Goal: Information Seeking & Learning: Learn about a topic

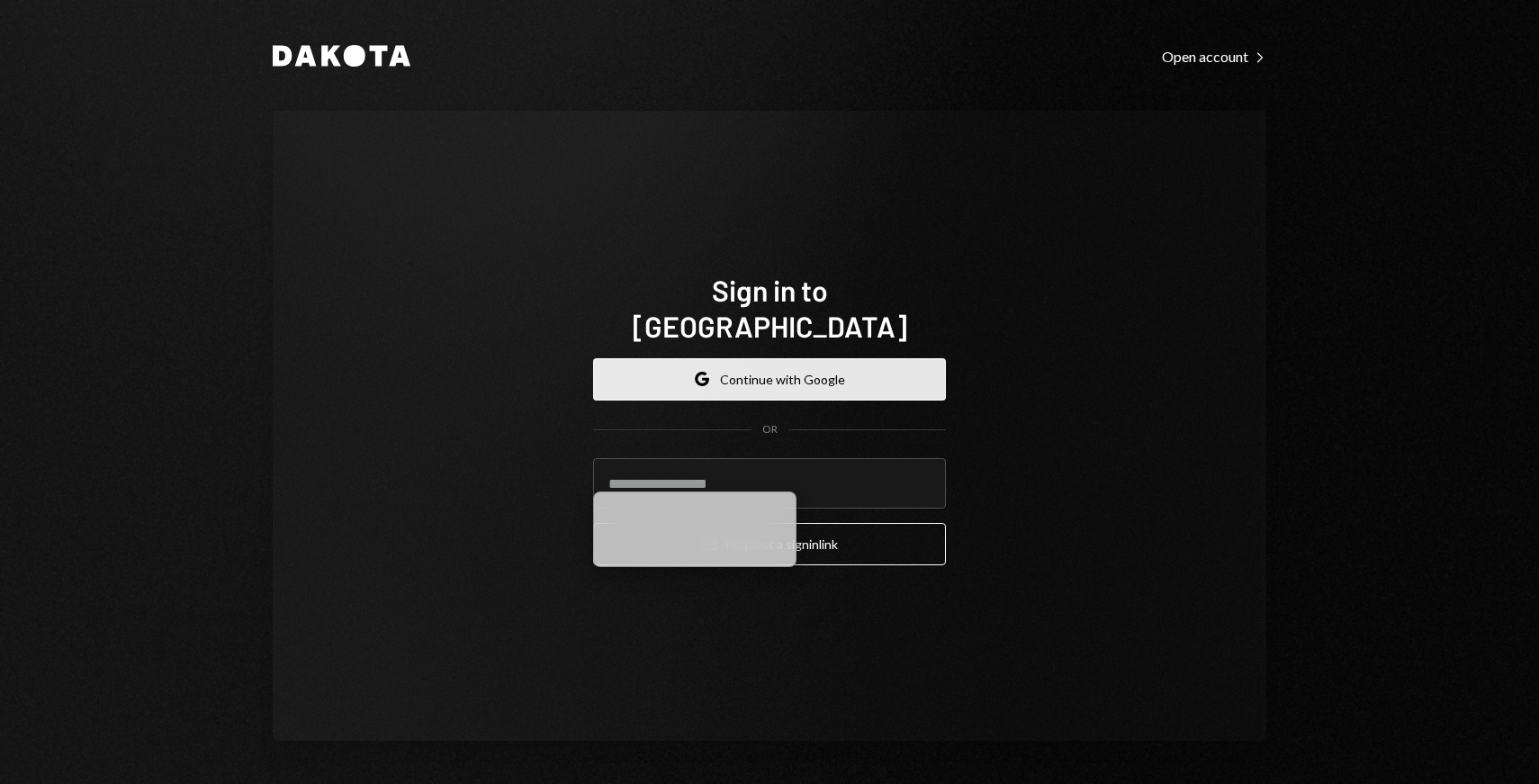
click at [748, 365] on button "Google Continue with Google" at bounding box center [770, 380] width 353 height 42
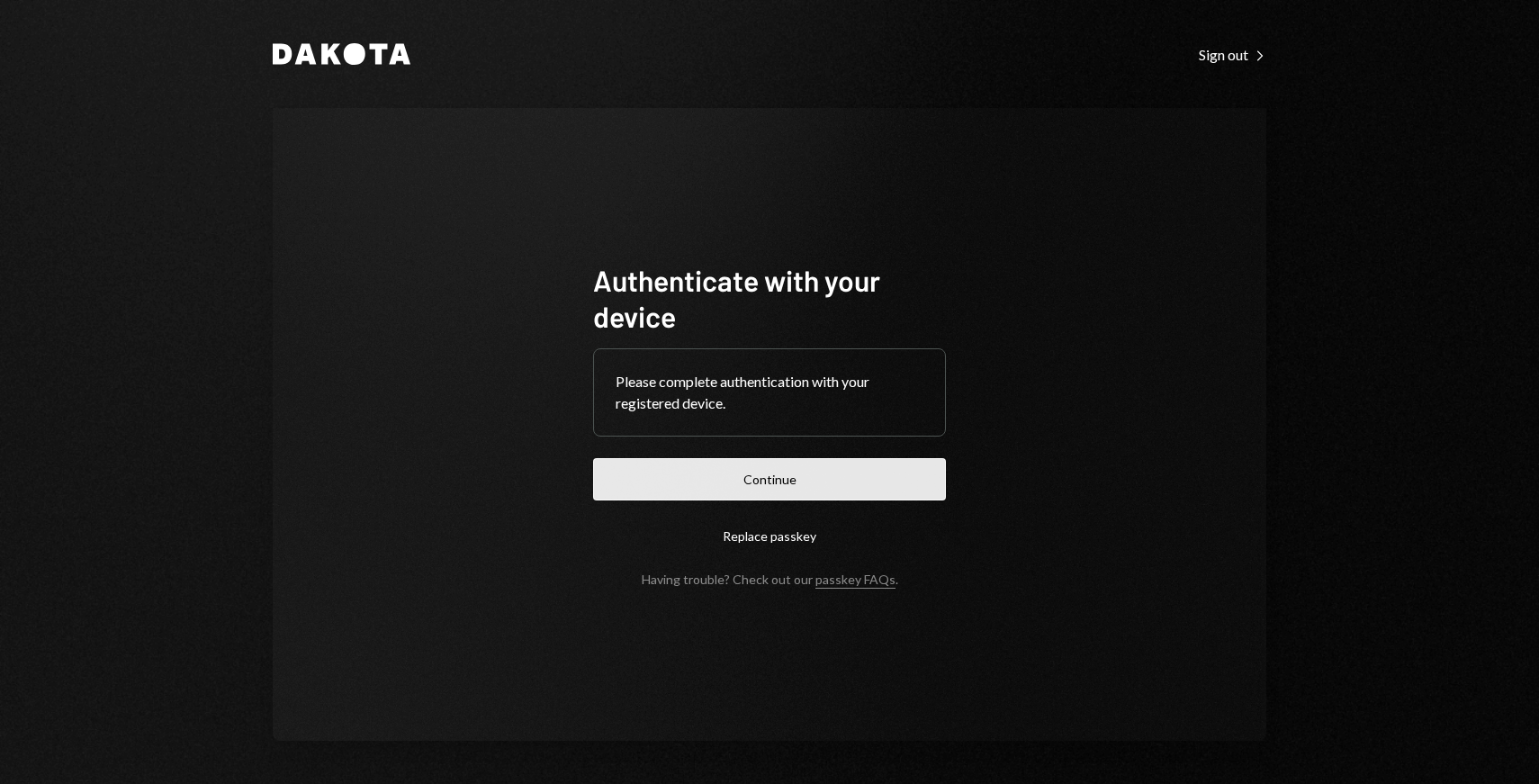
click at [859, 474] on button "Continue" at bounding box center [770, 479] width 353 height 42
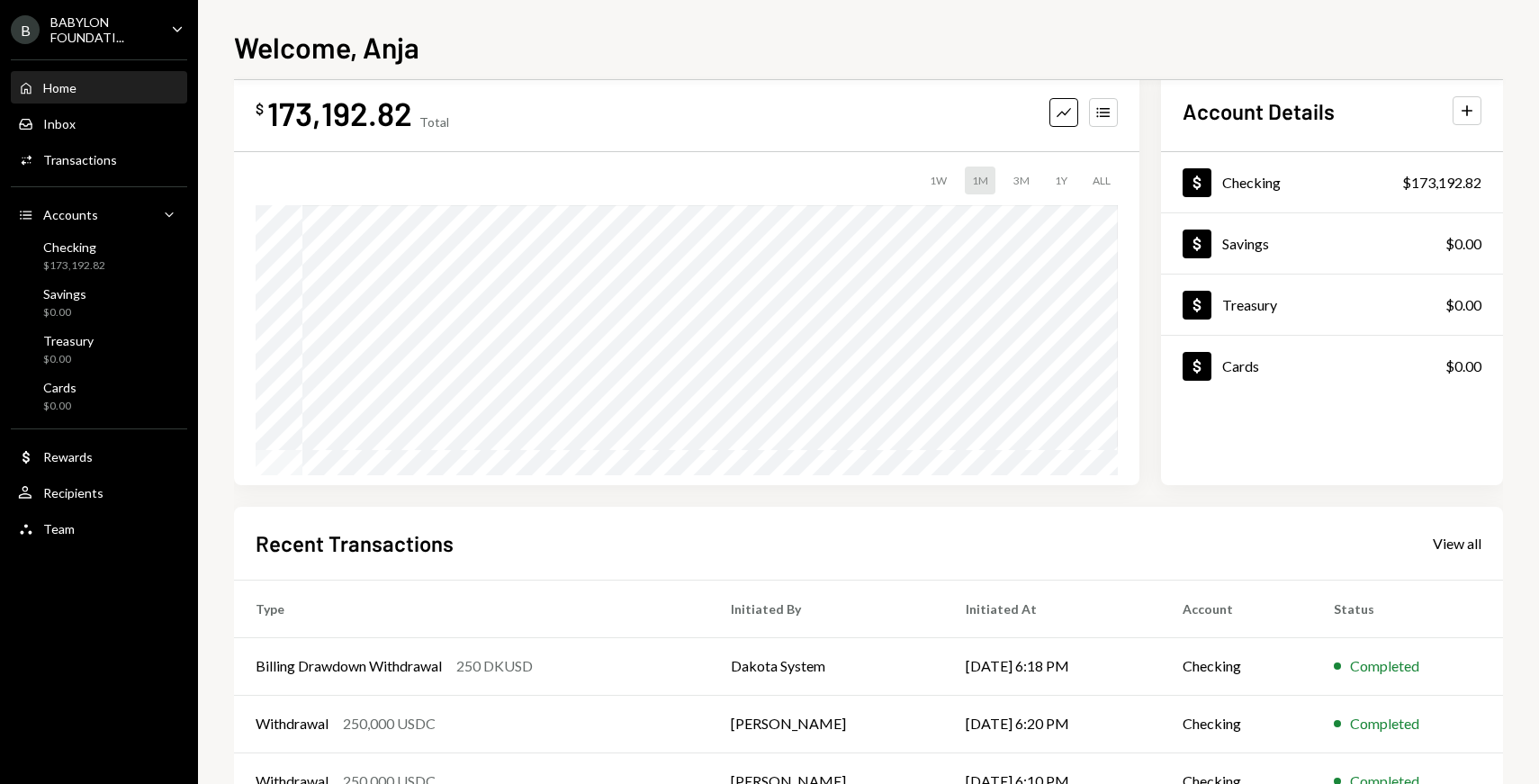
scroll to position [30, 0]
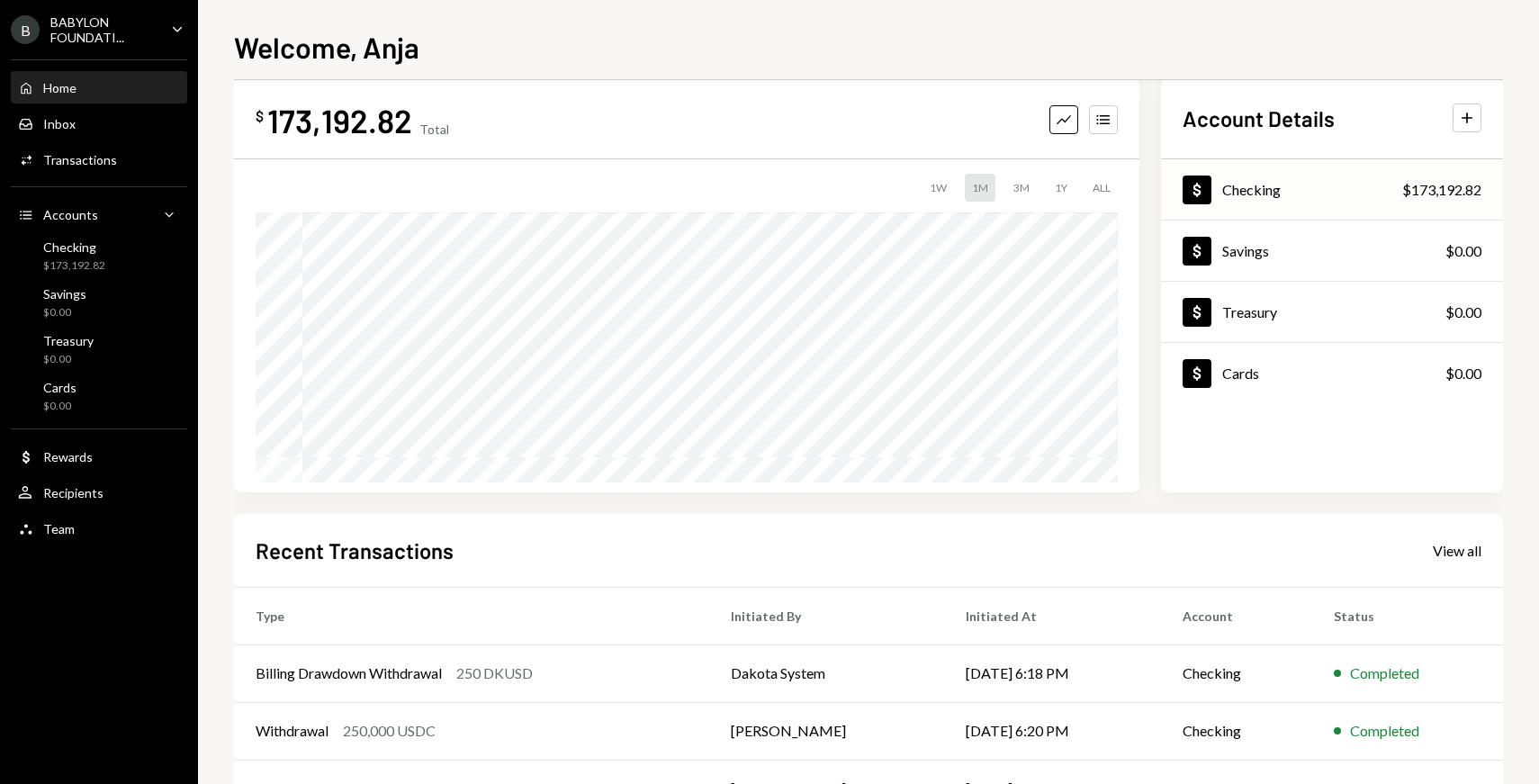
click at [1270, 190] on div "Checking" at bounding box center [1252, 189] width 59 height 17
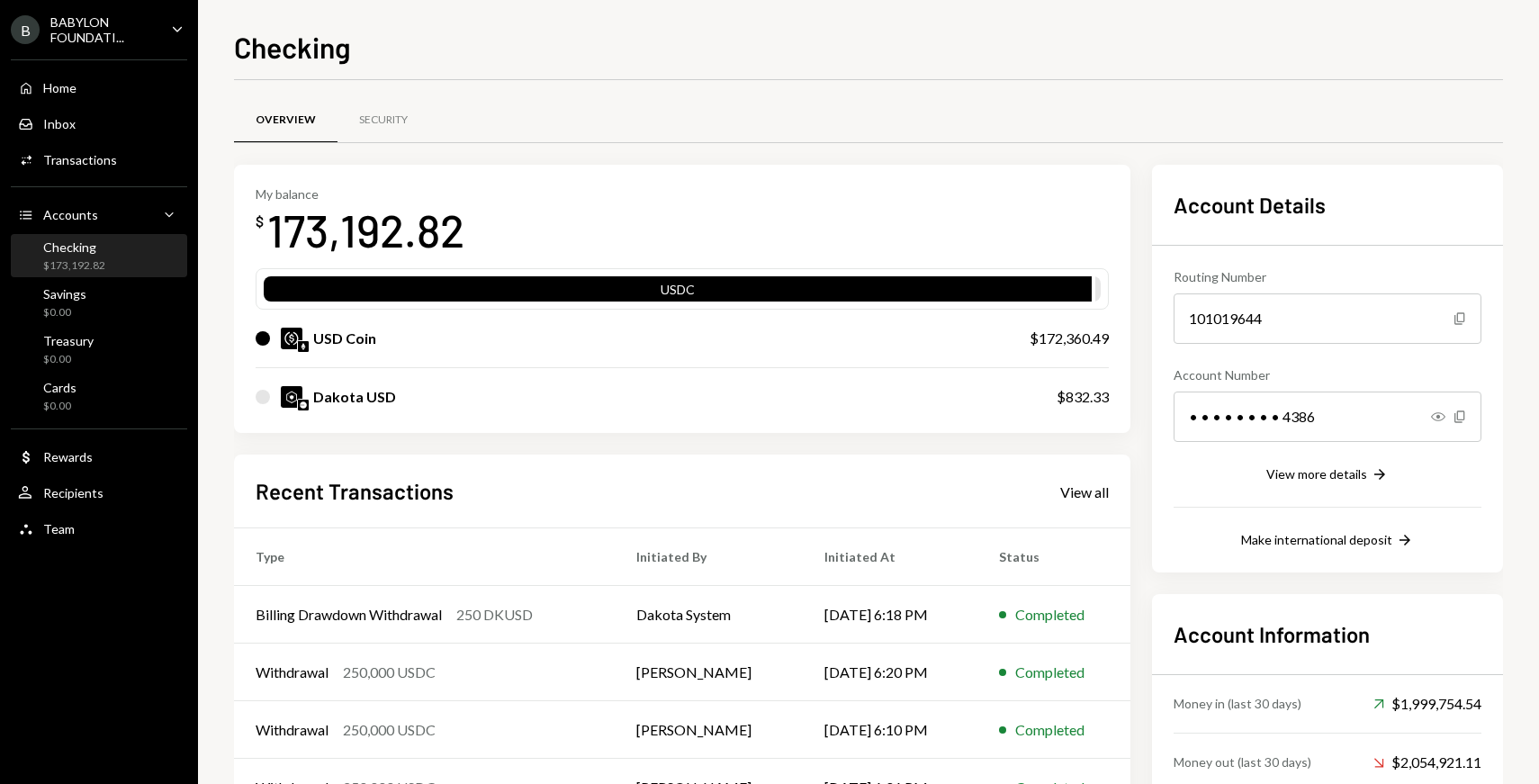
click at [370, 402] on div "Dakota USD" at bounding box center [355, 396] width 83 height 21
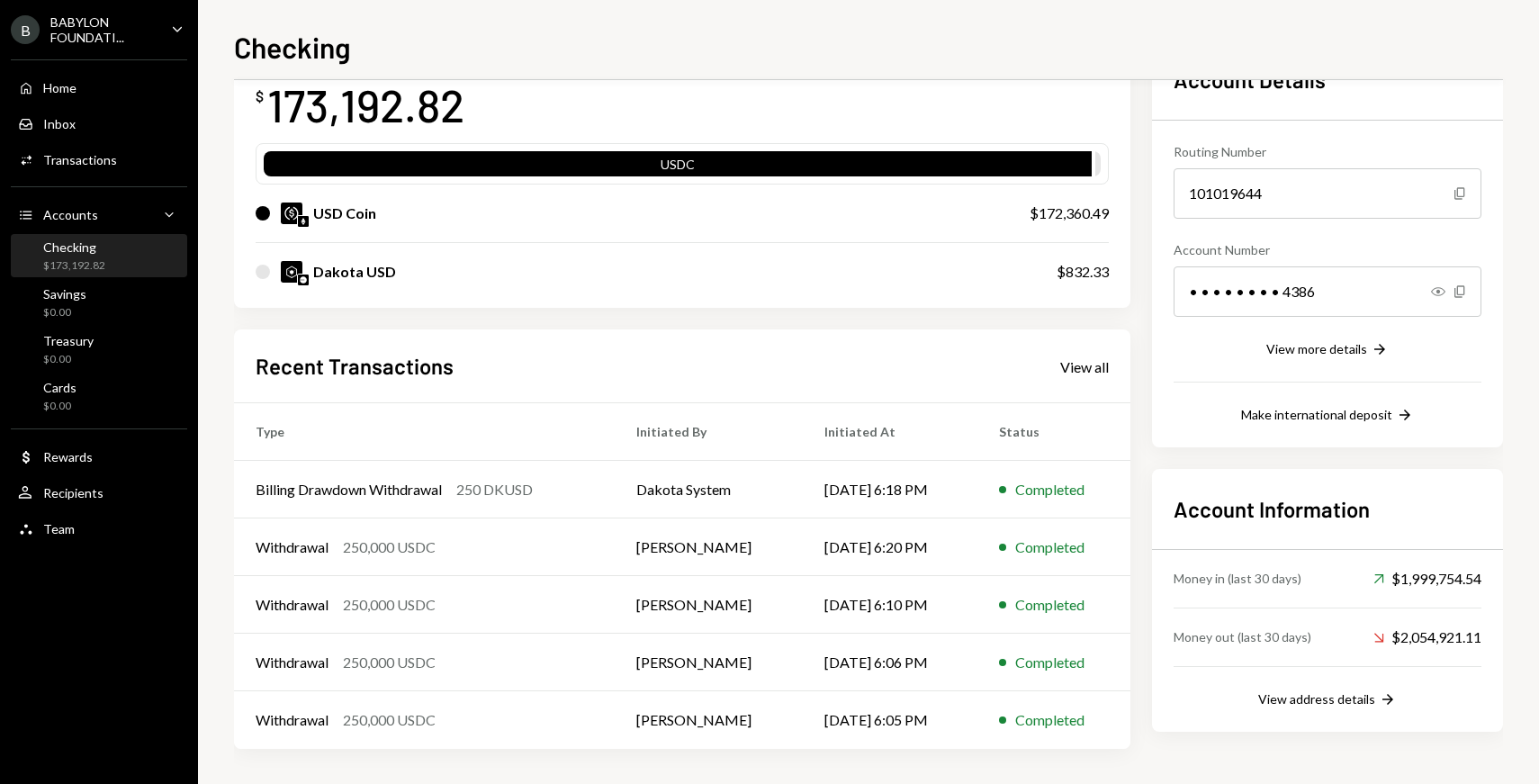
scroll to position [125, 0]
click at [388, 278] on div "Dakota USD" at bounding box center [355, 271] width 83 height 21
click at [983, 296] on div "Dakota USD $832.33" at bounding box center [682, 271] width 853 height 58
click at [111, 166] on div "Transactions" at bounding box center [80, 159] width 74 height 16
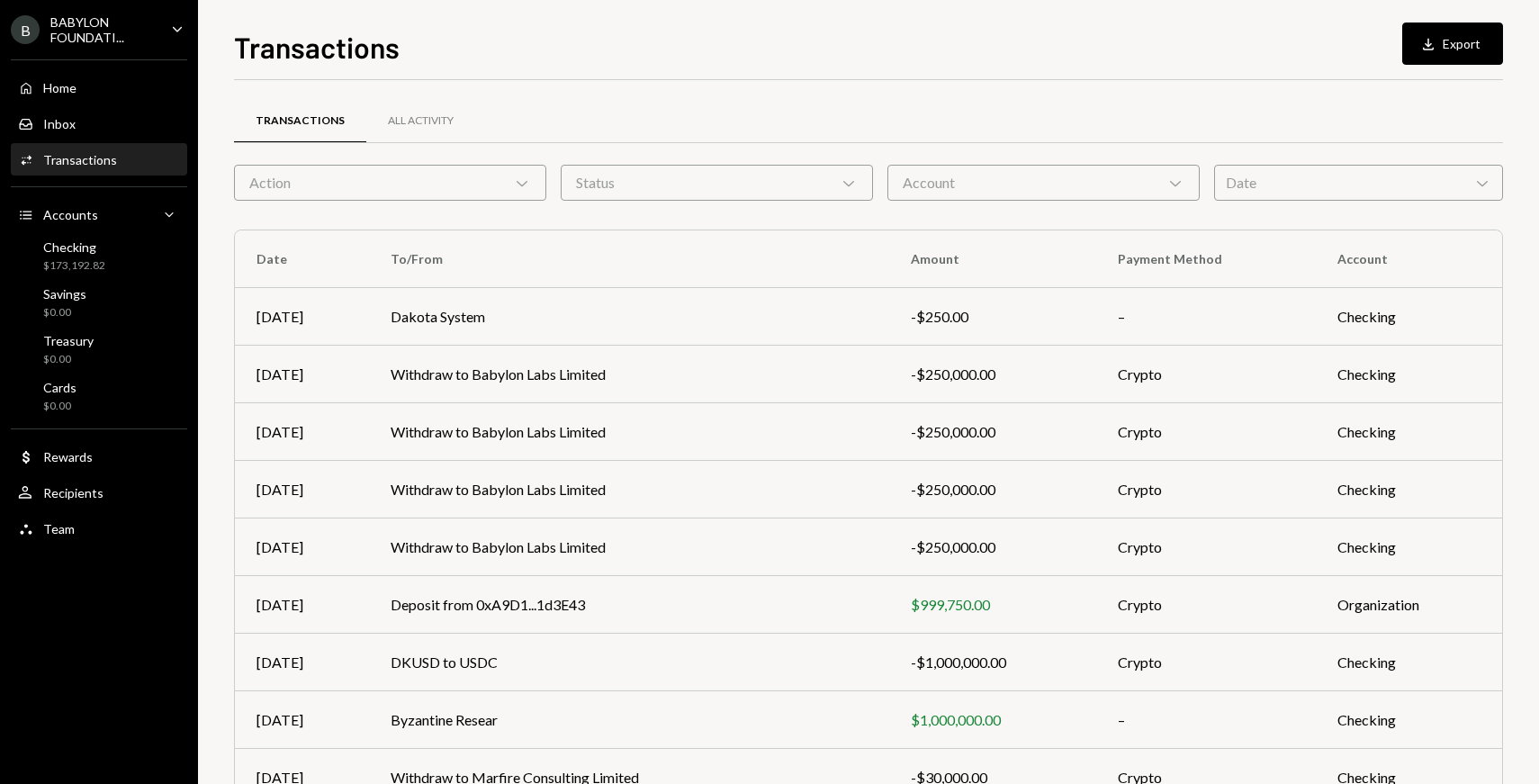
click at [694, 199] on div "Status Chevron Down" at bounding box center [717, 182] width 313 height 36
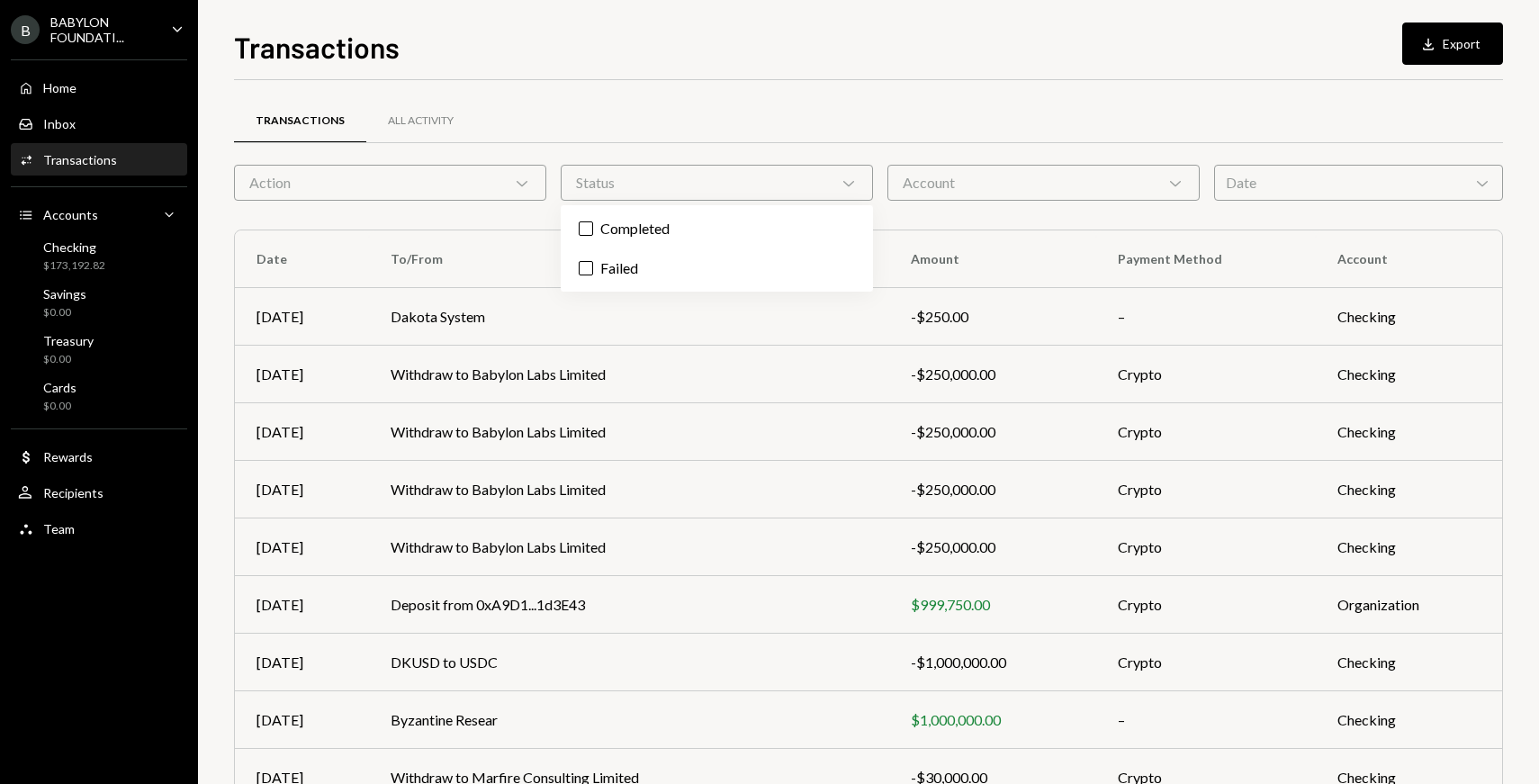
click at [952, 189] on div "Account Chevron Down" at bounding box center [1043, 182] width 313 height 36
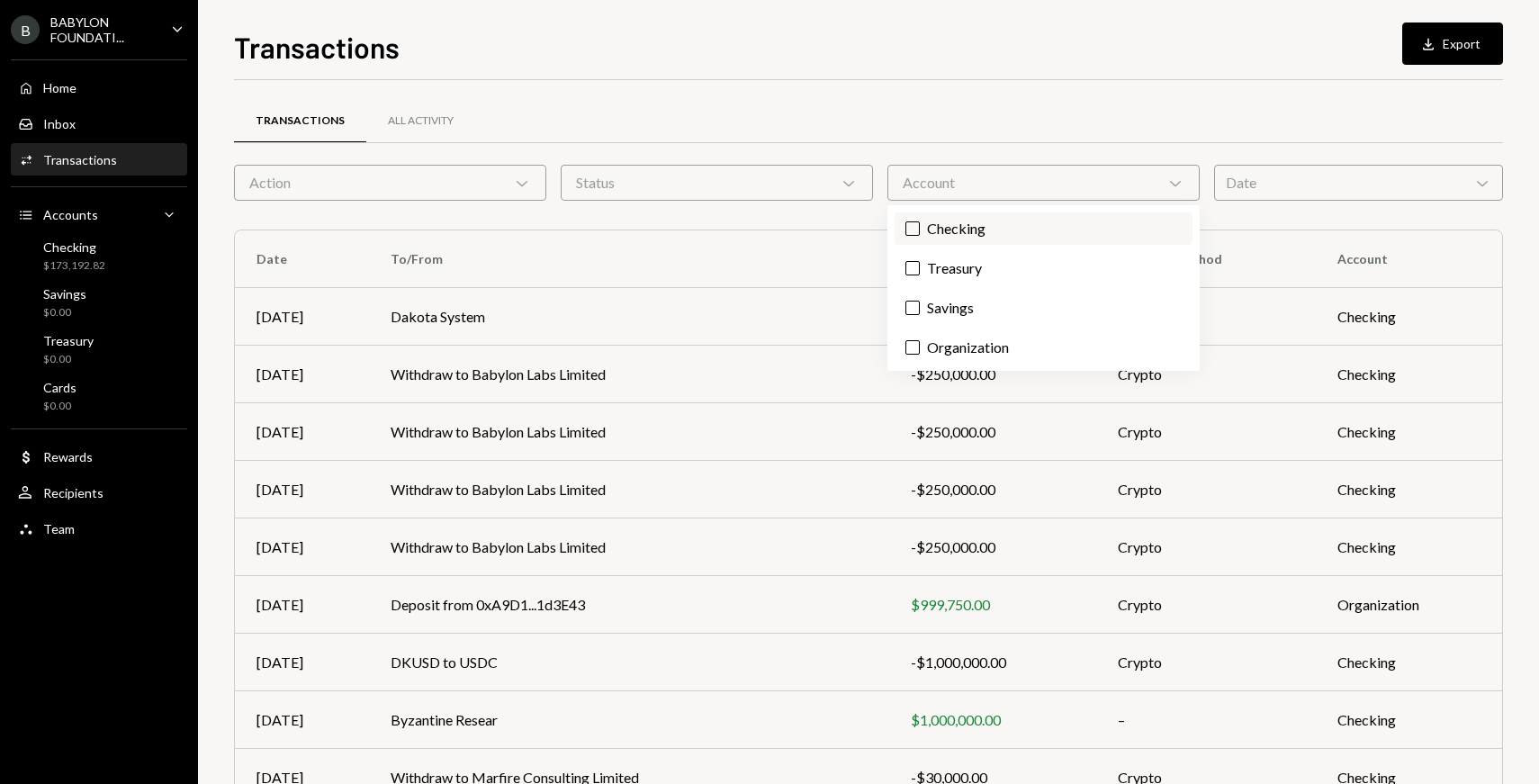
click at [961, 228] on label "Checking" at bounding box center [1043, 228] width 298 height 32
click at [920, 228] on button "Checking" at bounding box center [913, 229] width 15 height 15
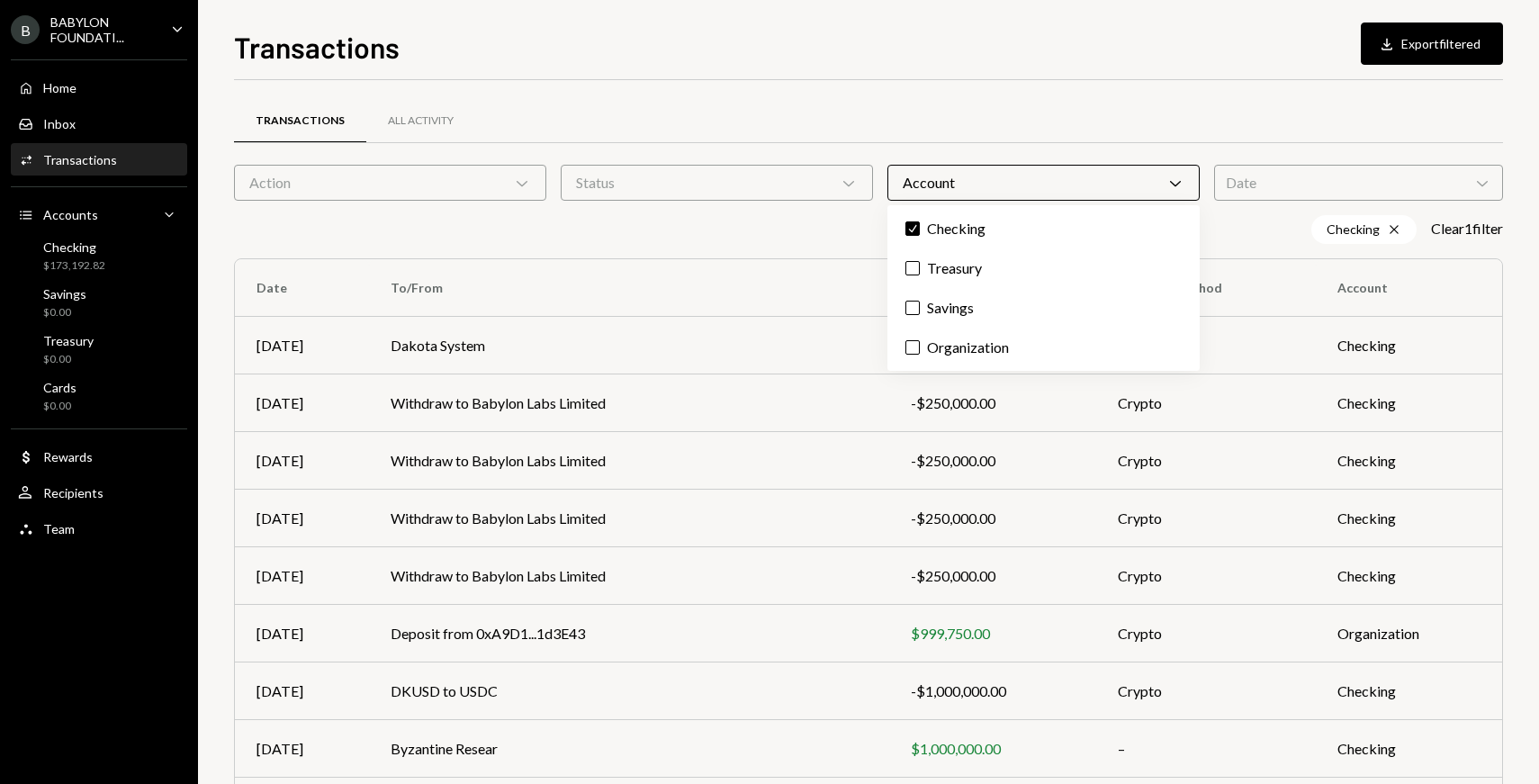
click at [435, 175] on div "Action Chevron Down" at bounding box center [391, 182] width 313 height 36
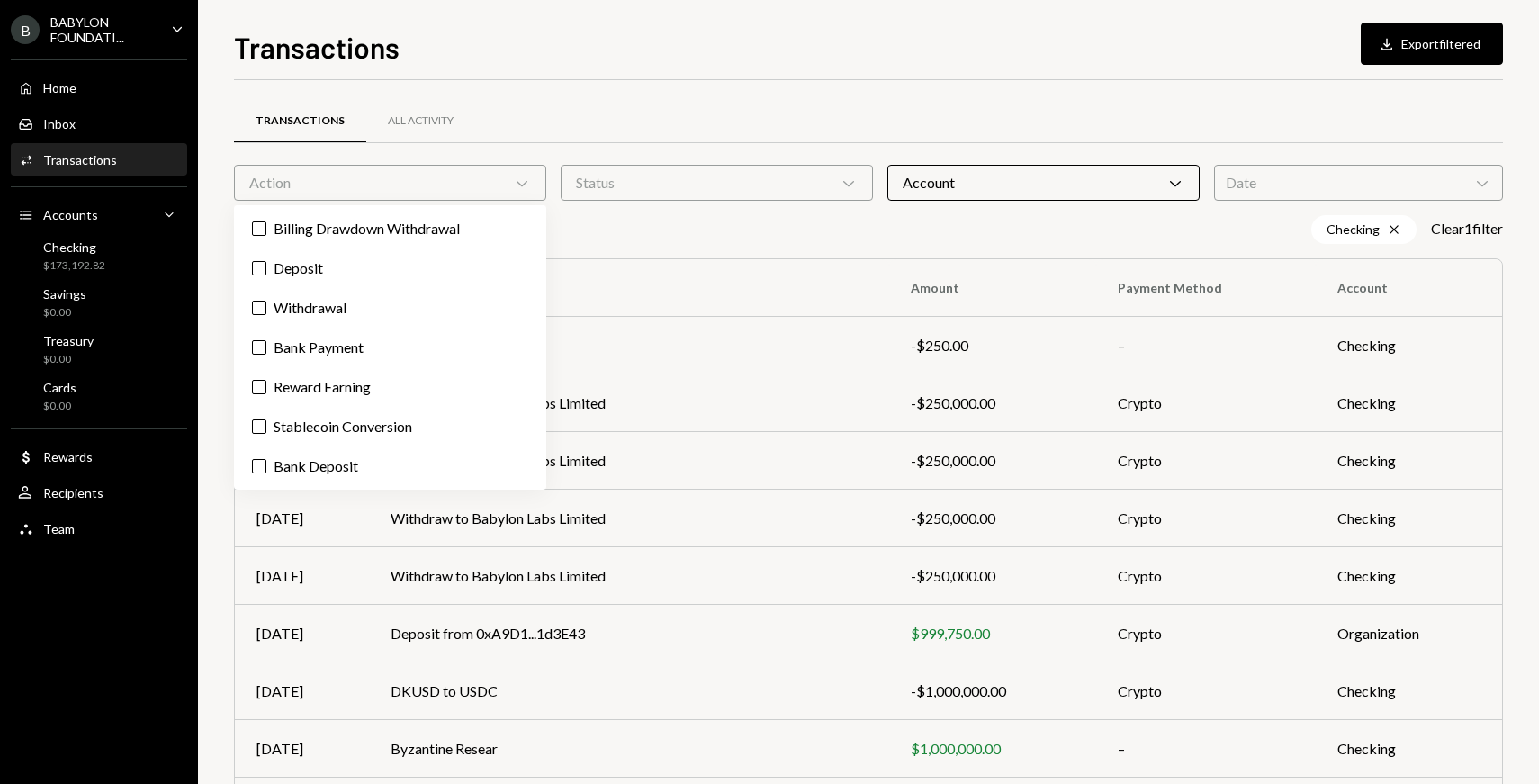
click at [887, 157] on div "Transactions All Activity" at bounding box center [869, 131] width 1270 height 66
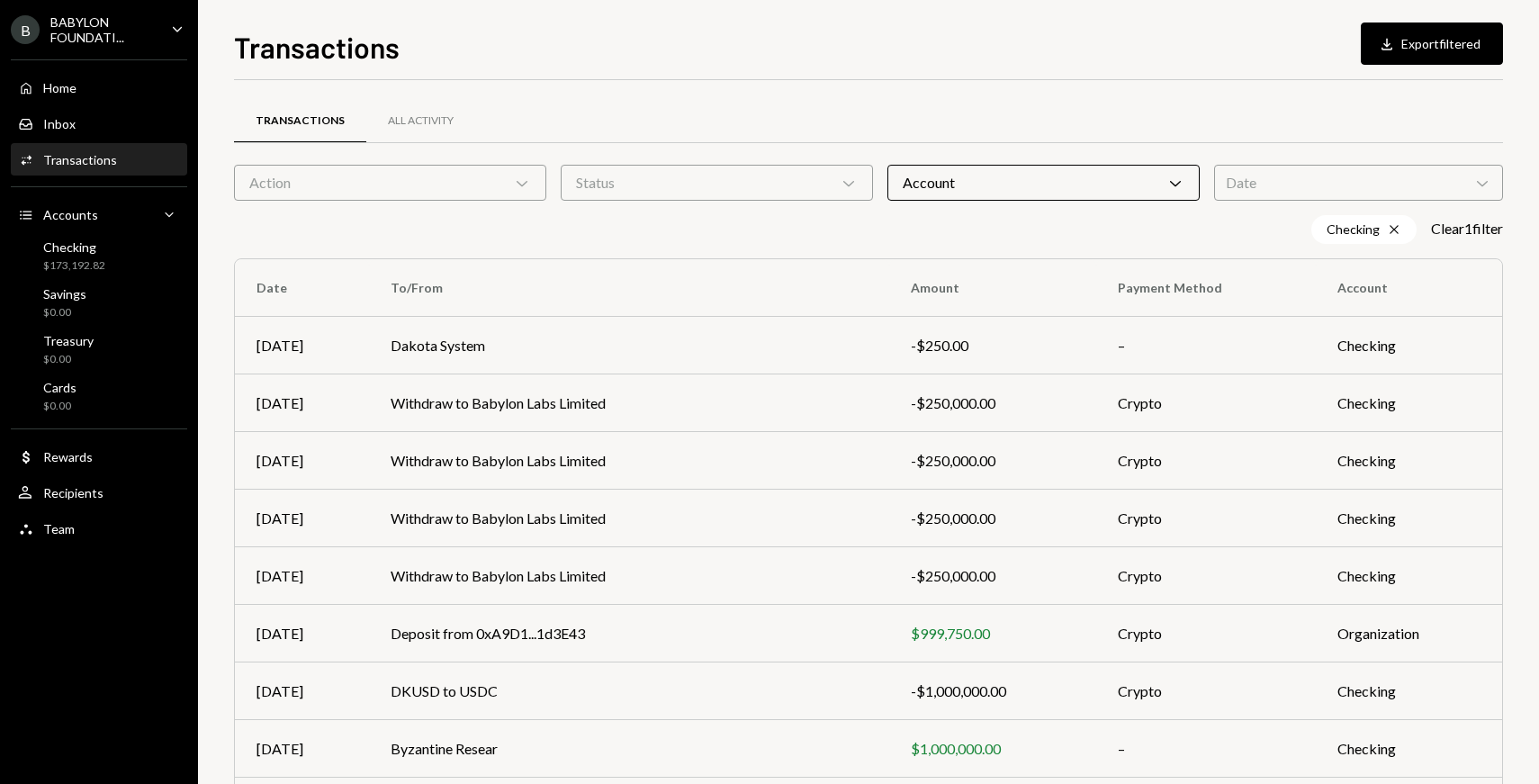
click at [465, 176] on div "Action Chevron Down" at bounding box center [391, 182] width 313 height 36
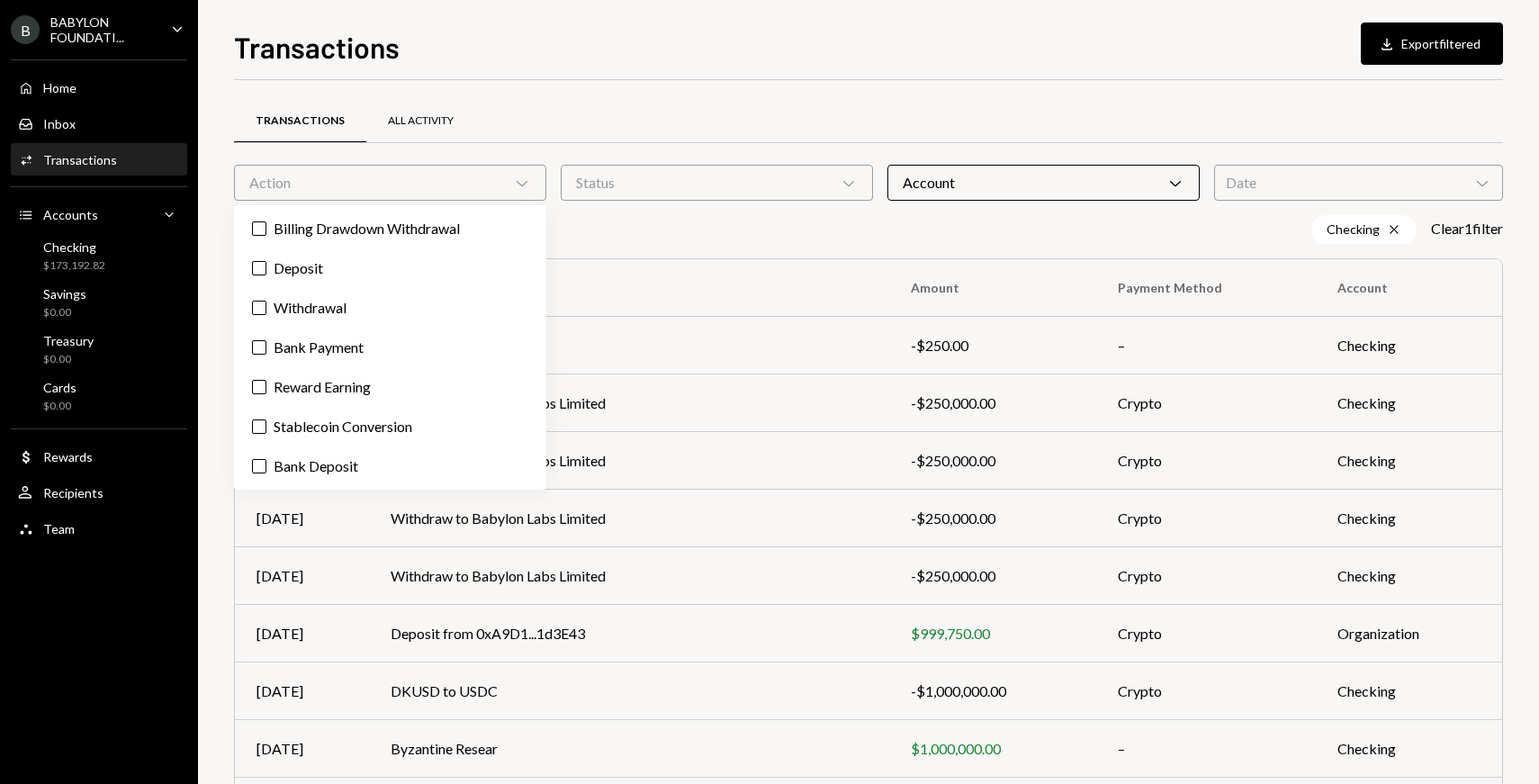
click at [398, 133] on div "All Activity" at bounding box center [421, 121] width 108 height 43
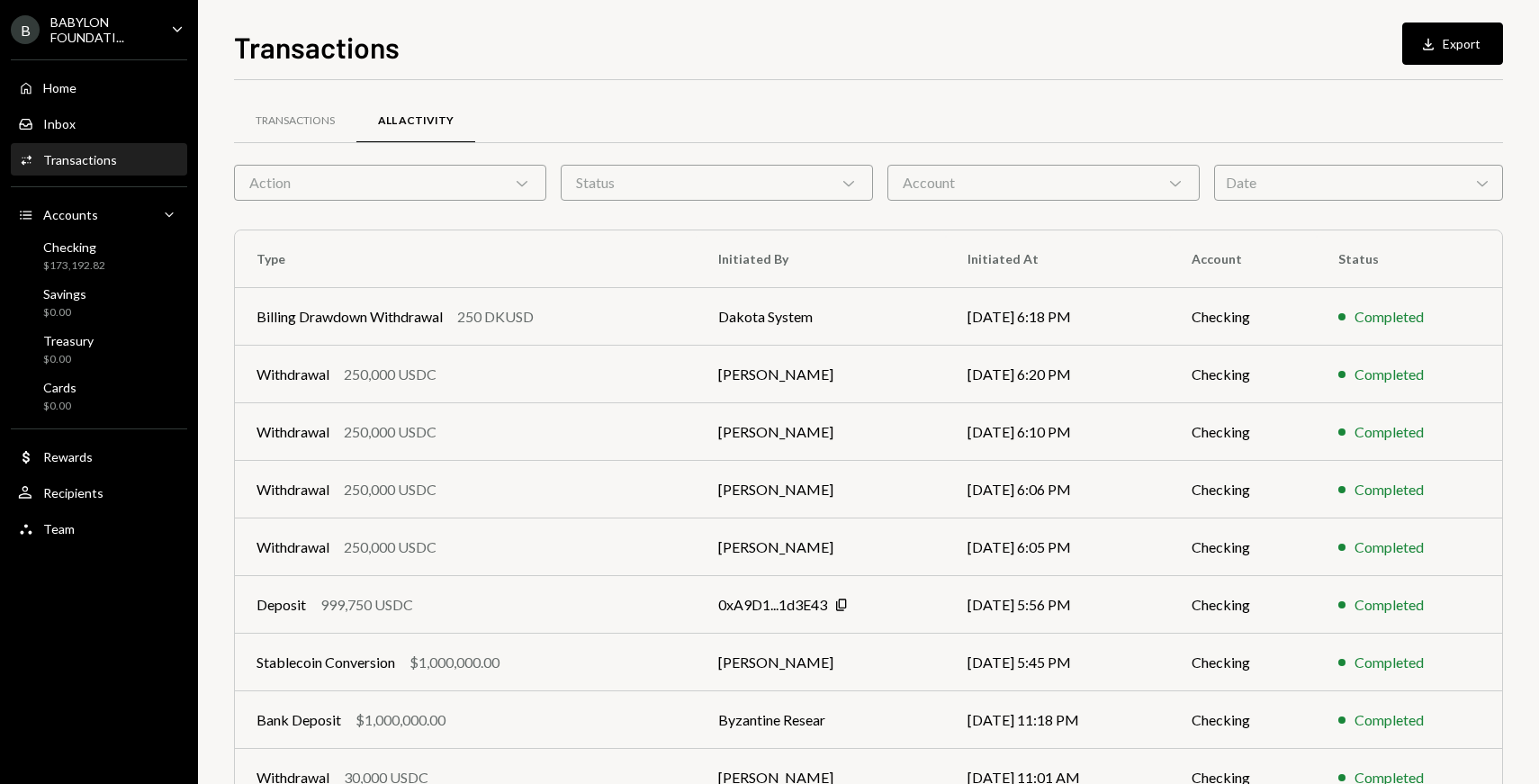
click at [1260, 188] on div "Date Chevron Down" at bounding box center [1359, 182] width 289 height 36
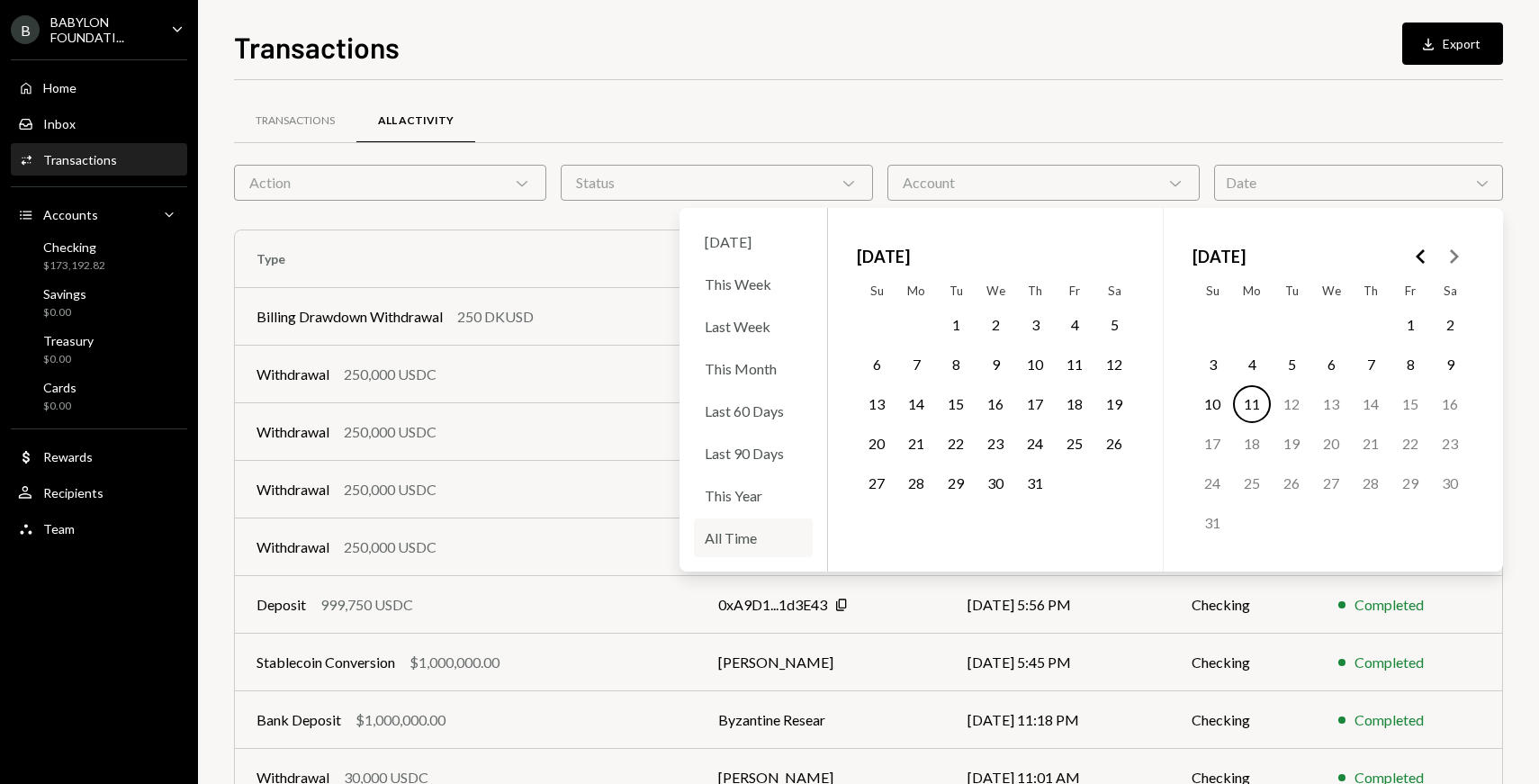
click at [748, 534] on div "All Time" at bounding box center [753, 538] width 119 height 39
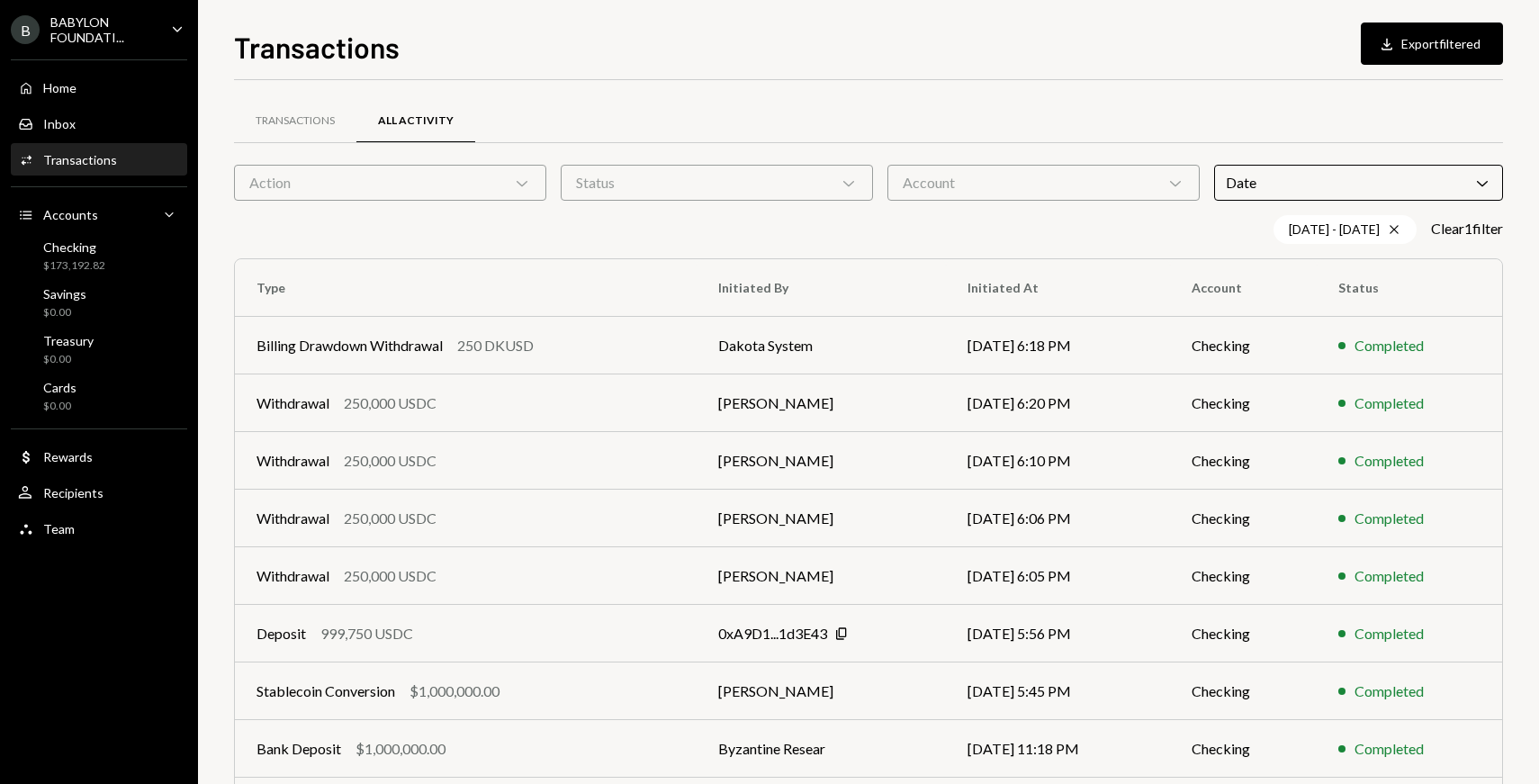
click at [1005, 186] on div "Account Chevron Down" at bounding box center [1043, 182] width 313 height 36
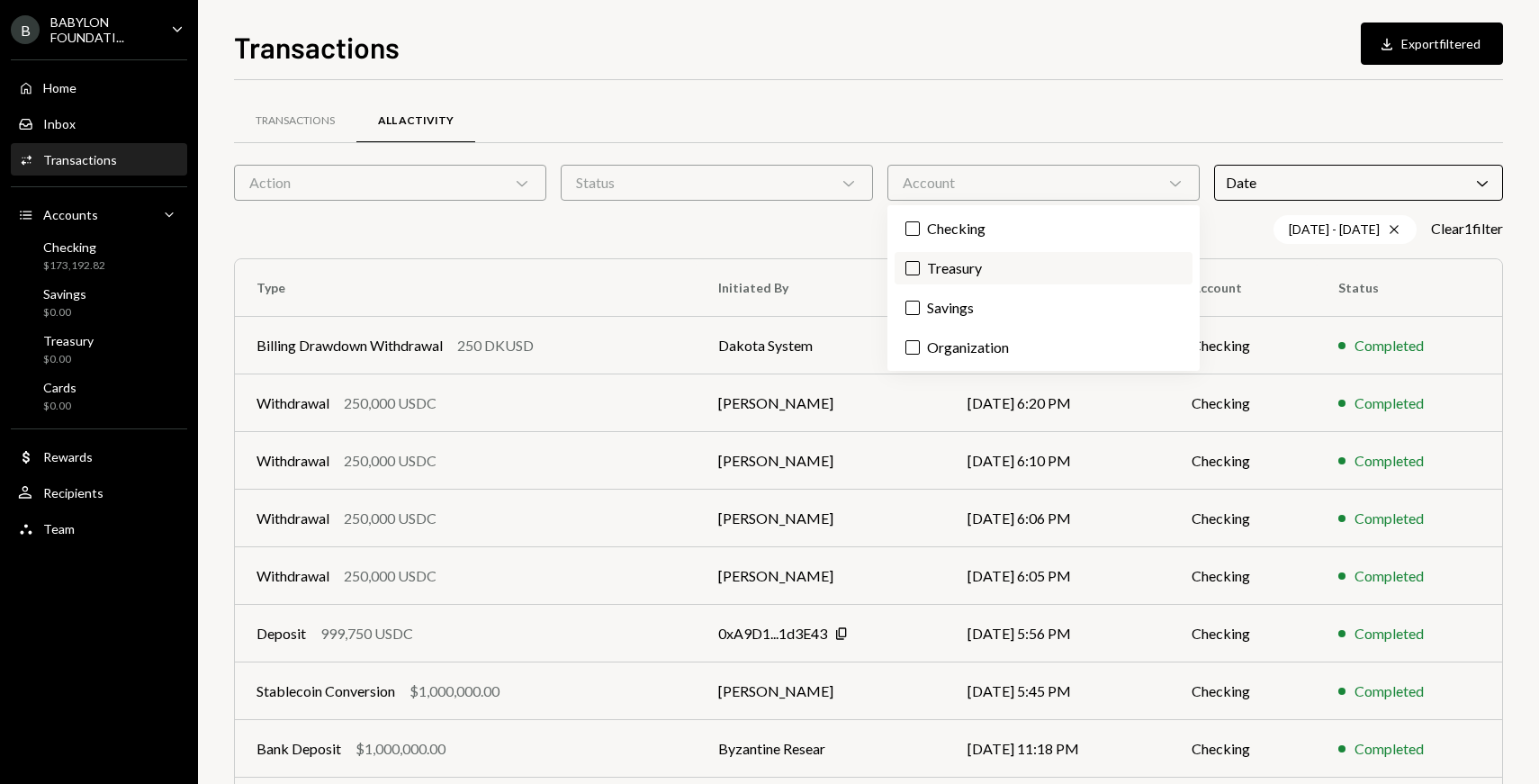
click at [955, 263] on label "Treasury" at bounding box center [1043, 267] width 298 height 32
click at [920, 263] on button "Treasury" at bounding box center [913, 268] width 15 height 15
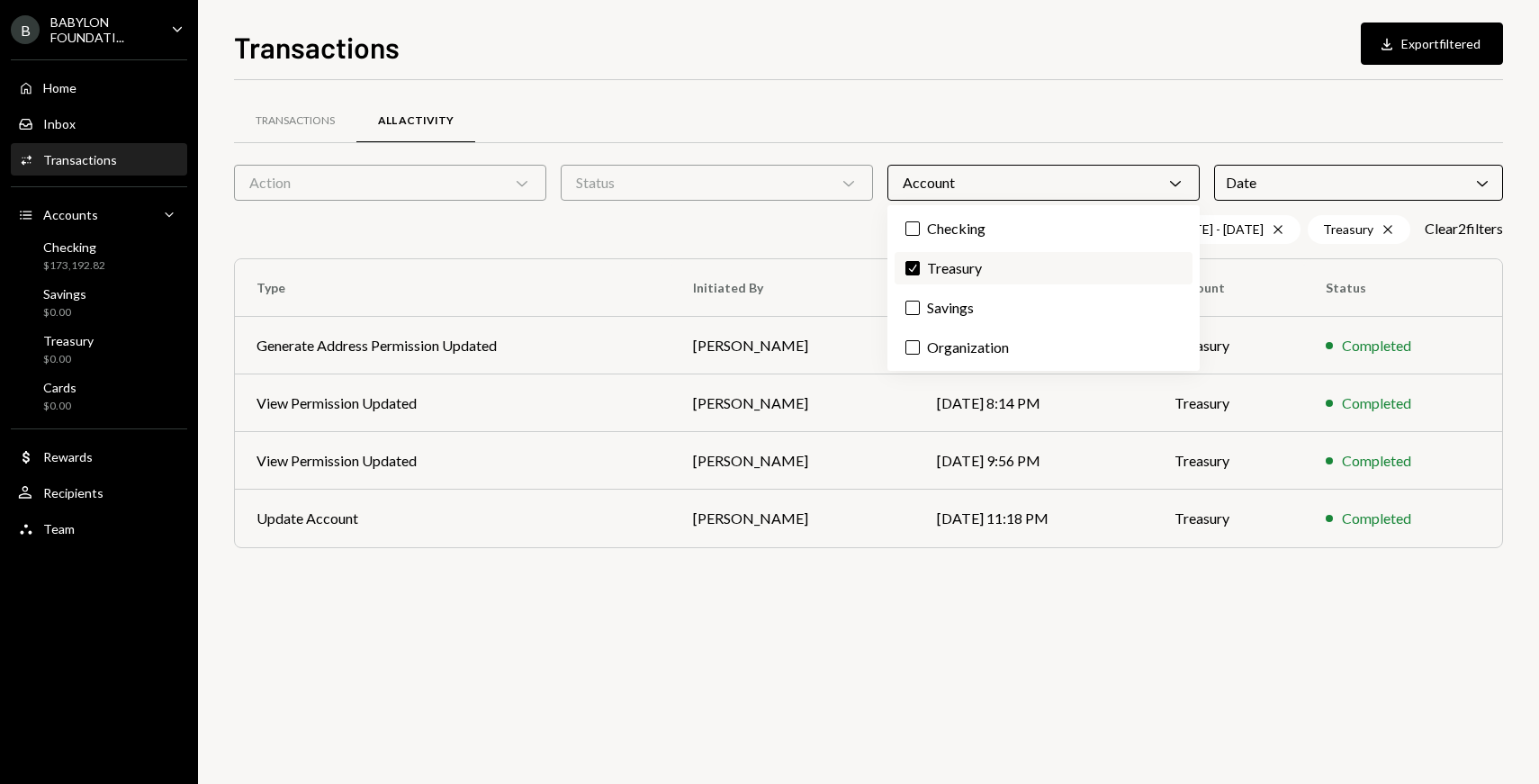
click at [955, 263] on label "Check Treasury" at bounding box center [1043, 267] width 298 height 32
click at [920, 263] on button "Check" at bounding box center [913, 268] width 15 height 15
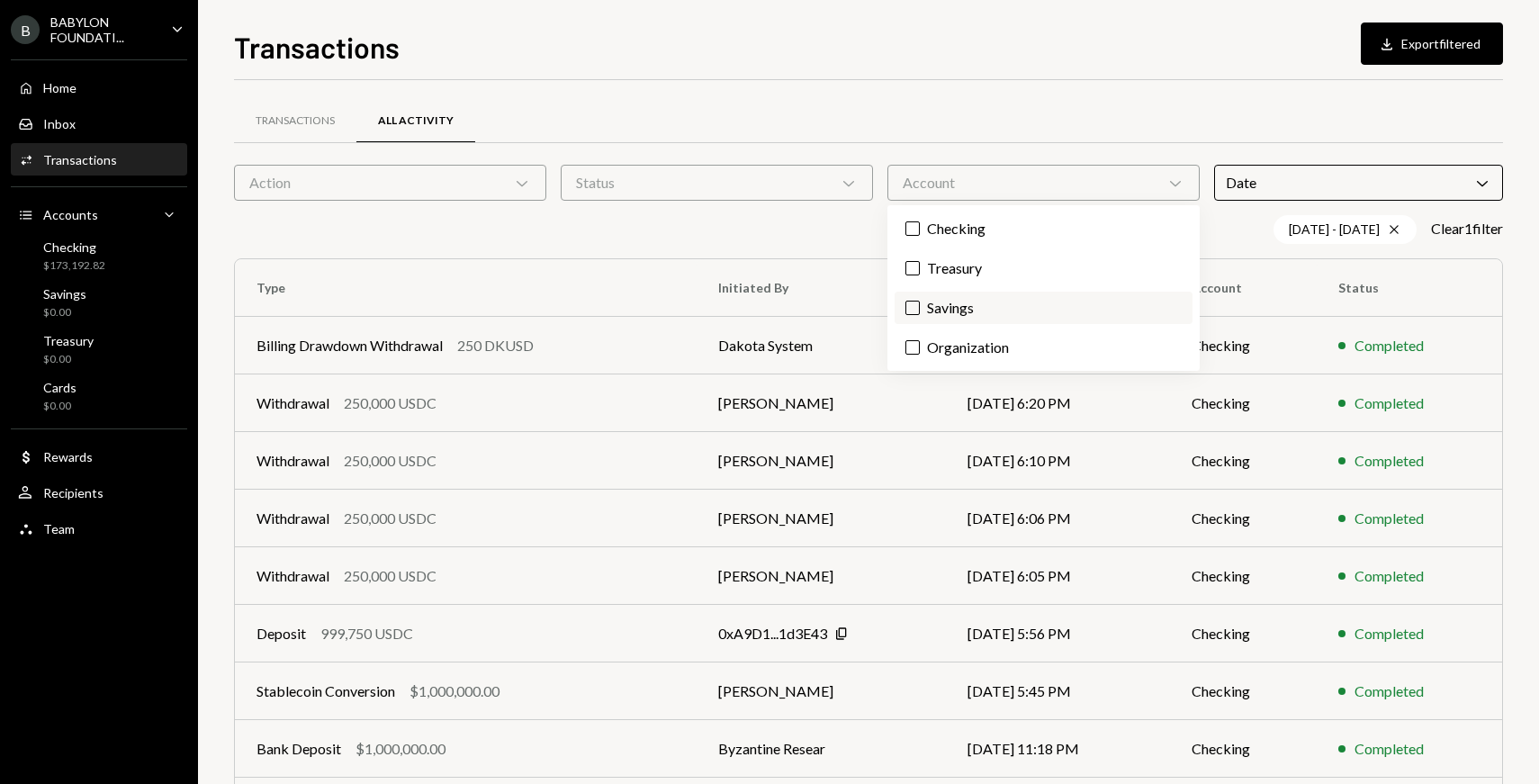
click at [954, 299] on label "Savings" at bounding box center [1043, 307] width 298 height 32
click at [920, 301] on button "Savings" at bounding box center [913, 308] width 15 height 15
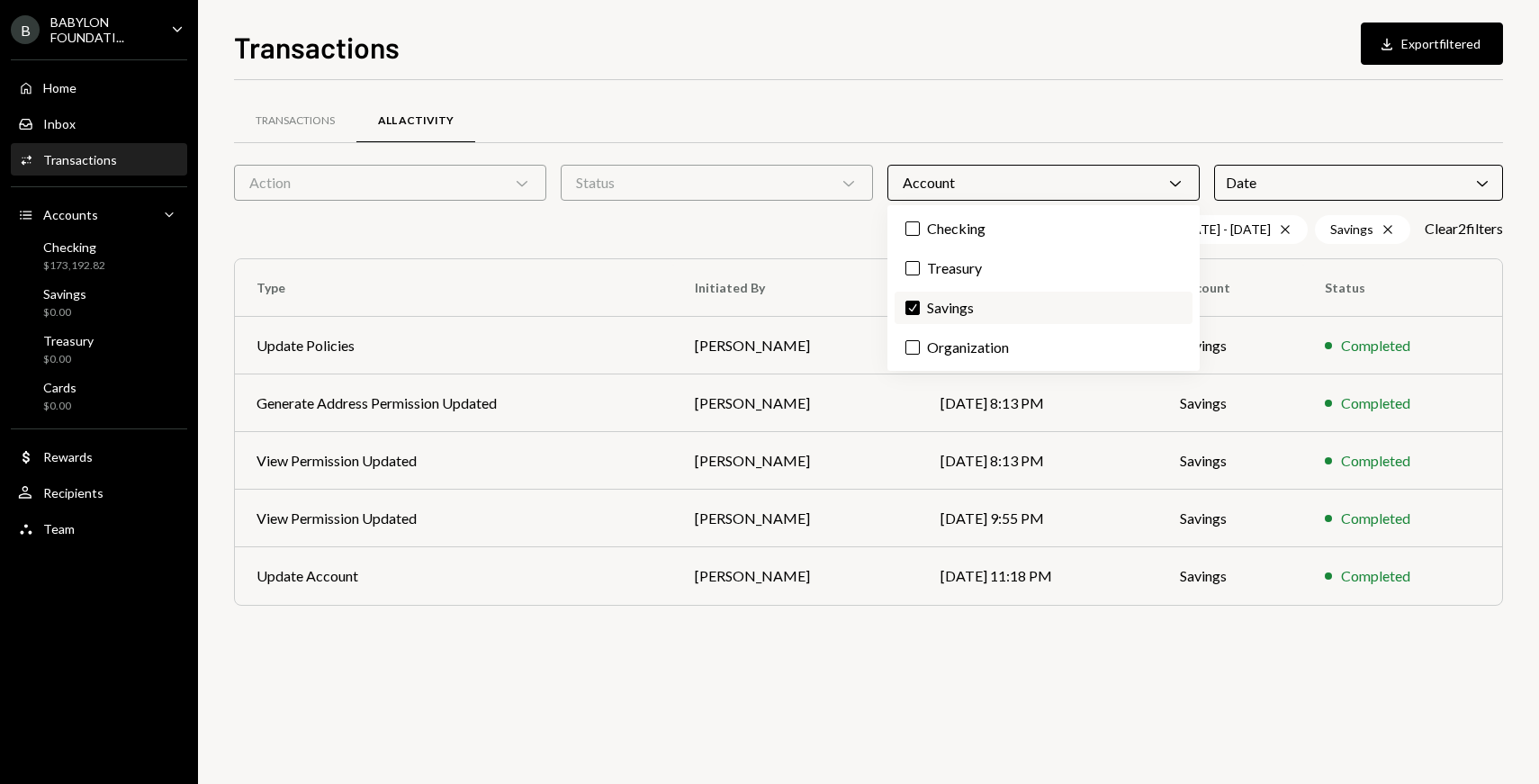
click at [954, 299] on label "Check Savings" at bounding box center [1043, 307] width 298 height 32
click at [920, 301] on button "Check" at bounding box center [913, 308] width 15 height 15
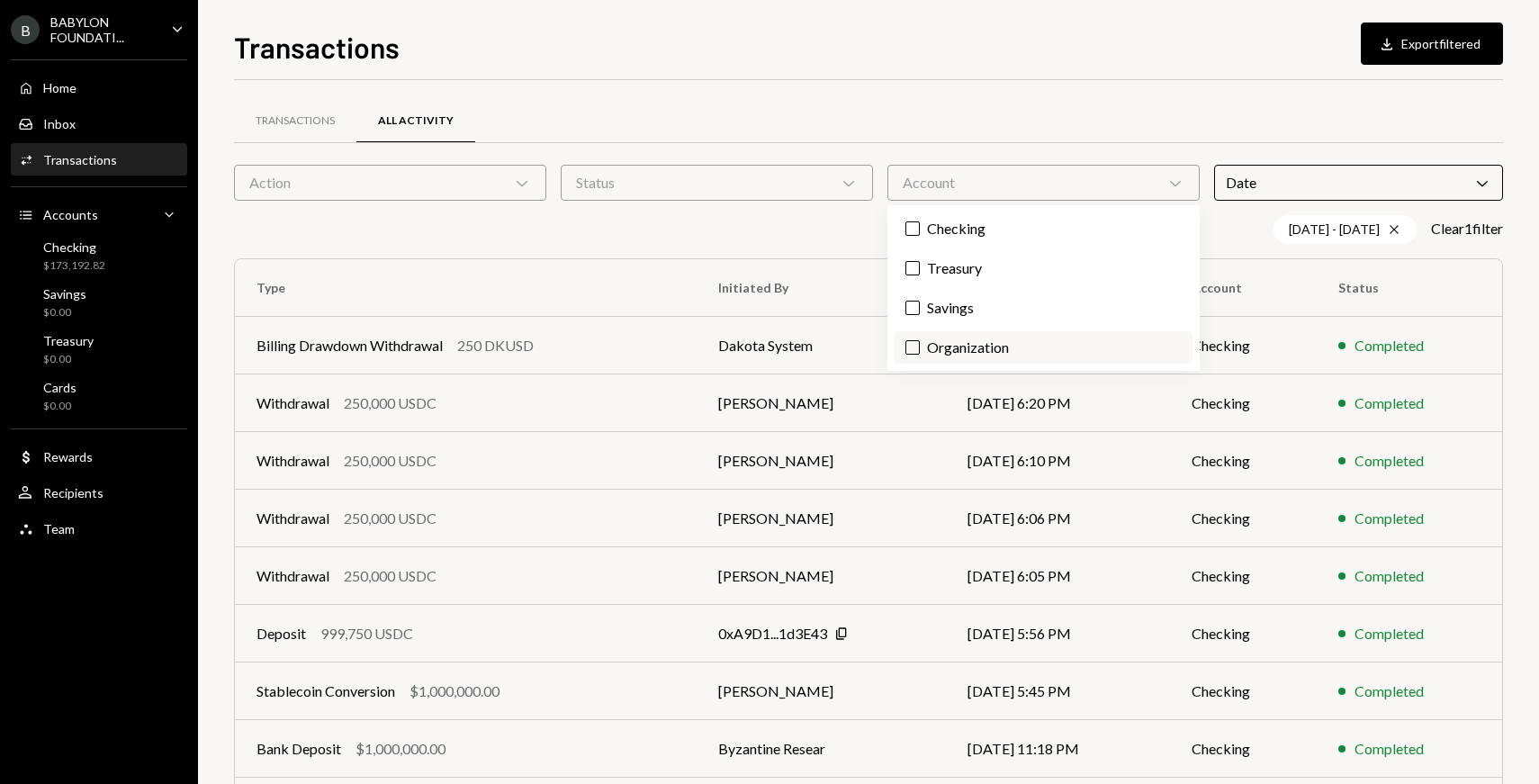
click at [962, 347] on label "Organization" at bounding box center [1043, 347] width 298 height 32
click at [920, 347] on button "Organization" at bounding box center [913, 347] width 15 height 15
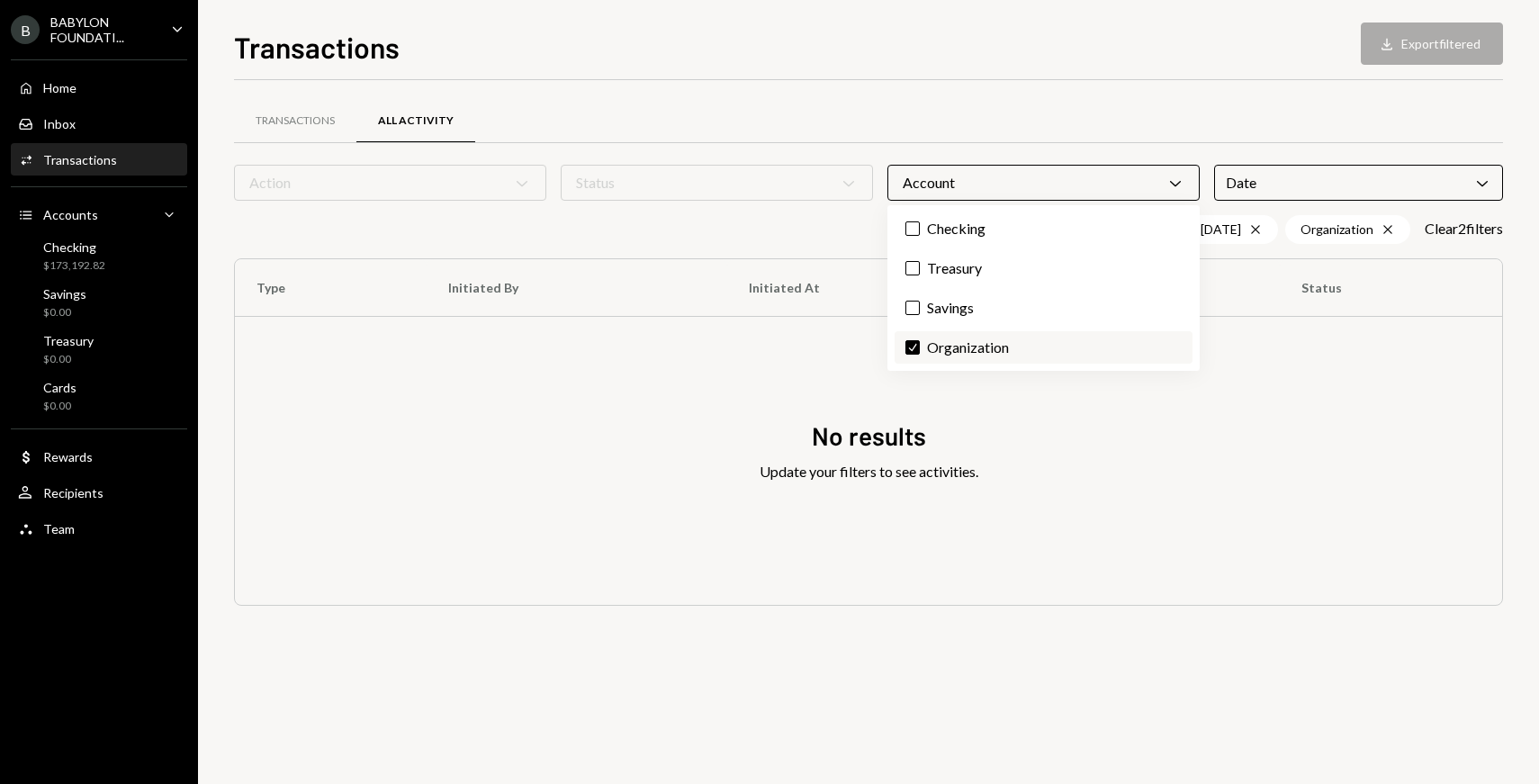
click at [962, 347] on label "Check Organization" at bounding box center [1043, 347] width 298 height 32
click at [920, 347] on button "Check" at bounding box center [913, 347] width 15 height 15
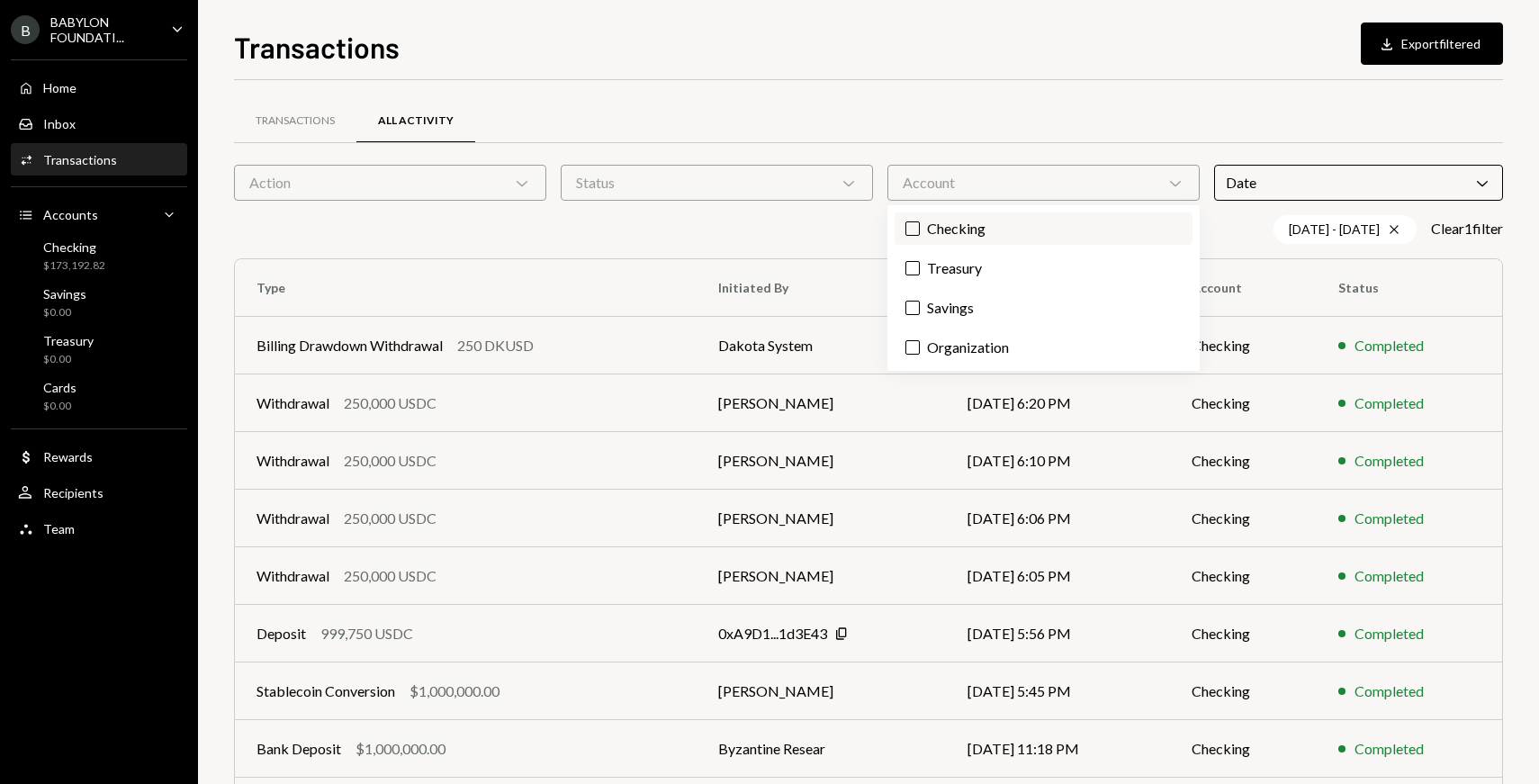
click at [958, 240] on label "Checking" at bounding box center [1043, 228] width 298 height 32
click at [920, 236] on button "Checking" at bounding box center [913, 229] width 15 height 15
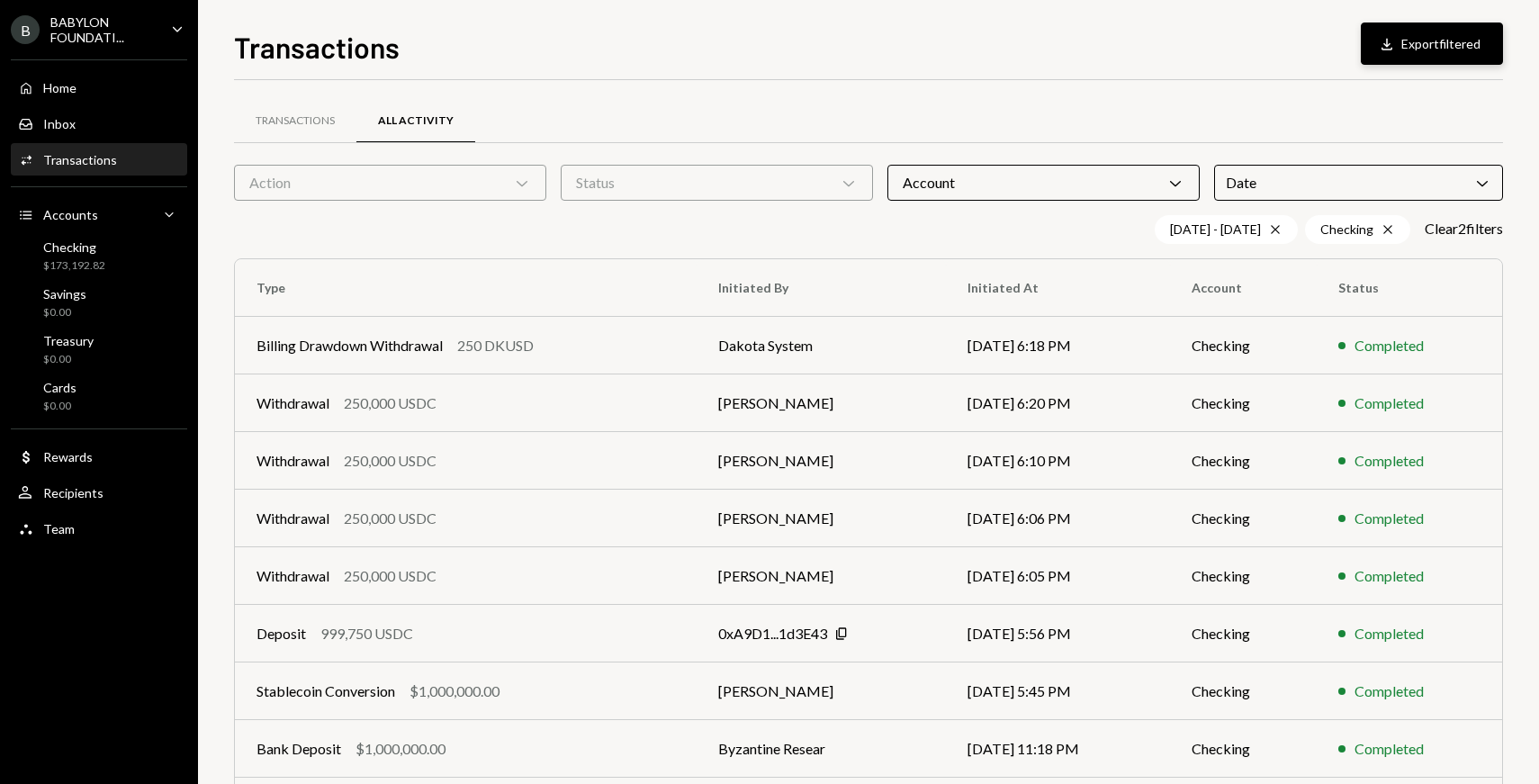
click at [1396, 49] on div "Download" at bounding box center [1389, 44] width 23 height 18
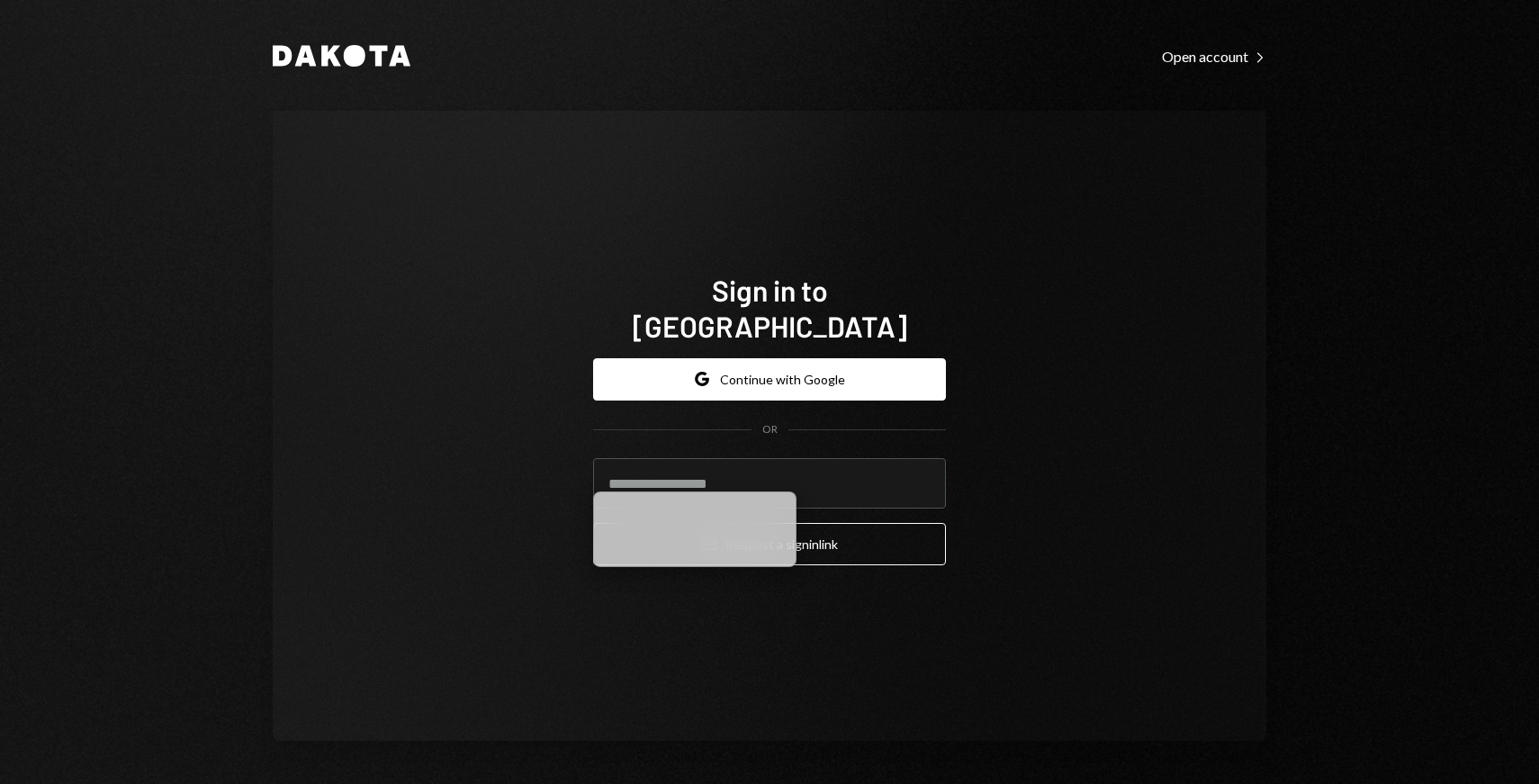
click at [823, 344] on div "Google Continue with Google OR Email Request a sign in link" at bounding box center [770, 462] width 353 height 237
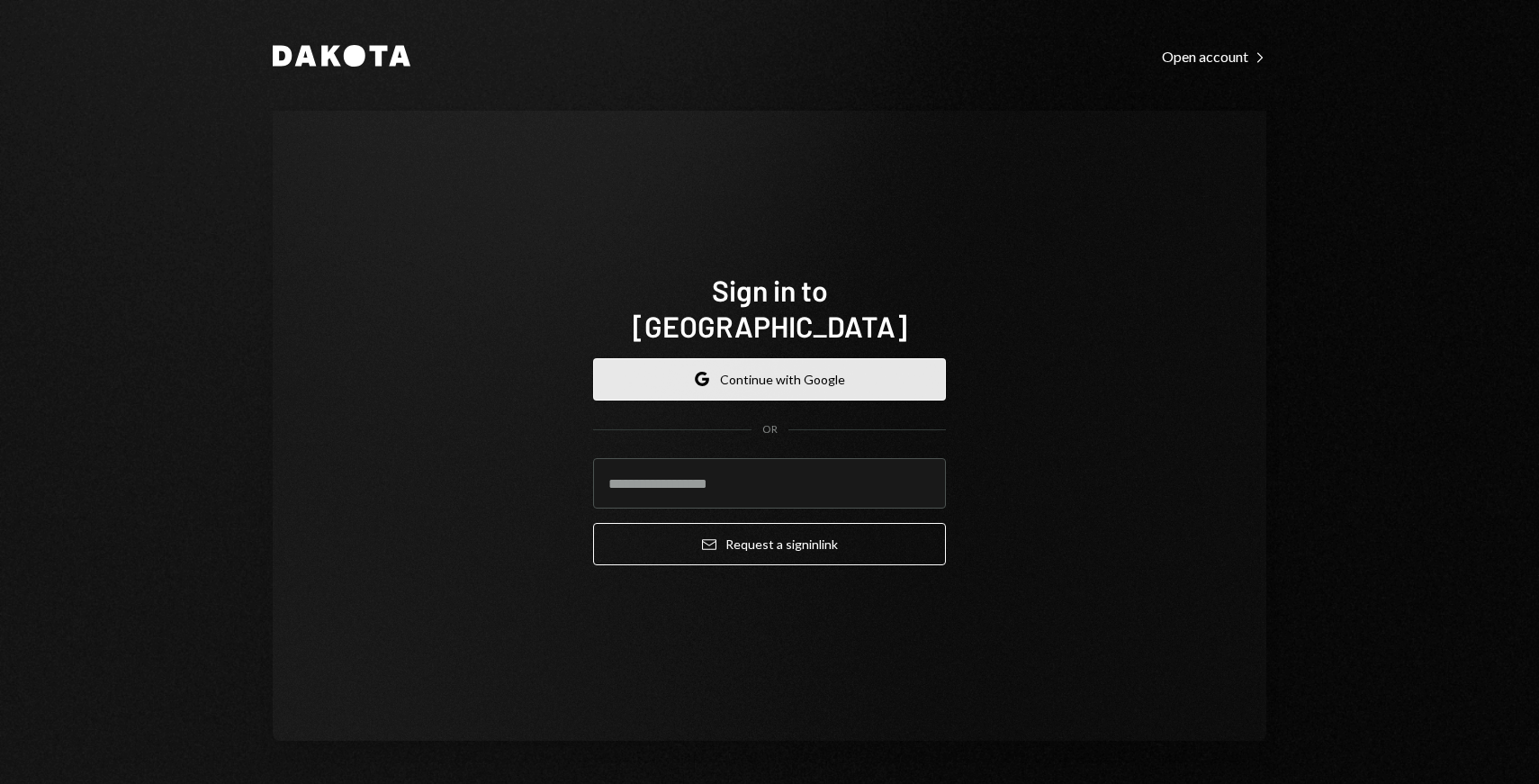
click at [799, 358] on button "Google Continue with Google" at bounding box center [770, 380] width 353 height 42
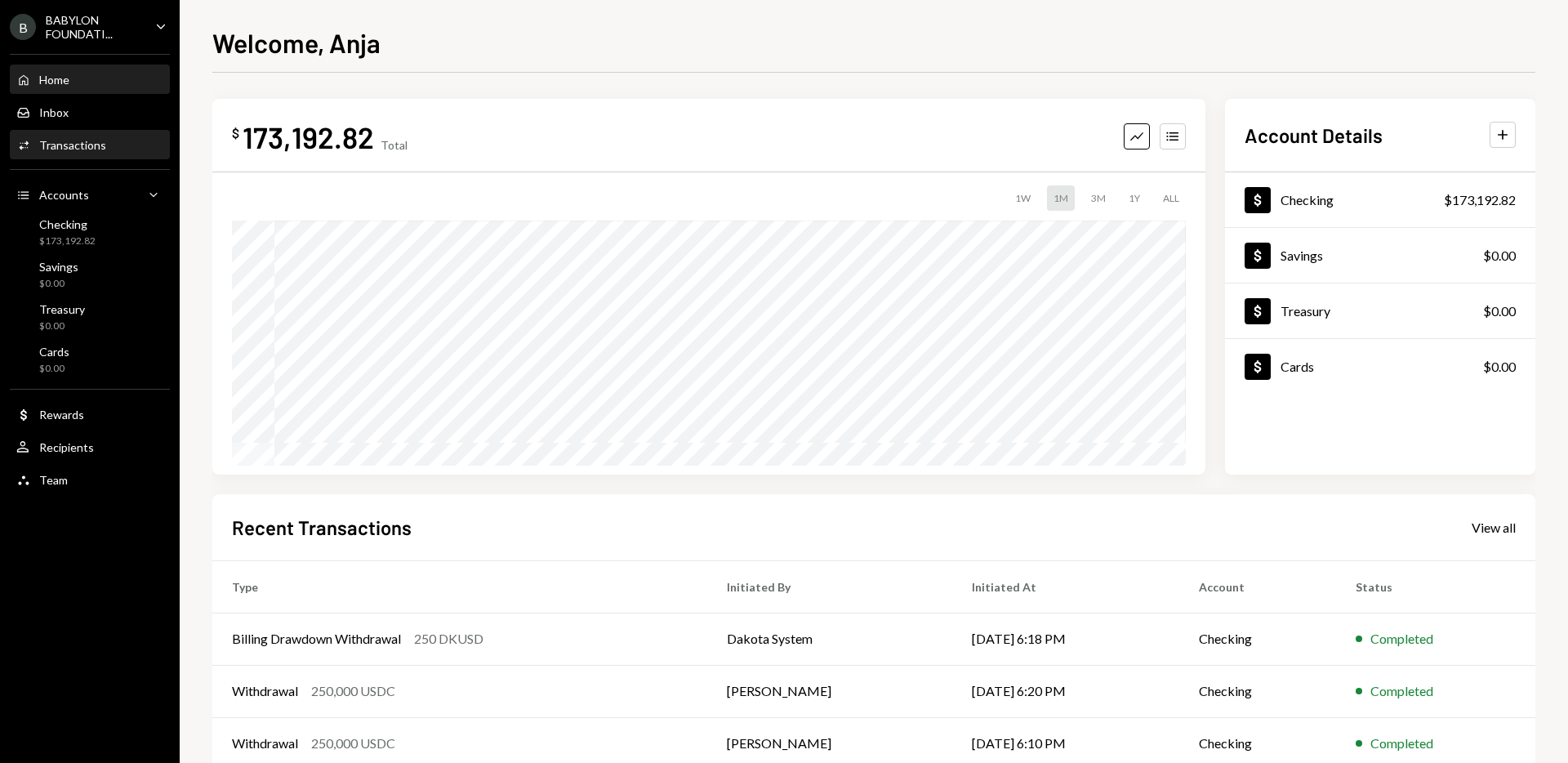
click at [86, 148] on div "Transactions" at bounding box center [73, 144] width 67 height 14
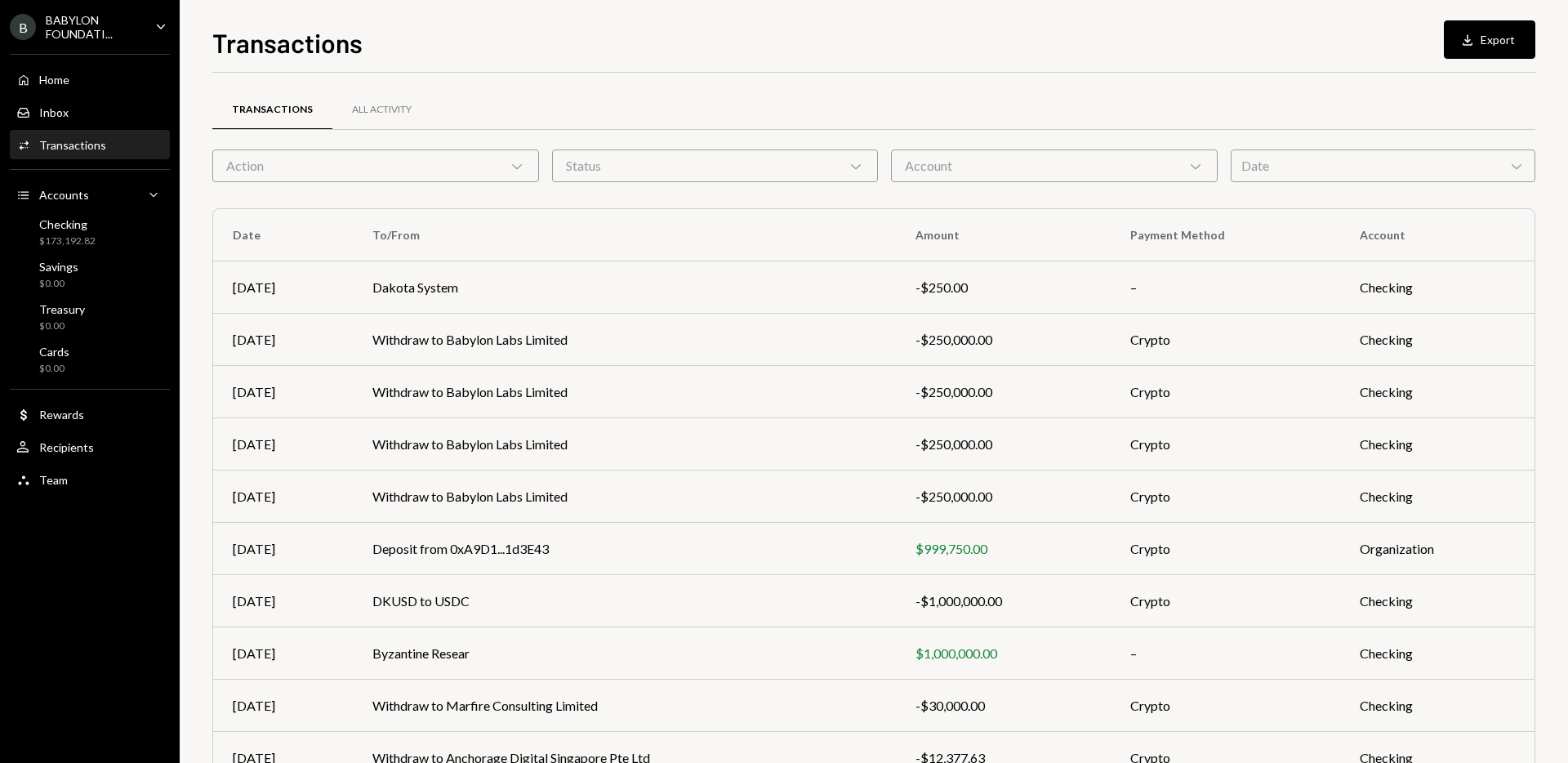
click at [927, 169] on div "Account Chevron Down" at bounding box center [1054, 165] width 327 height 33
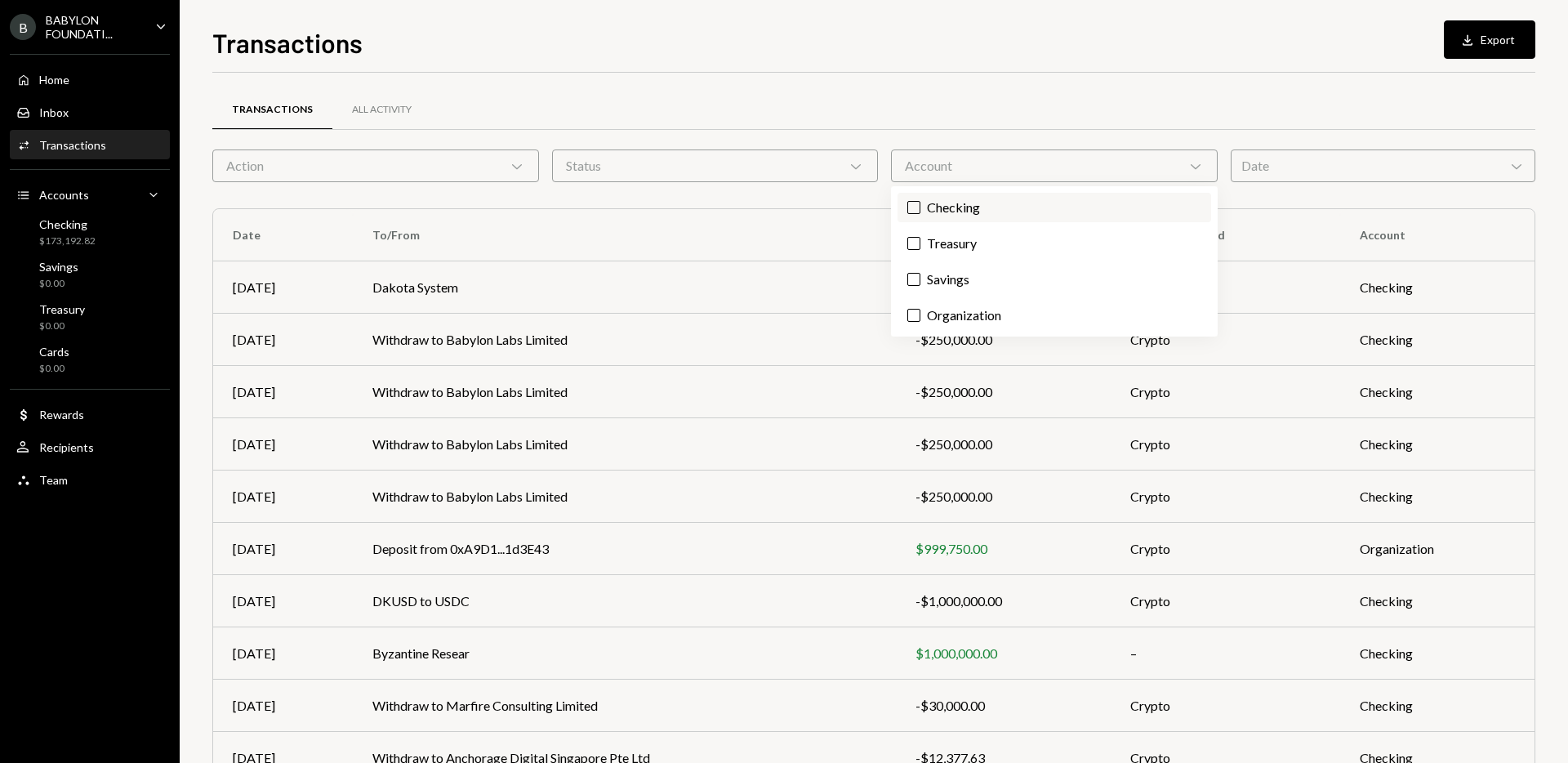
click at [923, 201] on label "Checking" at bounding box center [1054, 207] width 314 height 29
click at [920, 201] on button "Checking" at bounding box center [914, 208] width 13 height 13
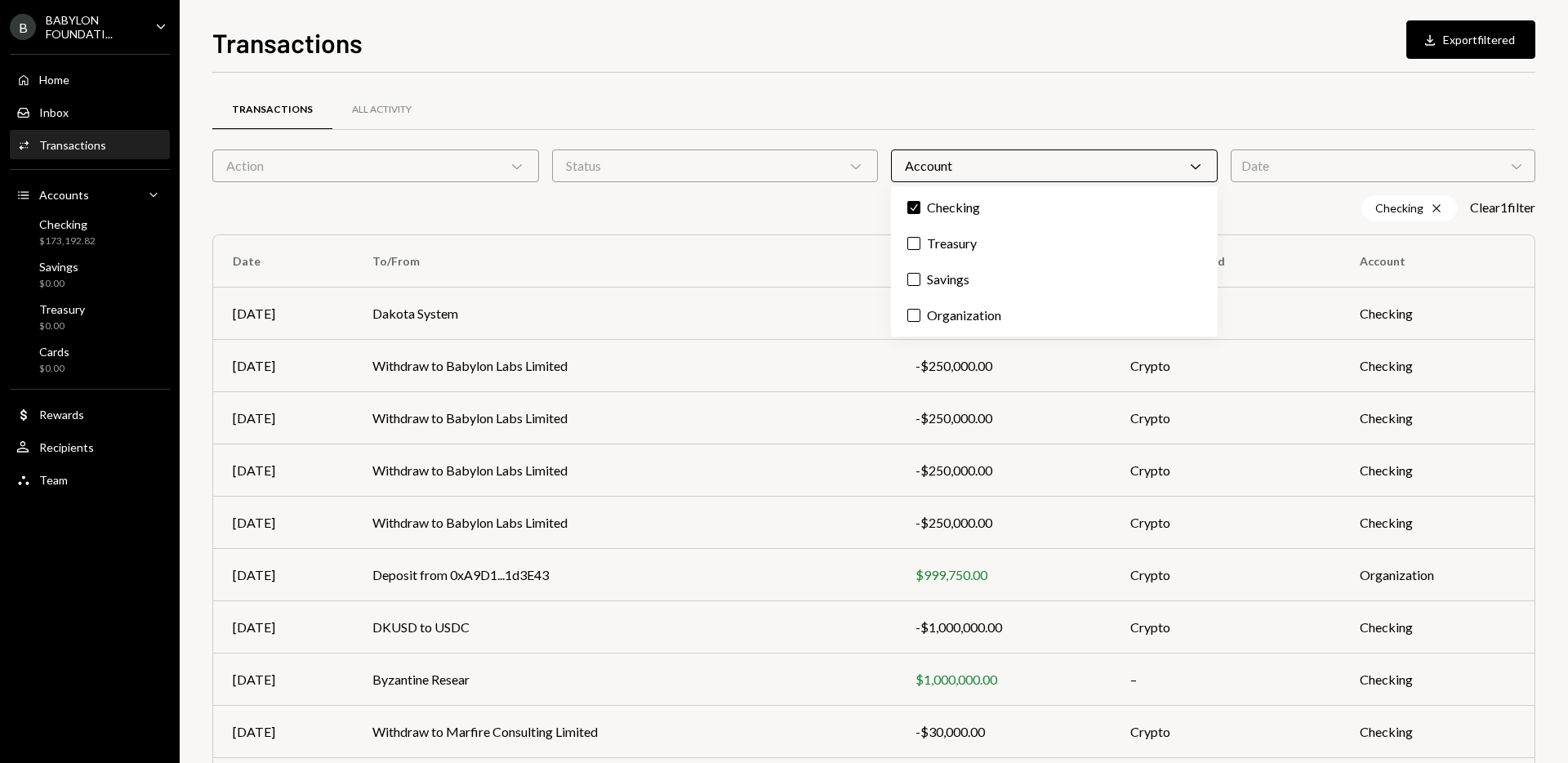
click at [1360, 172] on div "Date Chevron Down" at bounding box center [1383, 165] width 304 height 33
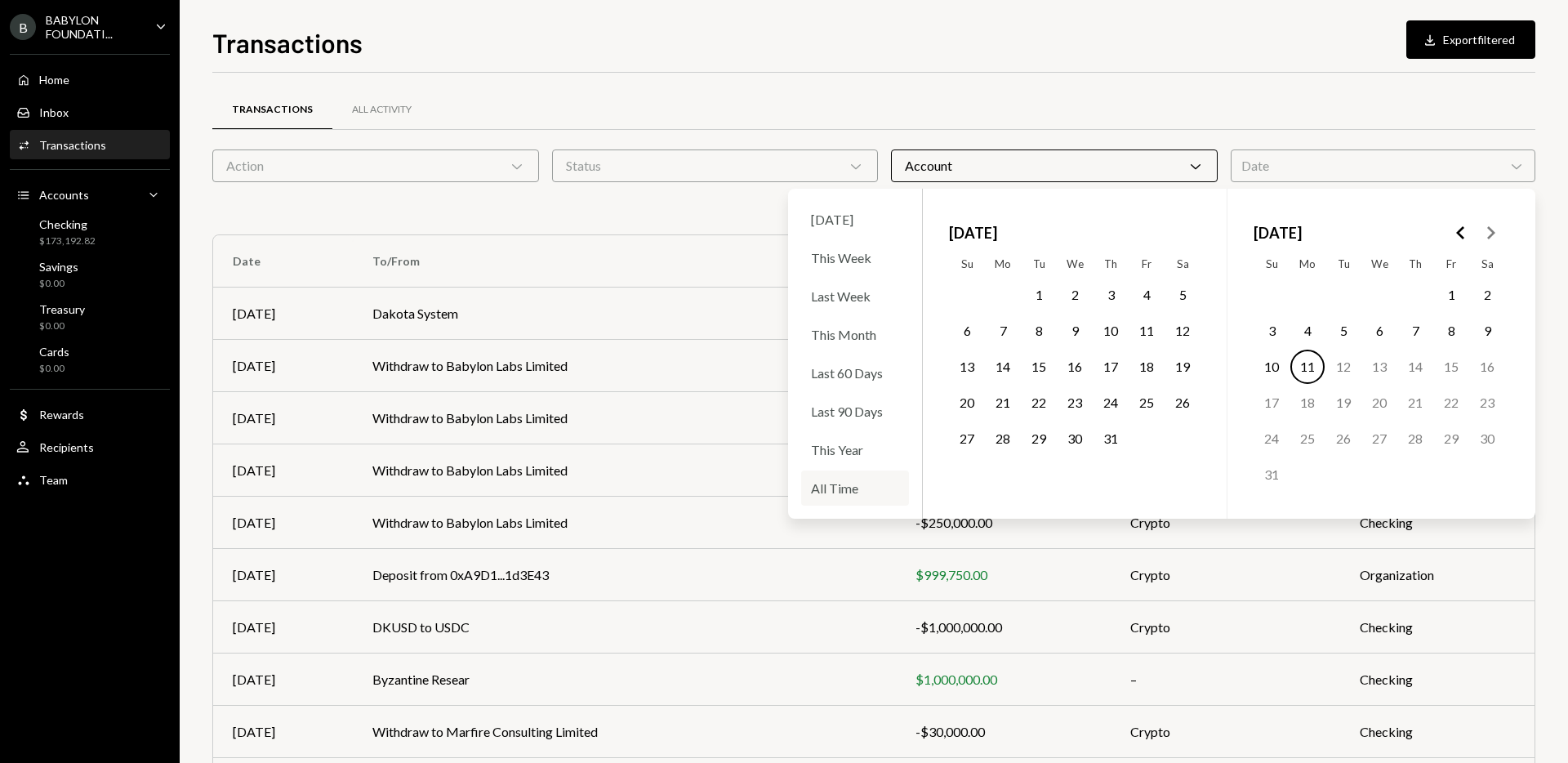
click at [845, 485] on div "All Time" at bounding box center [855, 488] width 108 height 35
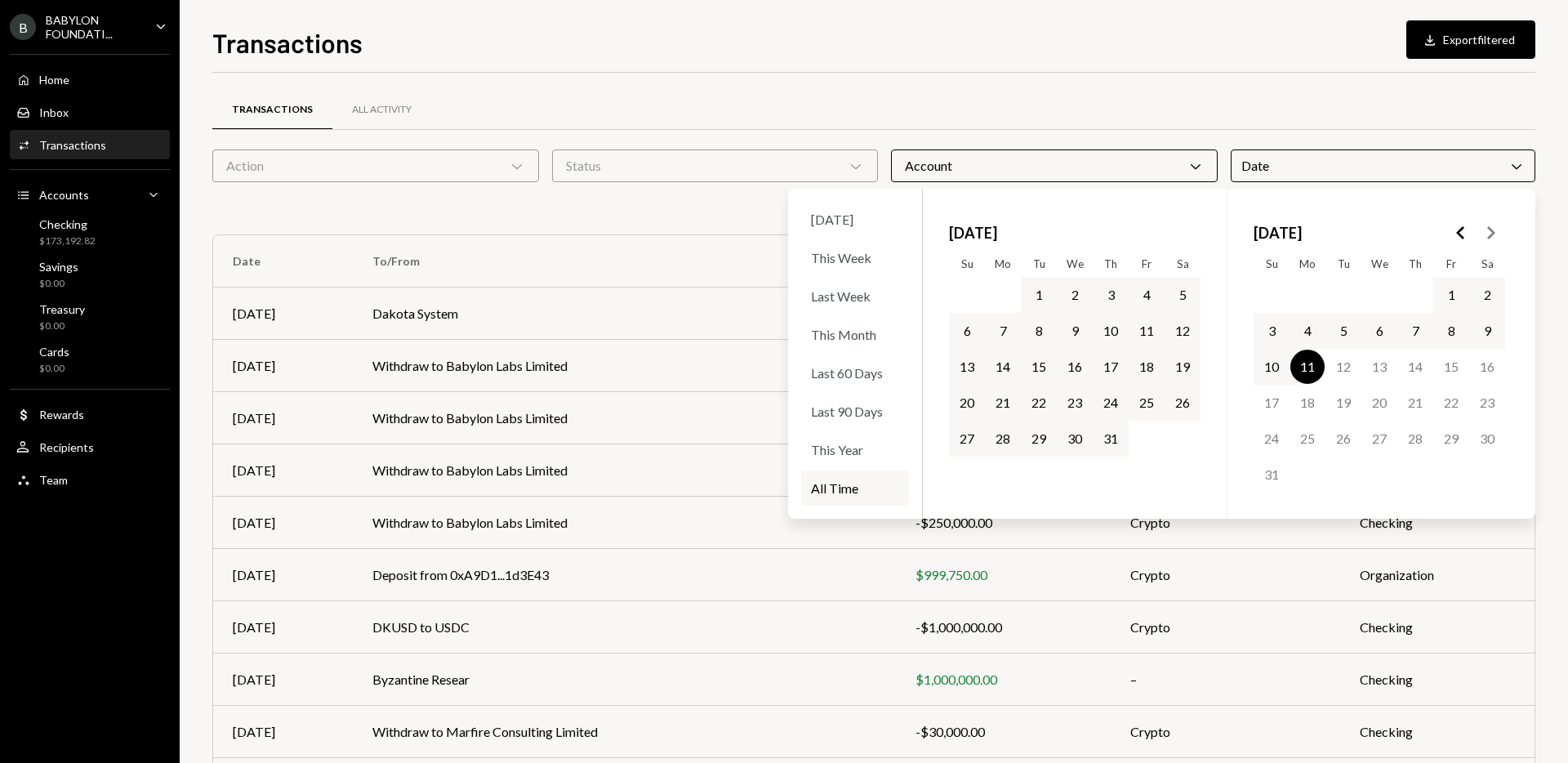
click at [697, 227] on div "Transactions All Activity Action Chevron Down Status Chevron Down Account Chevr…" at bounding box center [874, 488] width 1323 height 780
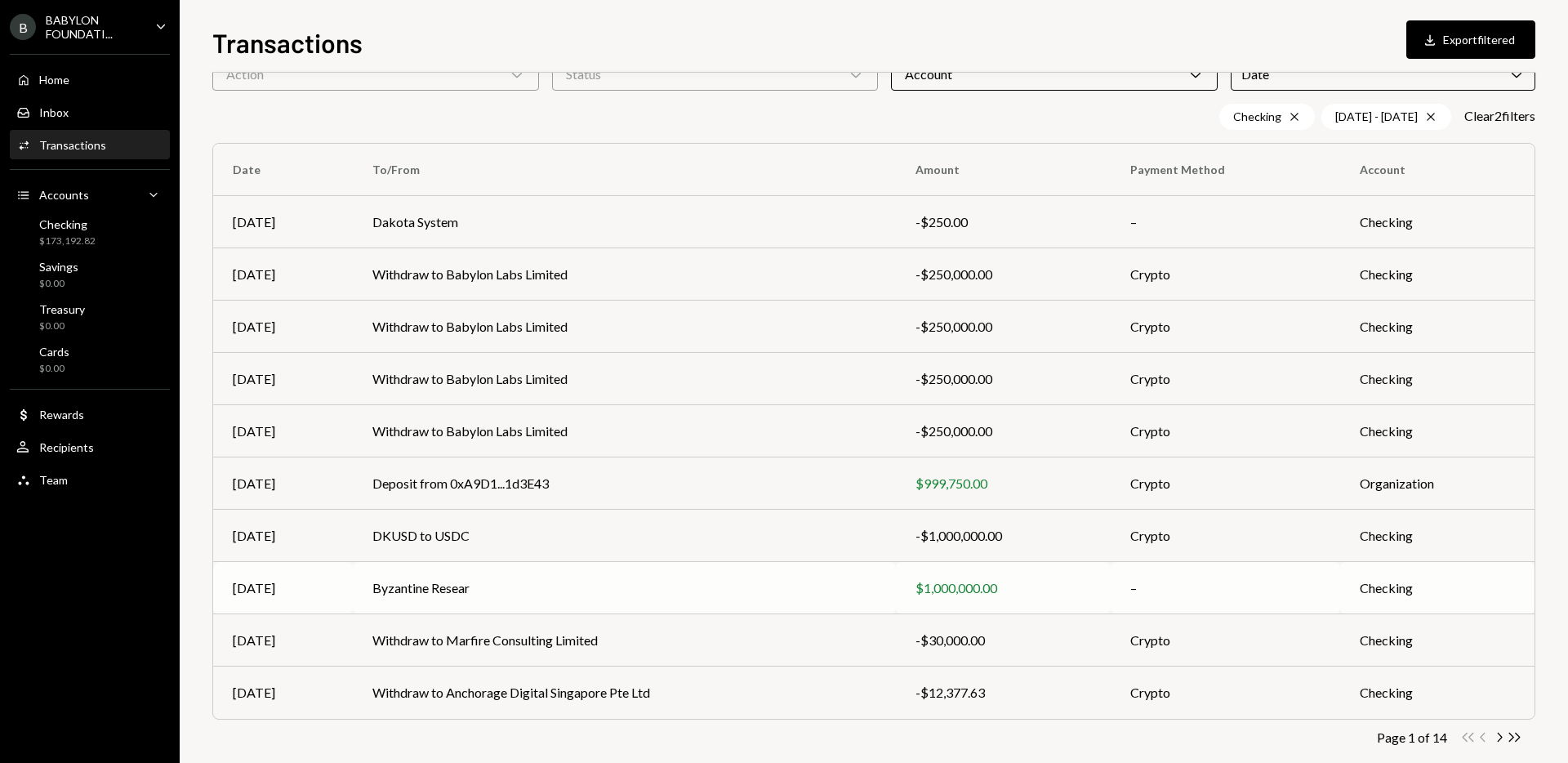
scroll to position [116, 0]
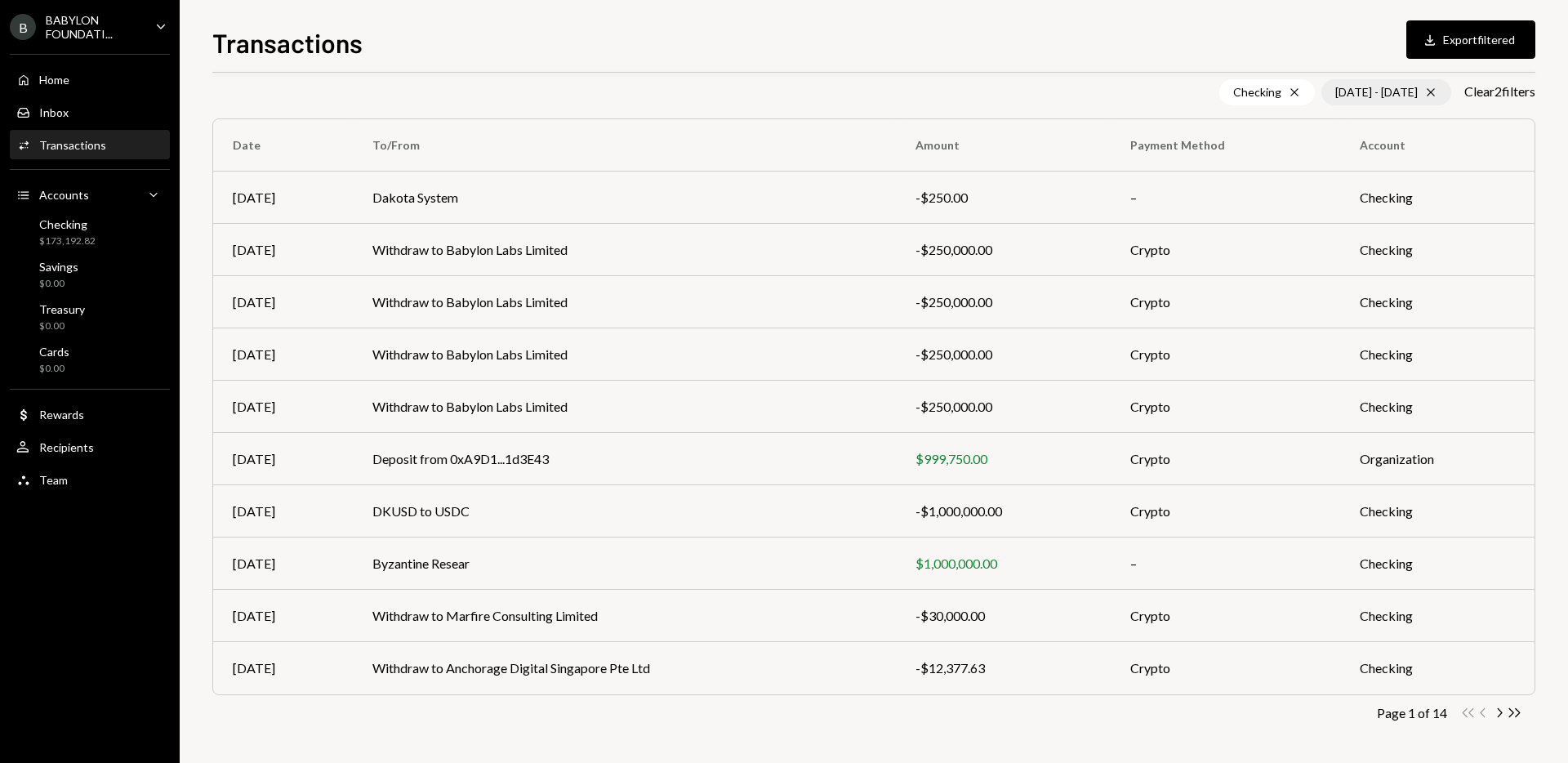
click at [1425, 92] on icon "Cross" at bounding box center [1431, 93] width 13 height 13
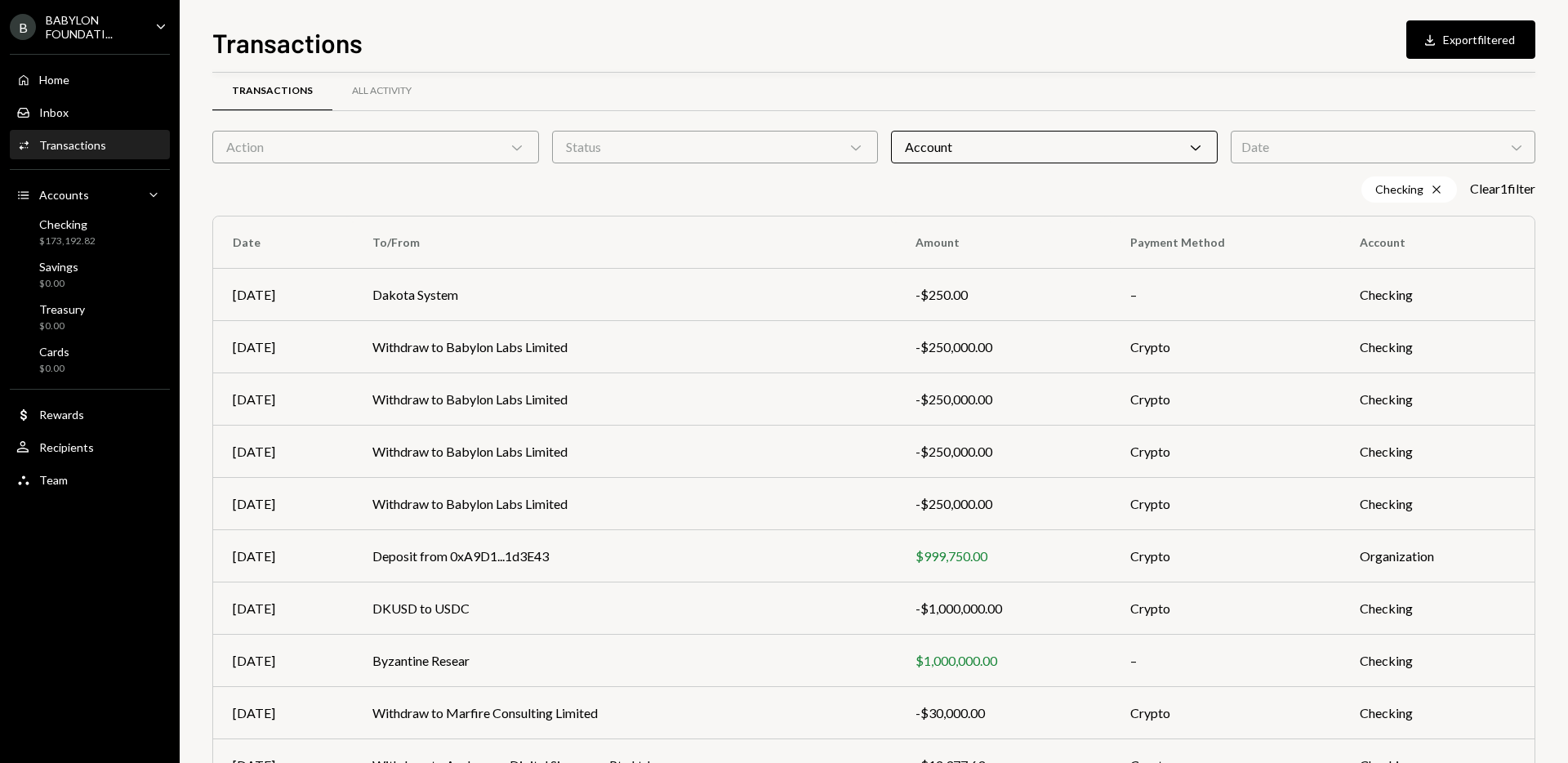
scroll to position [0, 0]
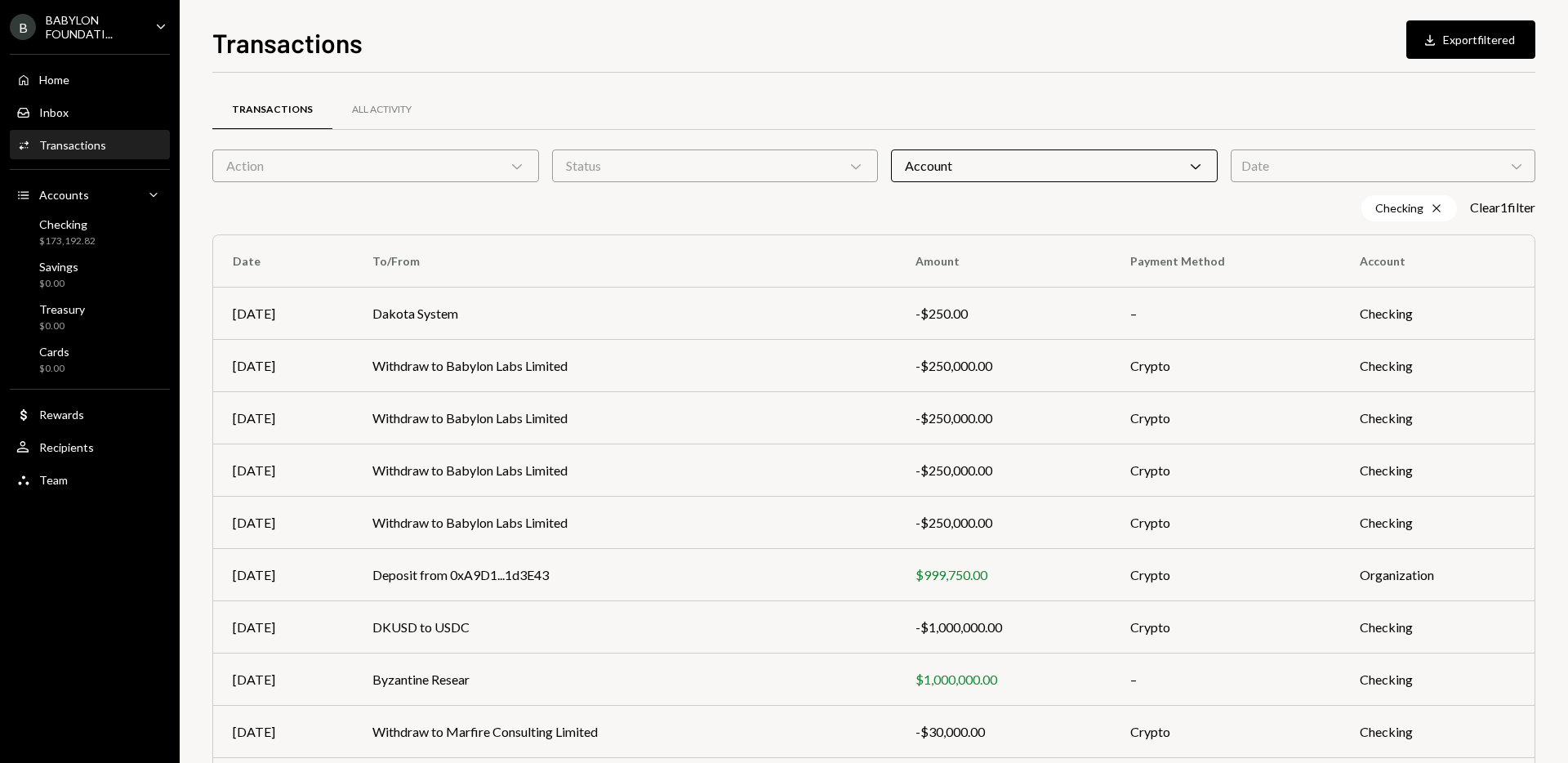
click at [1257, 166] on div "Date Chevron Down" at bounding box center [1383, 165] width 304 height 33
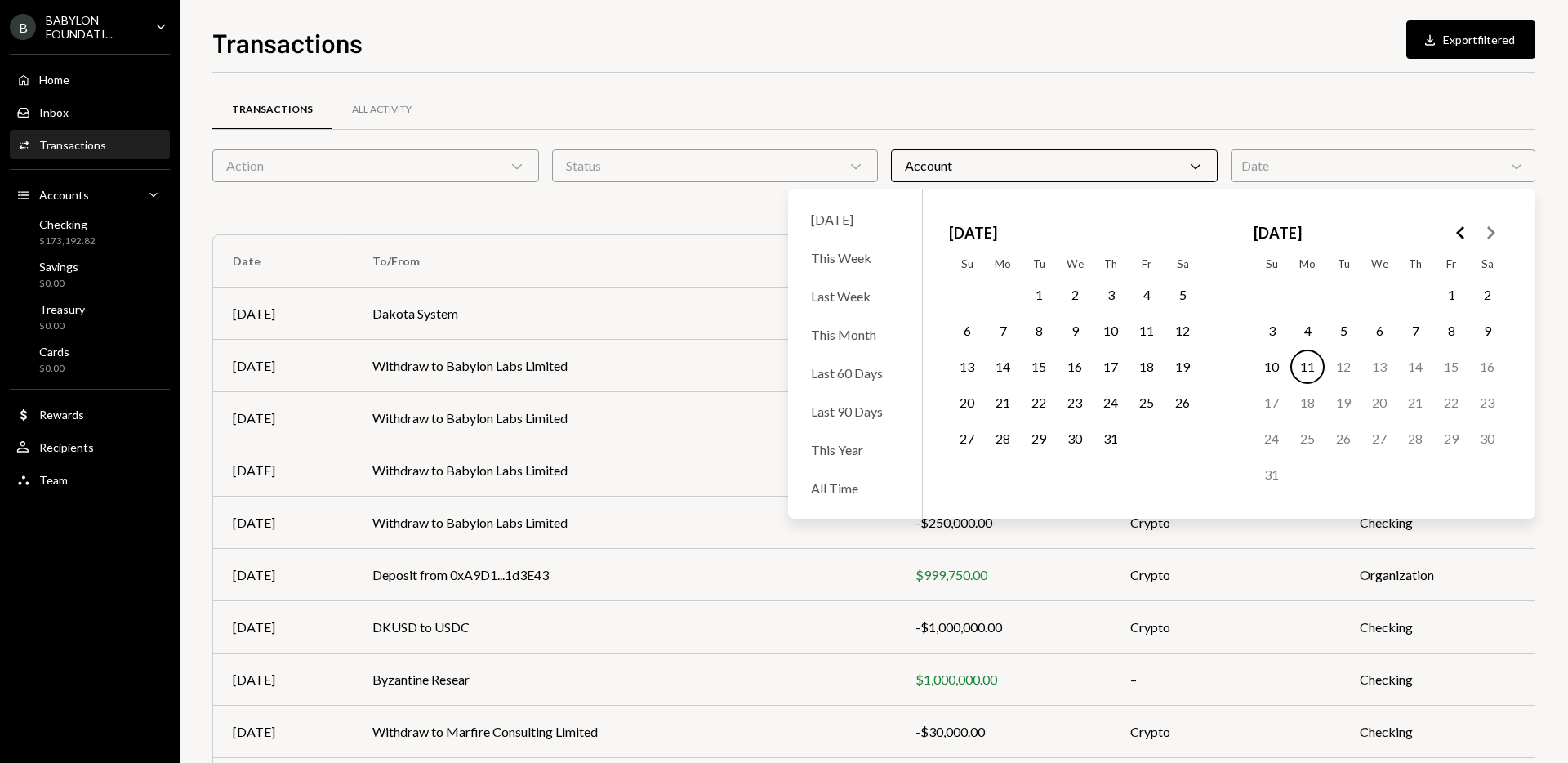
click at [1462, 237] on polygon "Go to the Previous Month" at bounding box center [1460, 233] width 8 height 13
click at [1143, 331] on button "9" at bounding box center [1146, 330] width 34 height 34
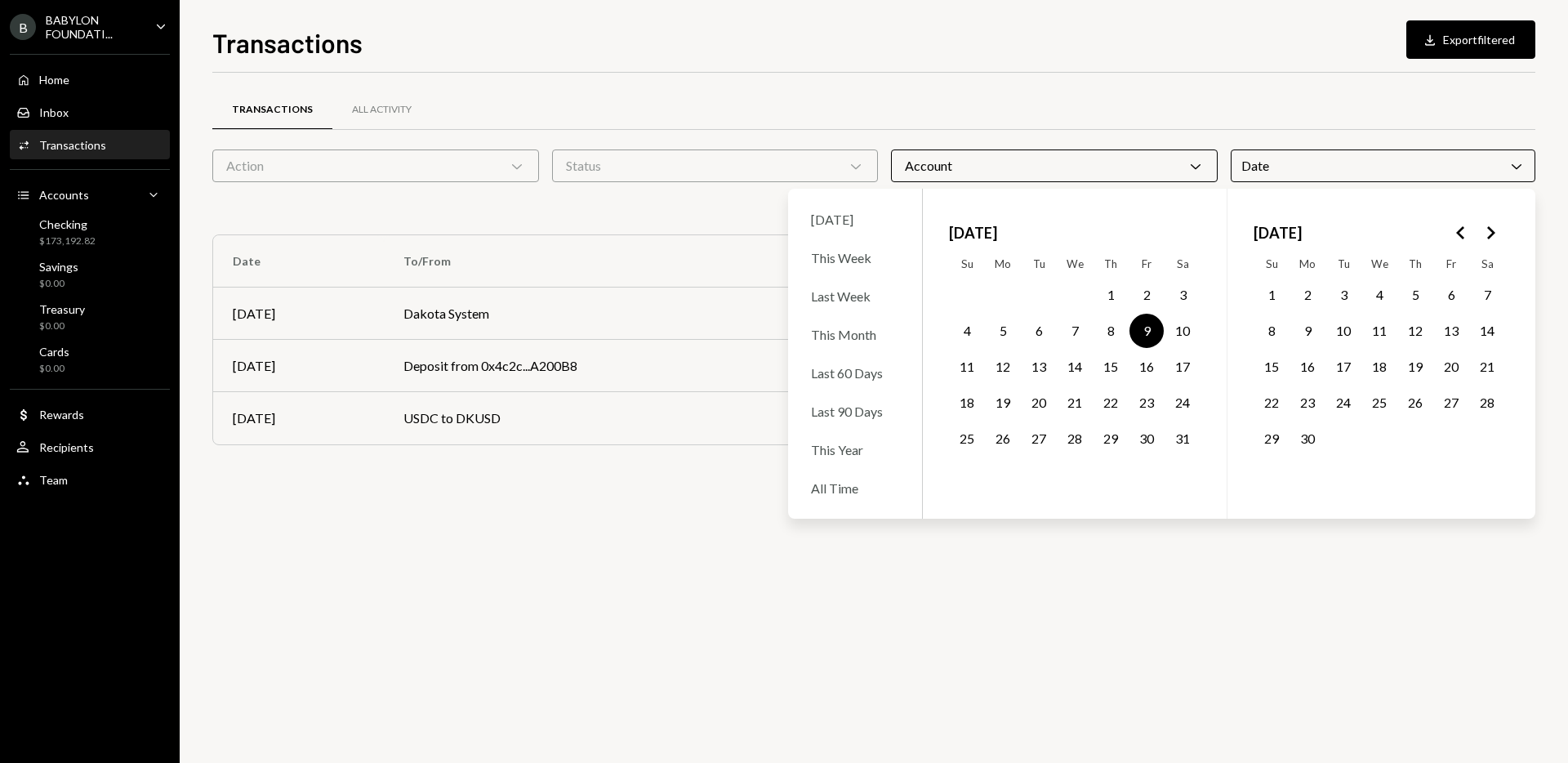
click at [590, 491] on div "Transactions All Activity Action Chevron Down Status Chevron Down Account Chevr…" at bounding box center [874, 417] width 1323 height 690
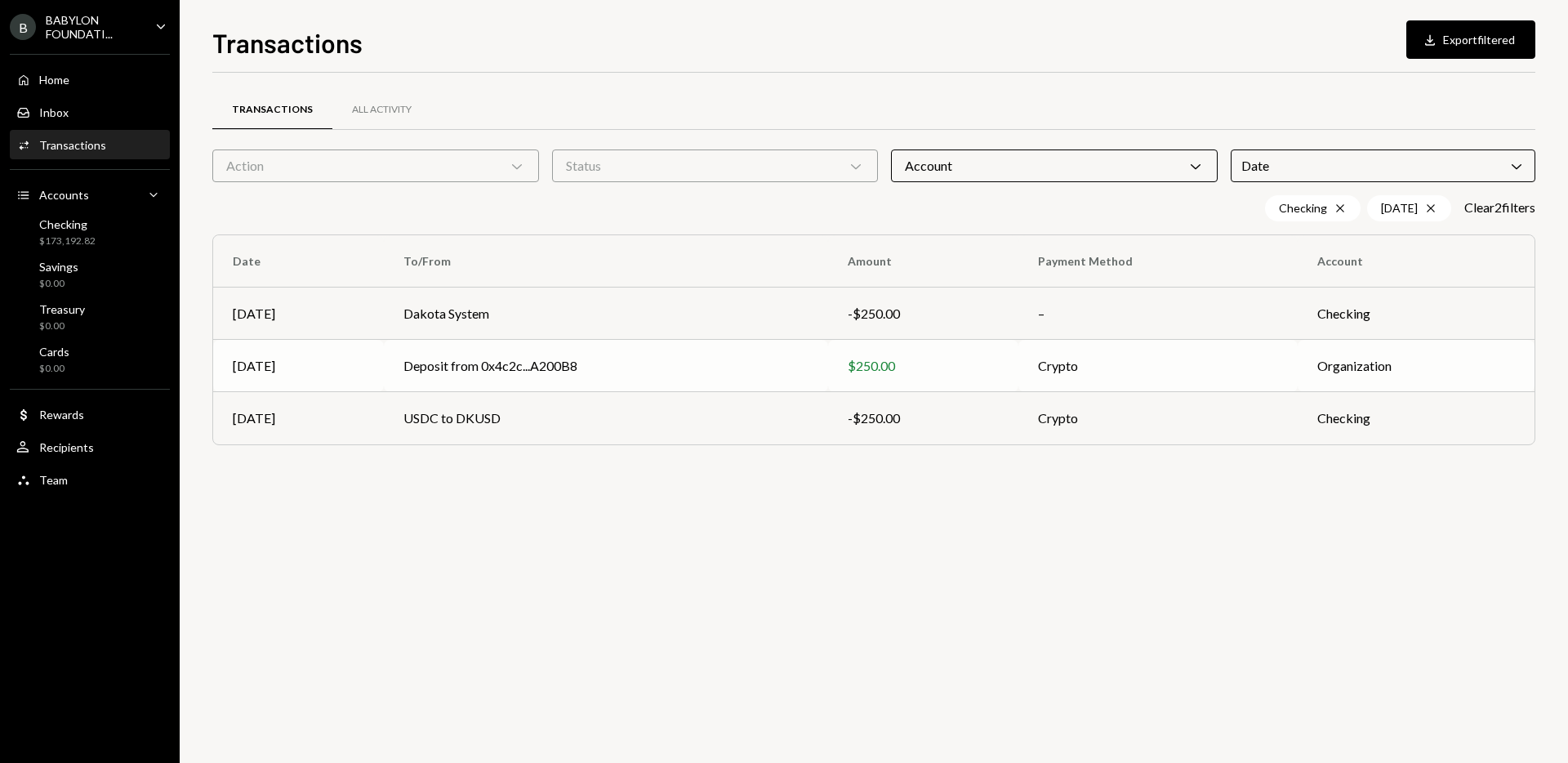
click at [539, 362] on td "Deposit from 0x4c2c...A200B8" at bounding box center [606, 365] width 445 height 53
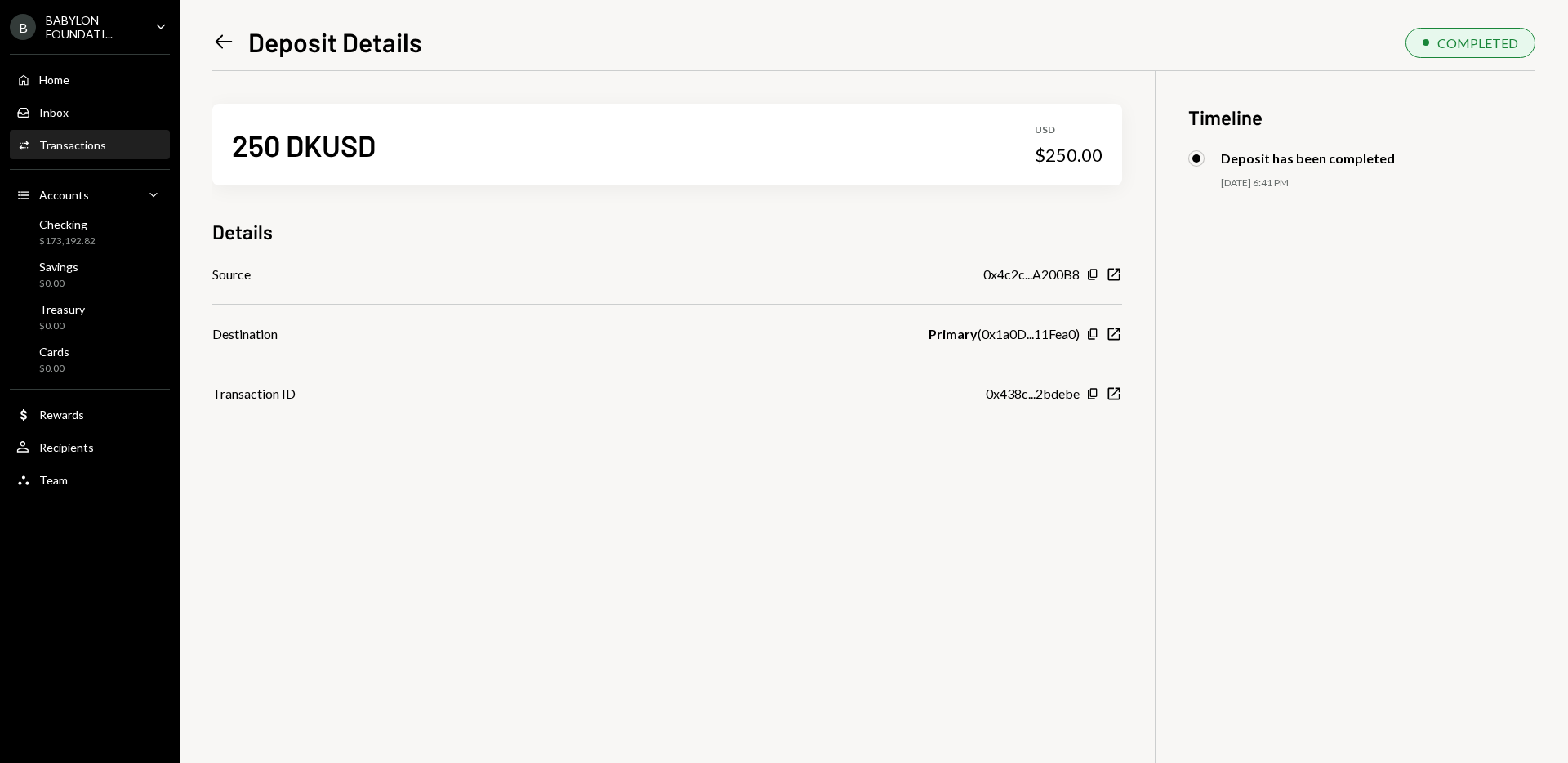
click at [216, 32] on icon "Left Arrow" at bounding box center [224, 41] width 23 height 23
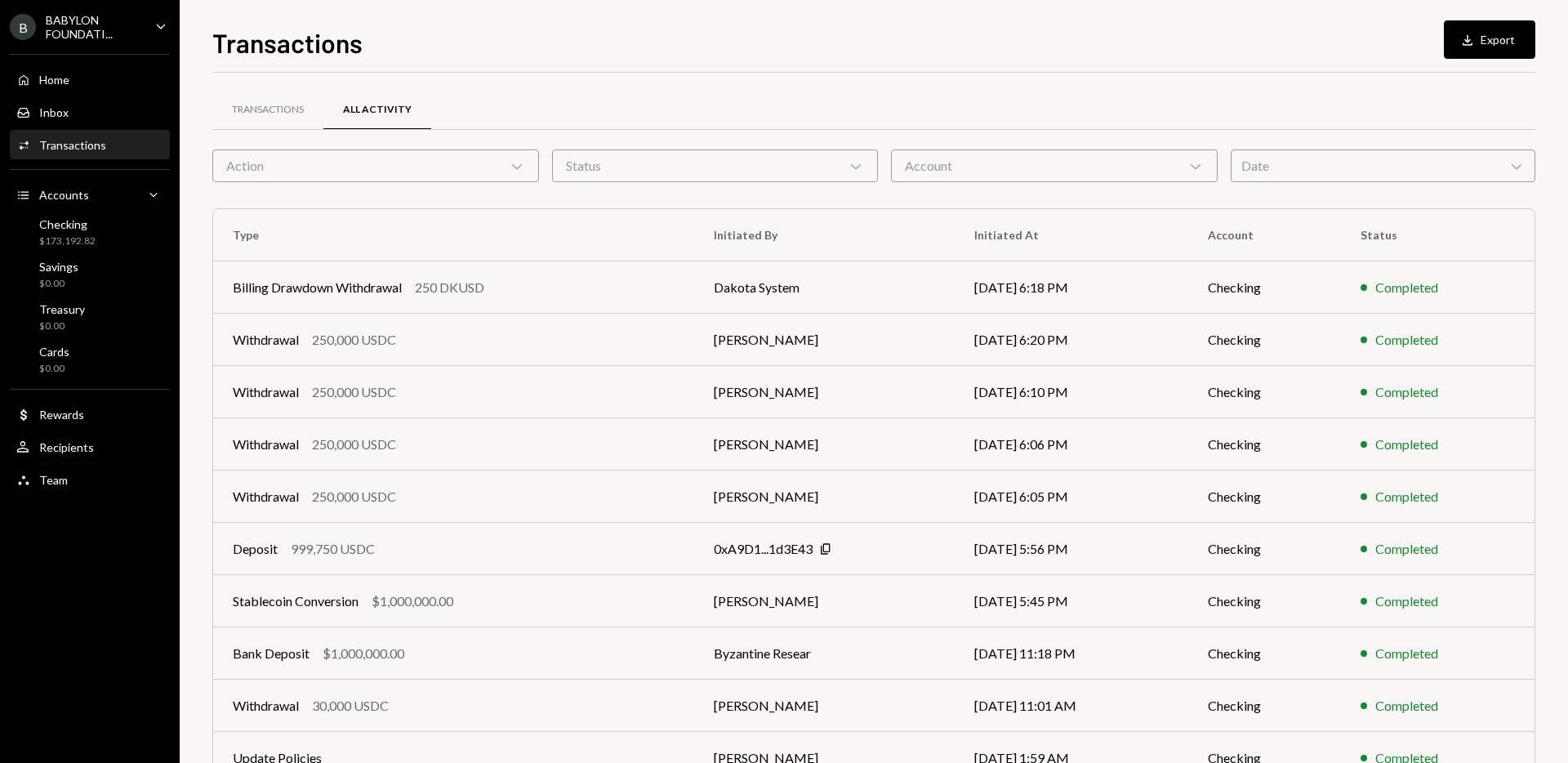
click at [1333, 165] on div "Date Chevron Down" at bounding box center [1383, 165] width 304 height 33
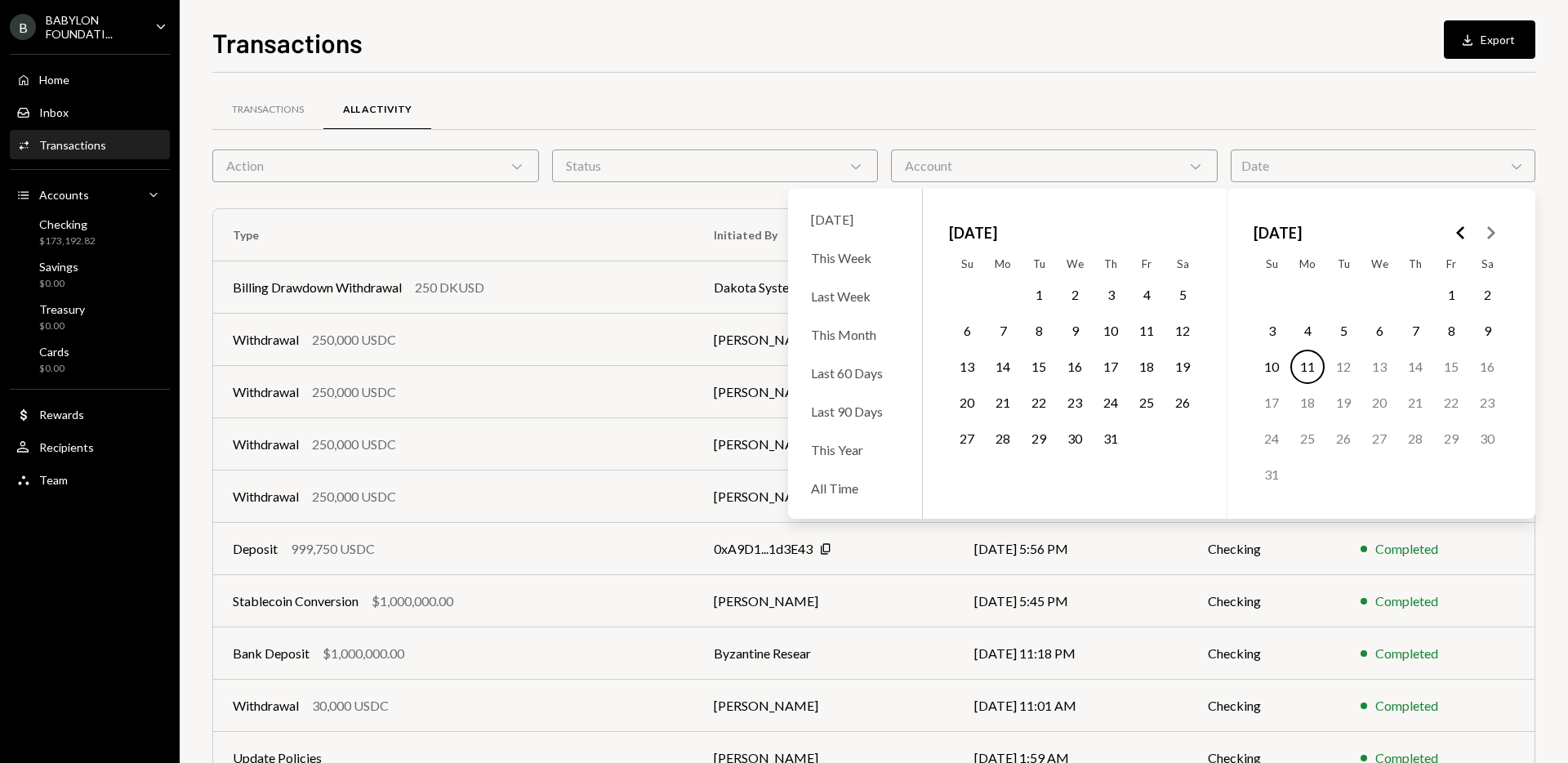
click at [1455, 232] on icon "Go to the Previous Month" at bounding box center [1460, 232] width 19 height 19
click at [1147, 332] on button "9" at bounding box center [1146, 330] width 34 height 34
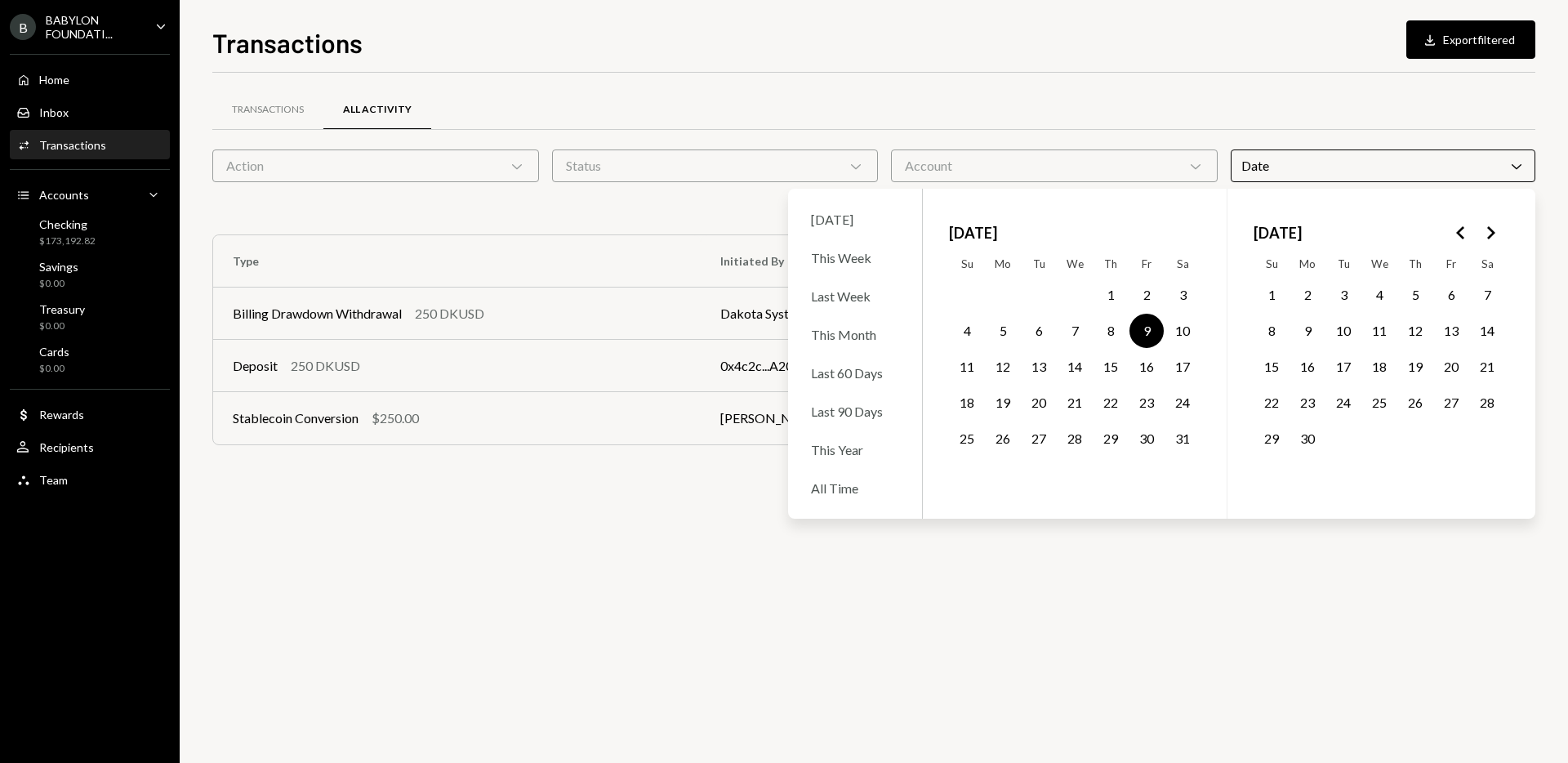
click at [581, 548] on div "Transactions All Activity Action Chevron Down Status Chevron Down Account Chevr…" at bounding box center [874, 417] width 1323 height 690
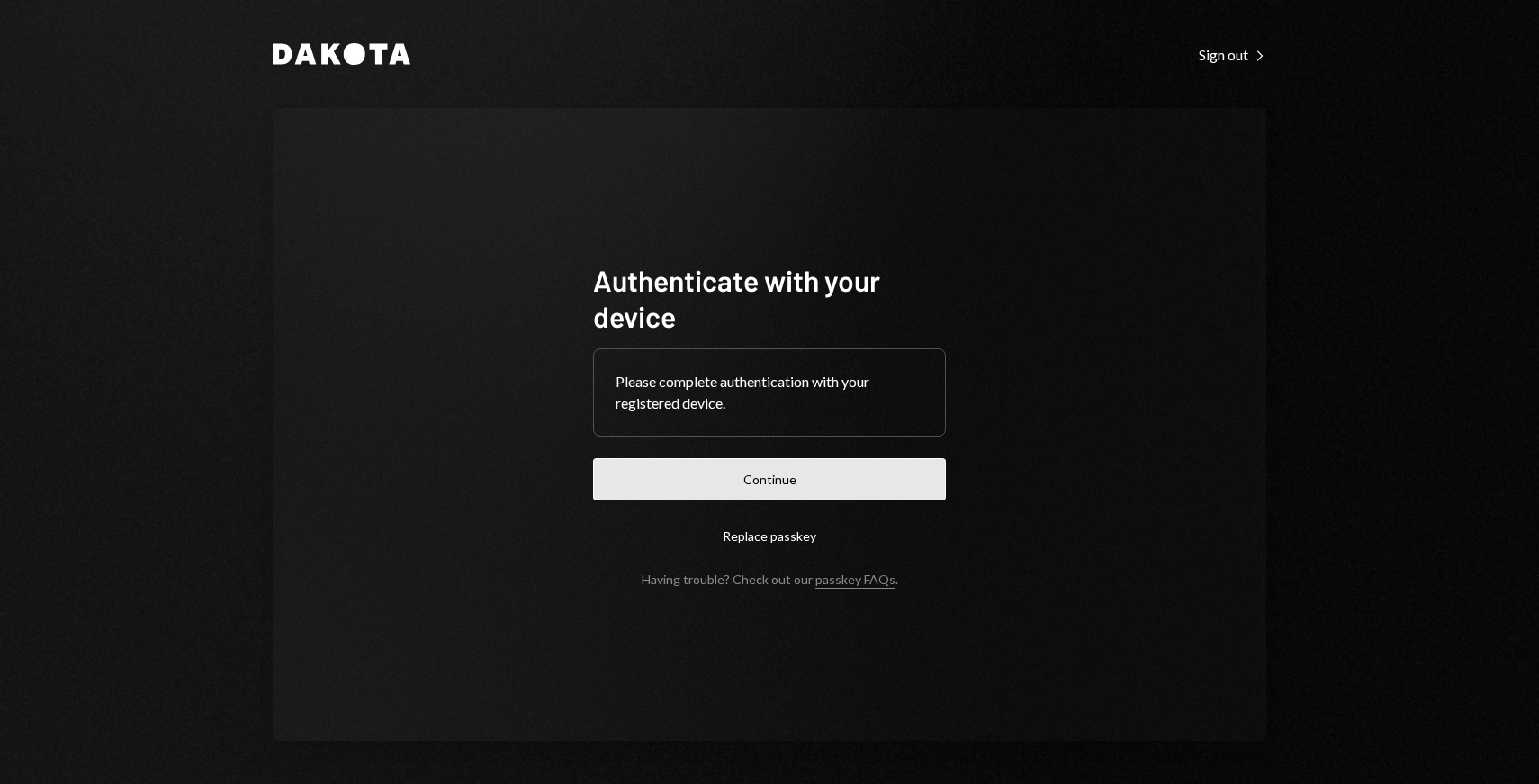
click at [806, 474] on button "Continue" at bounding box center [770, 479] width 353 height 42
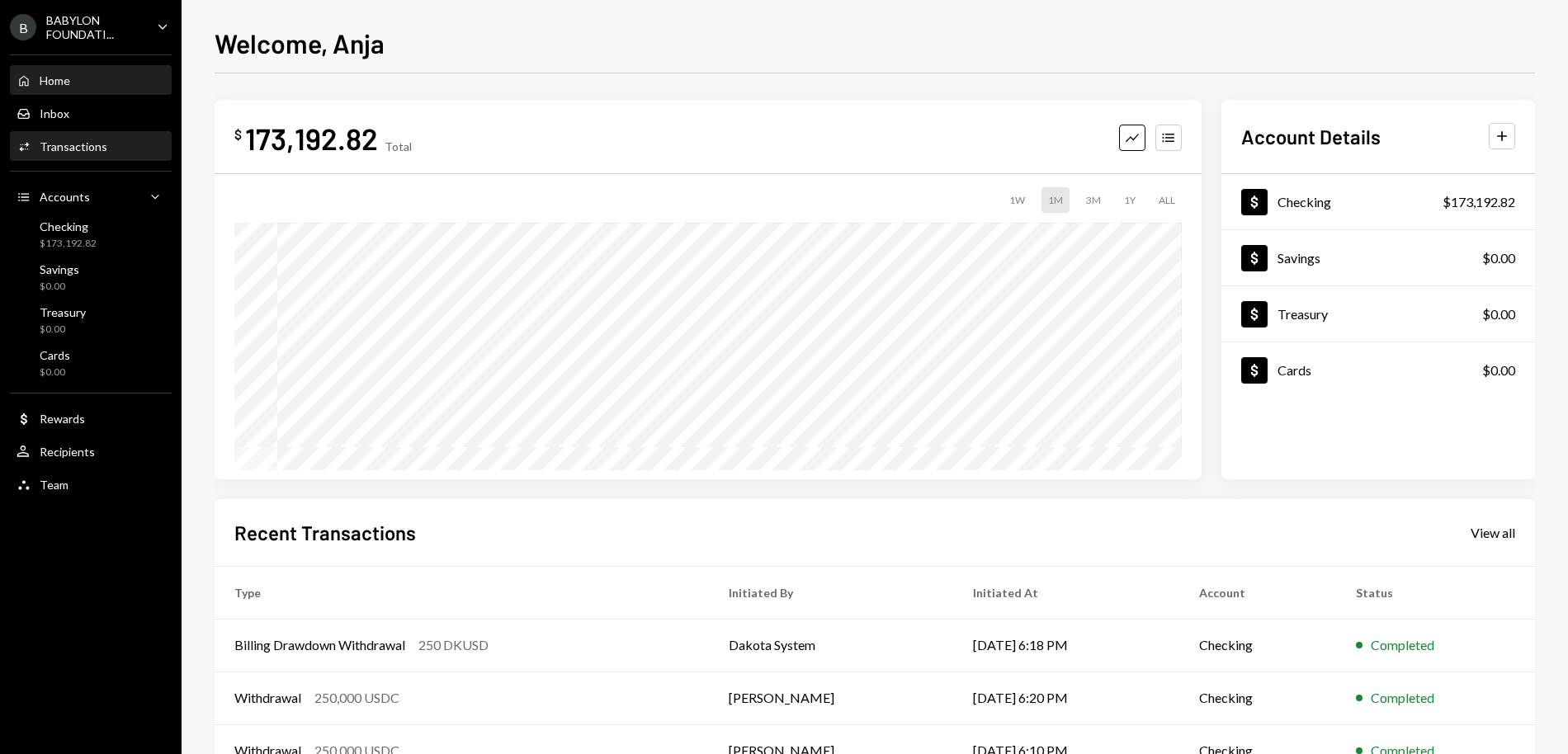
click at [99, 136] on div "Activities Transactions" at bounding box center [91, 147] width 148 height 28
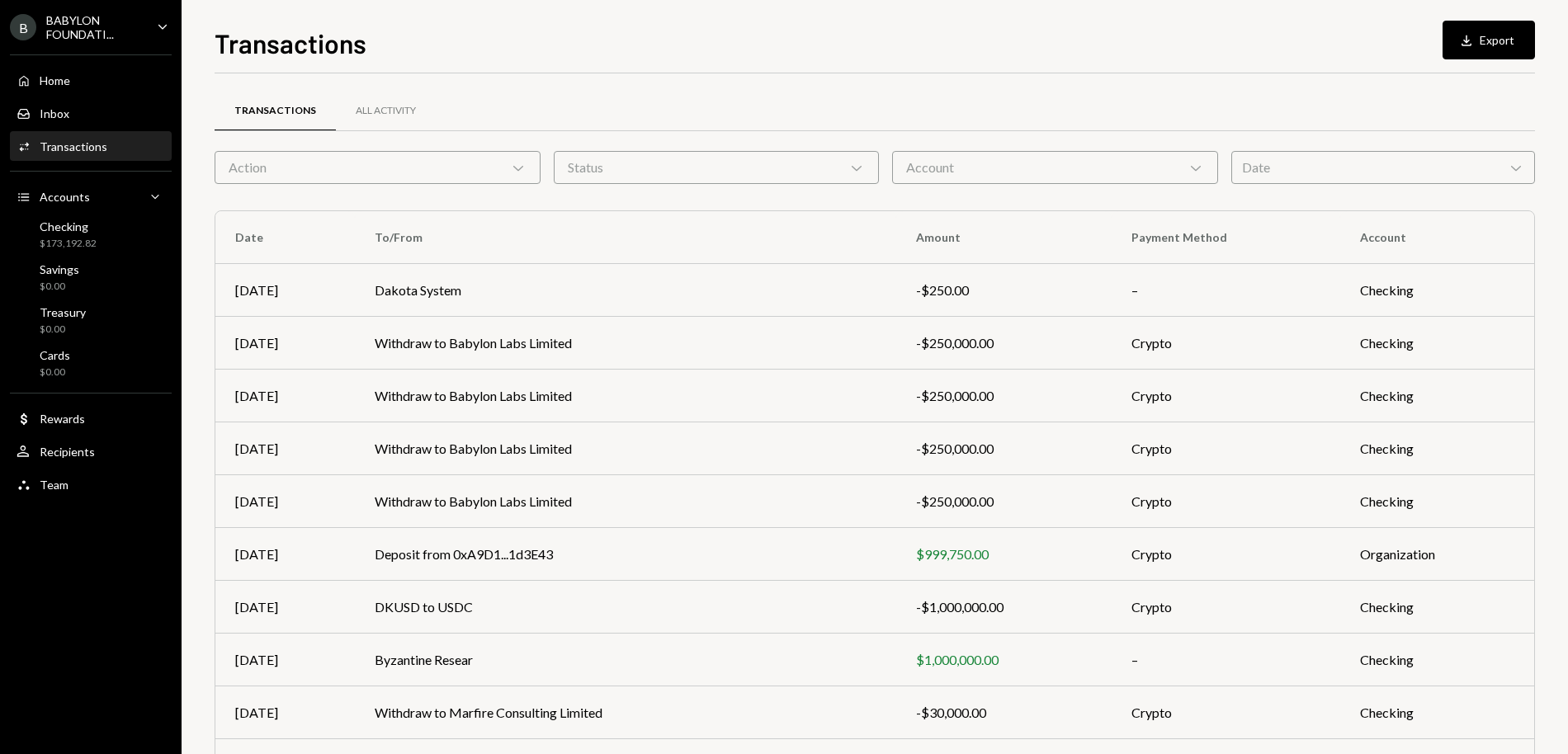
click at [1315, 165] on div "Date Chevron Down" at bounding box center [1383, 167] width 303 height 33
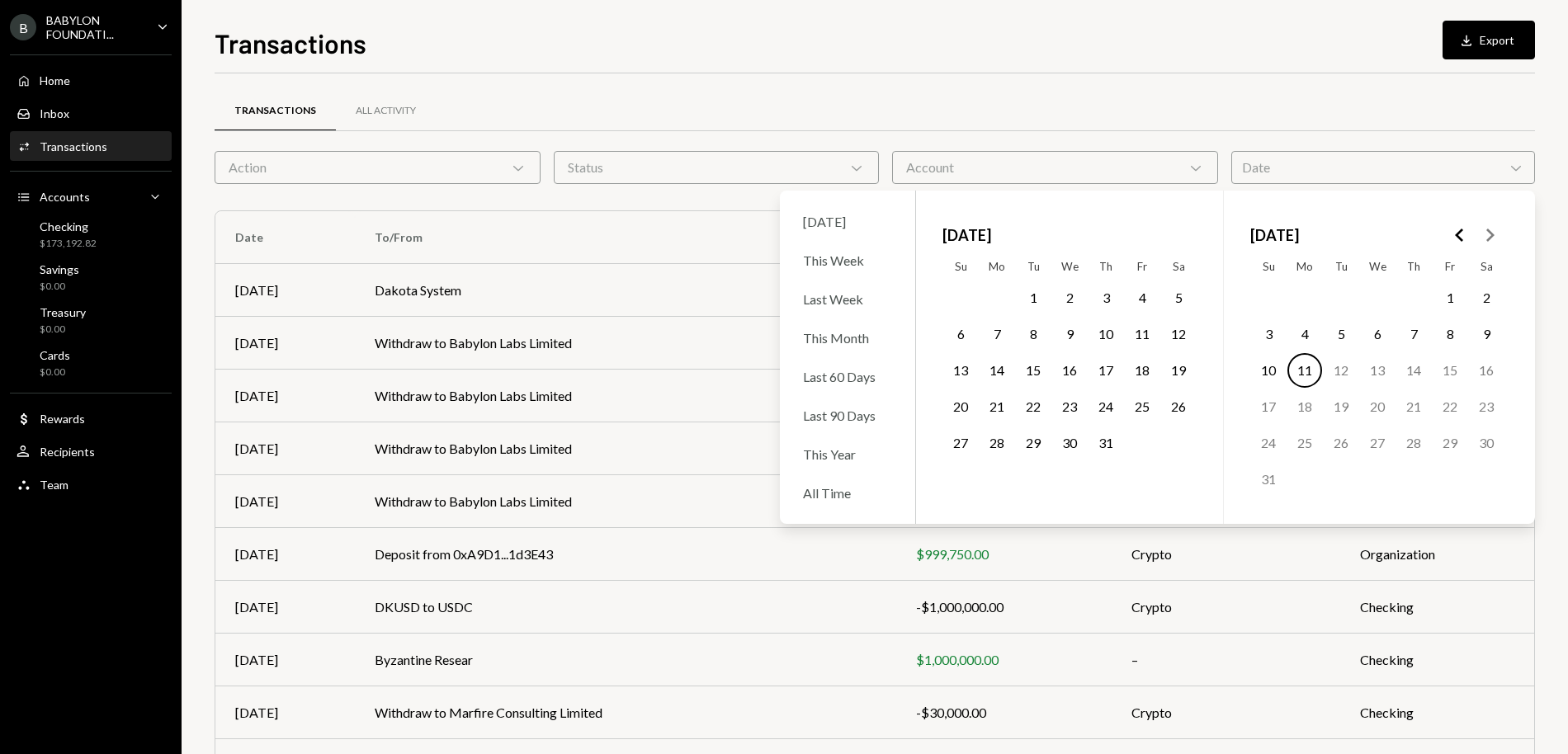
click at [1410, 233] on button "Go to the Previous Month" at bounding box center [1459, 234] width 30 height 29
click at [1030, 451] on button "25" at bounding box center [1033, 442] width 35 height 35
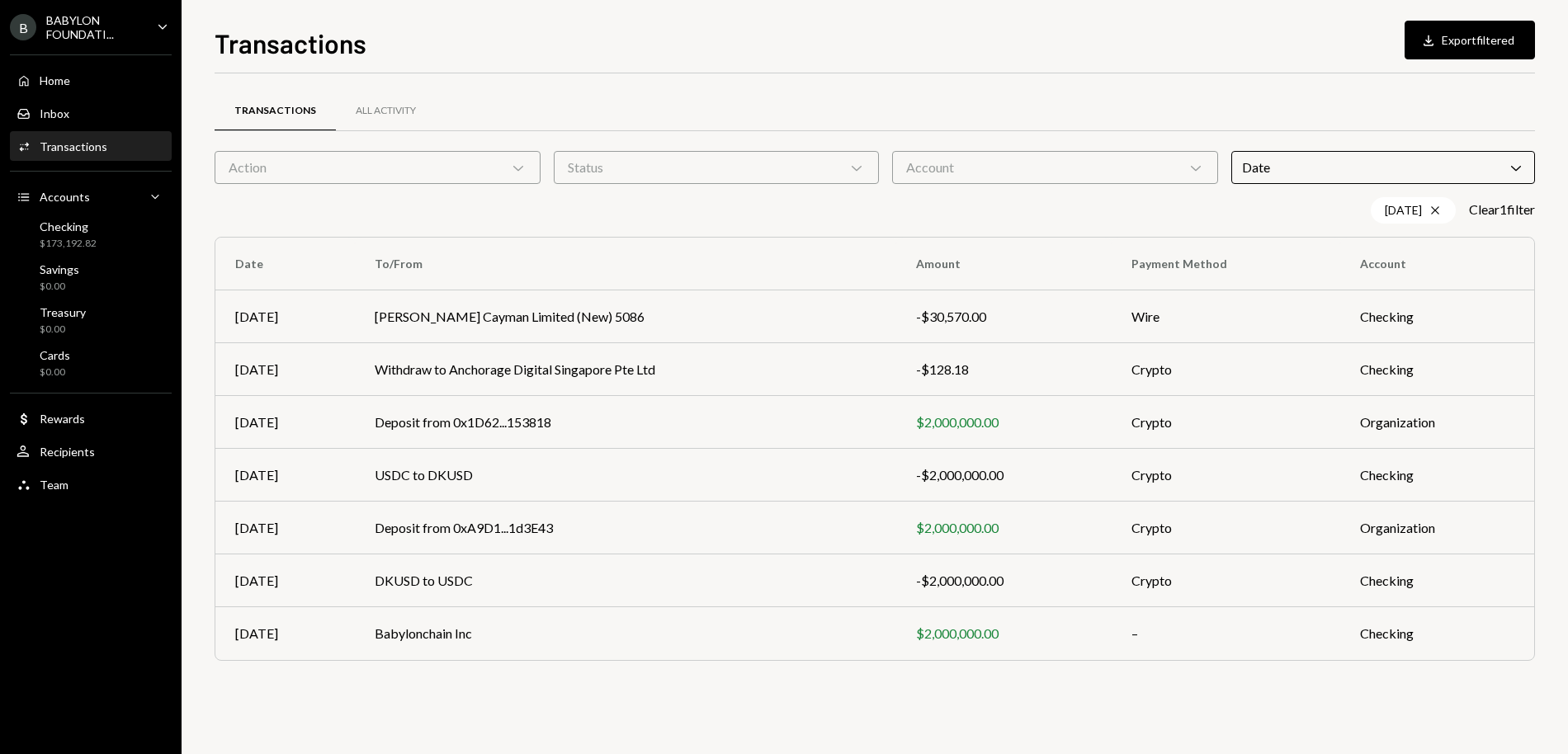
click at [1023, 110] on div "Transactions All Activity" at bounding box center [875, 111] width 1321 height 42
click at [502, 424] on td "Deposit from 0x1D62...153818" at bounding box center [626, 422] width 541 height 53
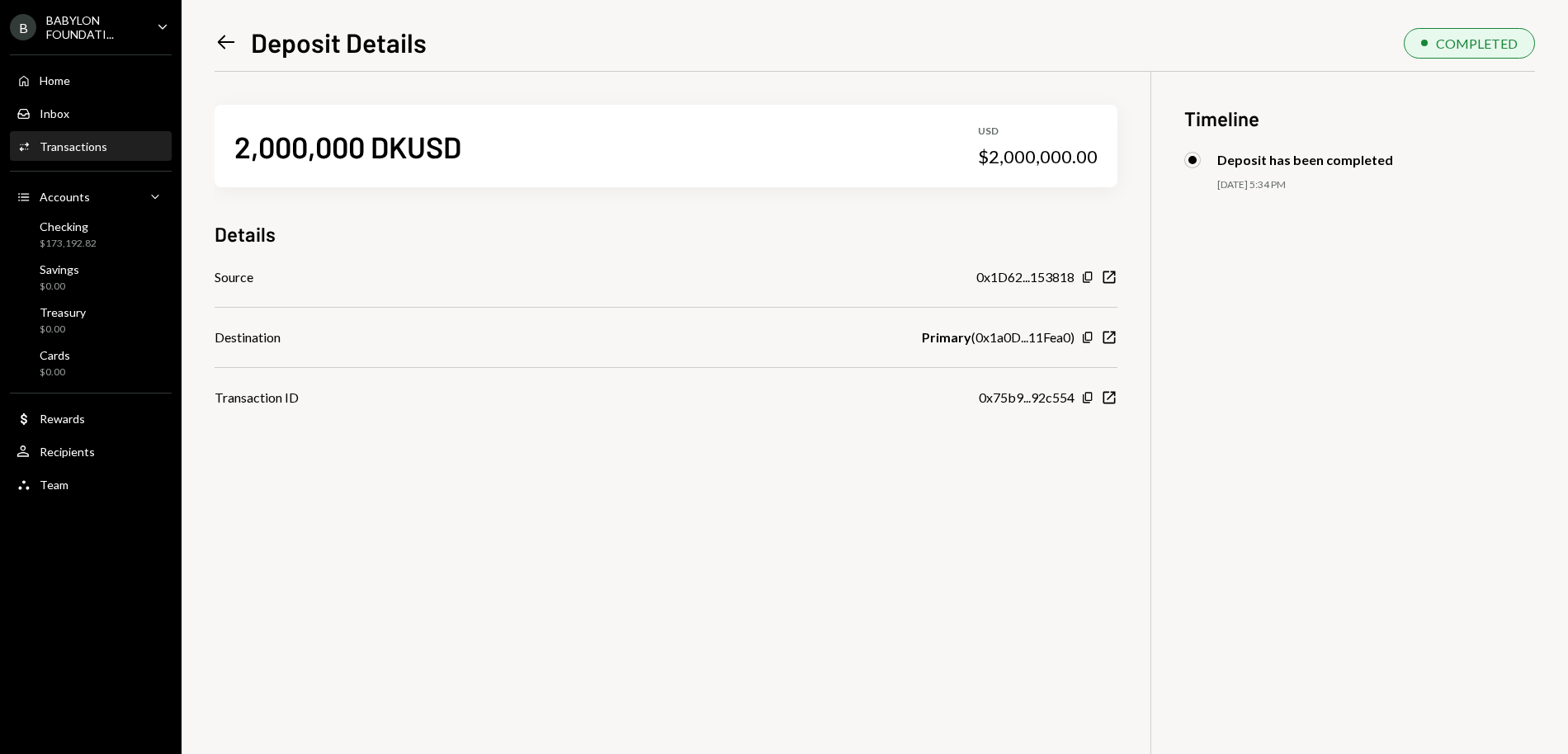
click at [234, 32] on icon "Left Arrow" at bounding box center [226, 41] width 23 height 23
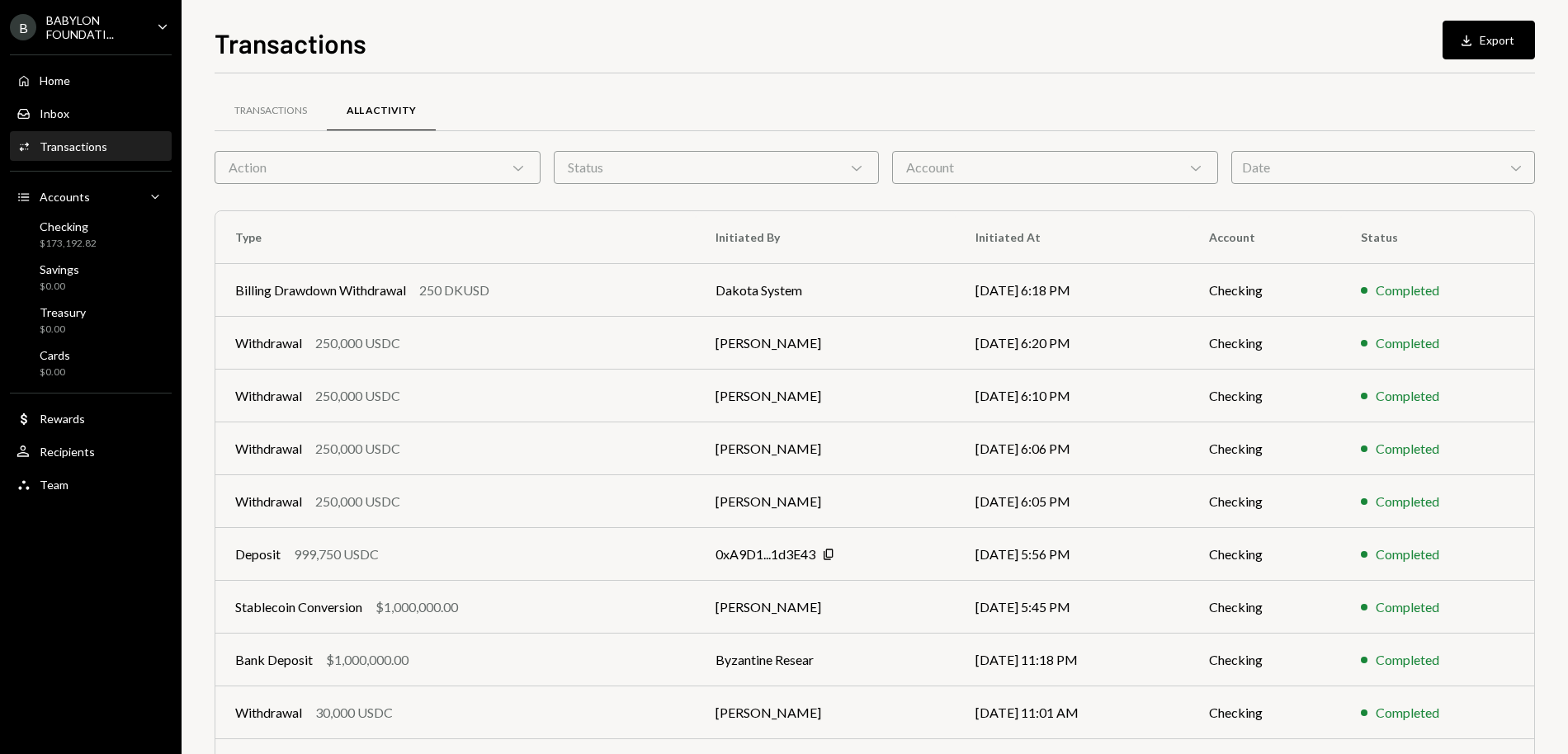
click at [1324, 157] on div "Date Chevron Down" at bounding box center [1383, 167] width 303 height 33
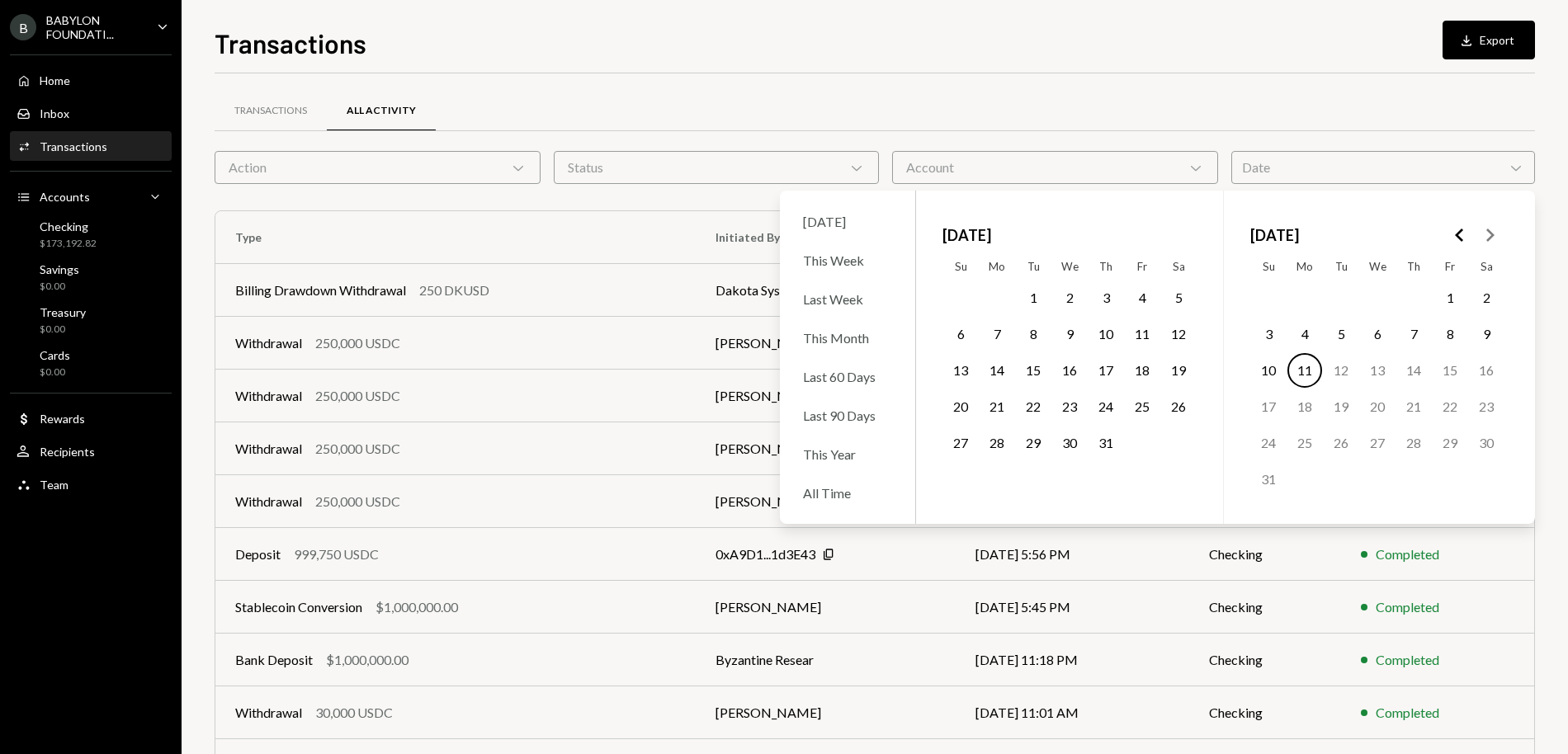
click at [1410, 240] on icon "Go to the Previous Month" at bounding box center [1459, 234] width 19 height 19
click at [1041, 452] on button "25" at bounding box center [1033, 442] width 35 height 35
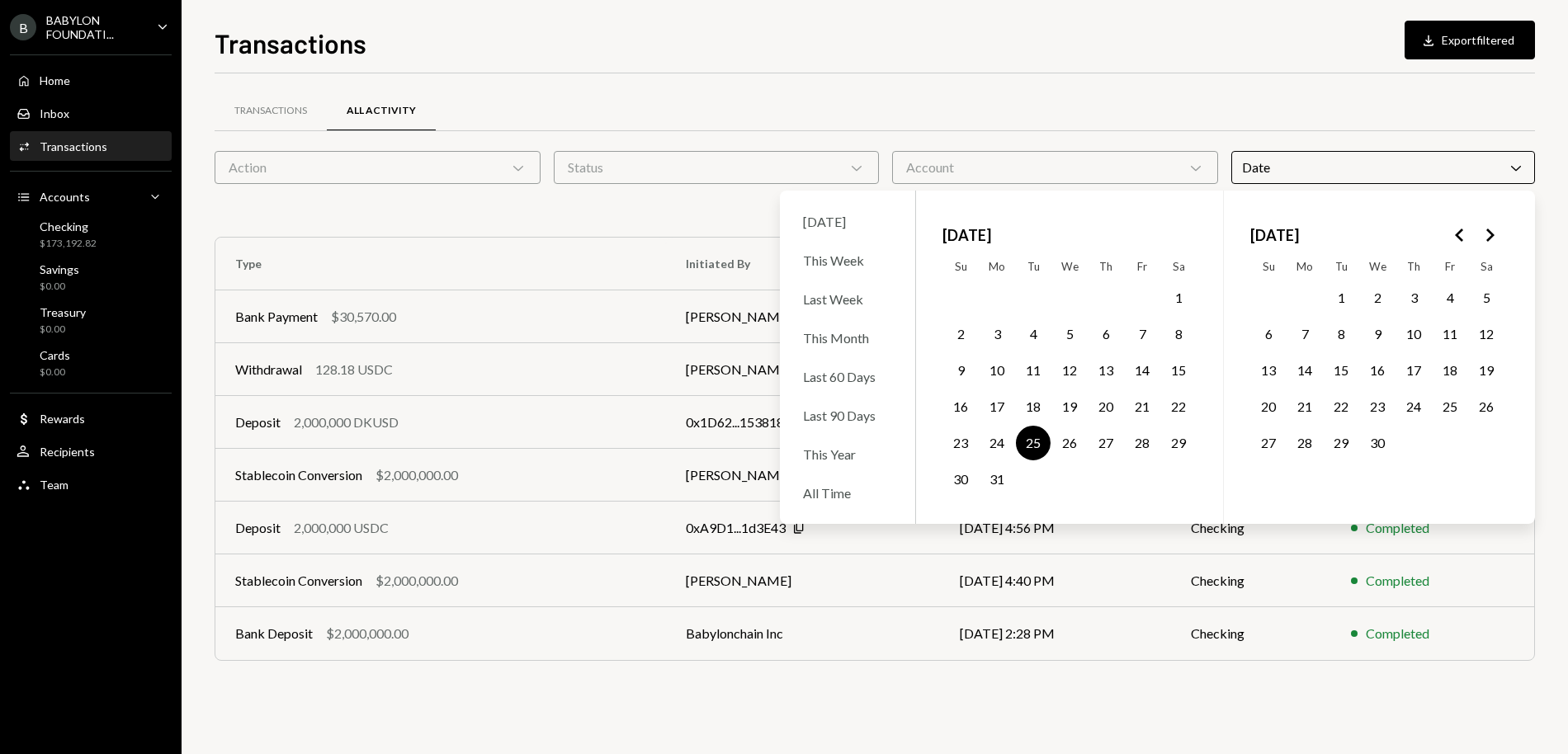
click at [1087, 99] on div "Transactions All Activity" at bounding box center [875, 111] width 1321 height 42
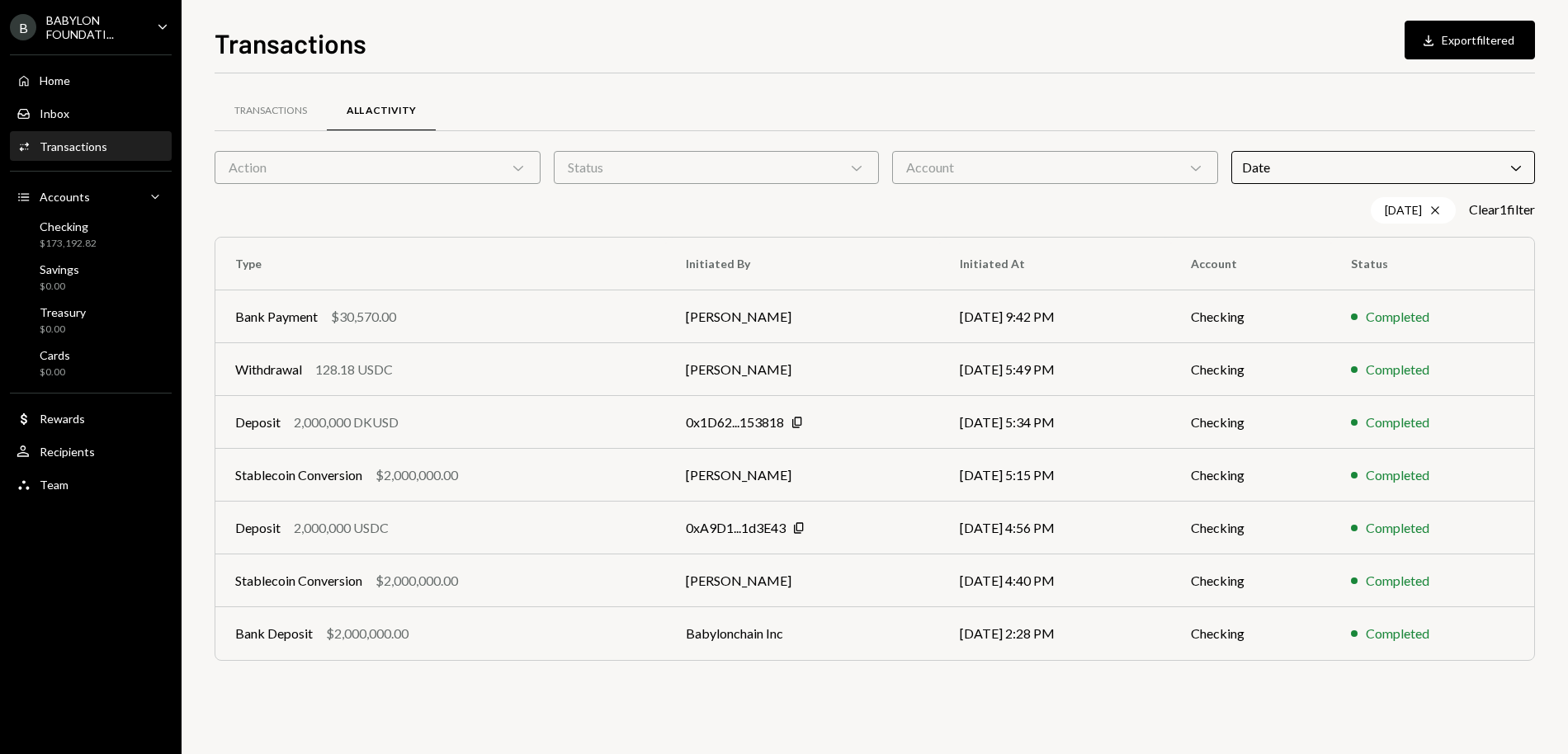
click at [1399, 163] on div "Date Chevron Down" at bounding box center [1383, 167] width 303 height 33
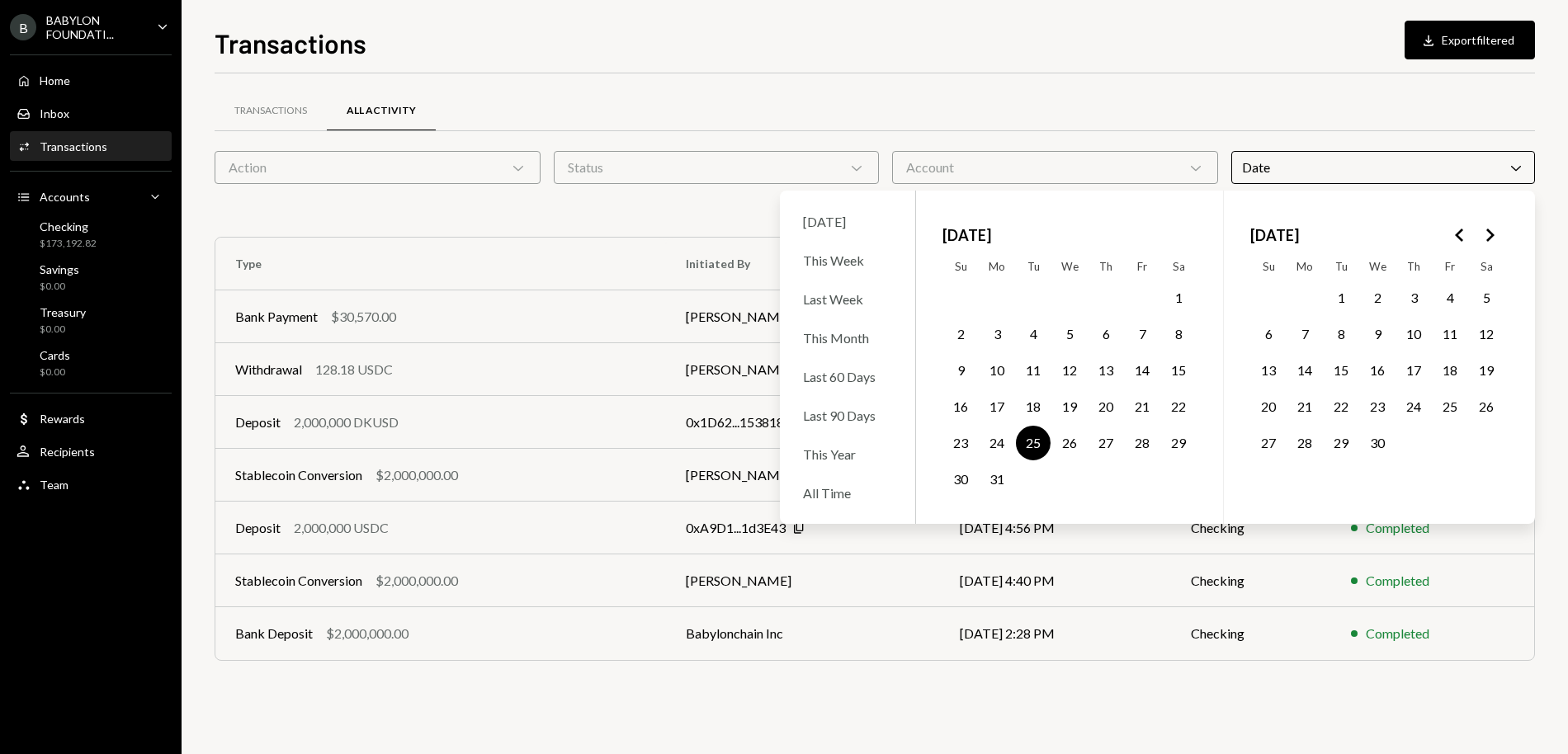
click at [1181, 371] on button "15" at bounding box center [1179, 370] width 35 height 35
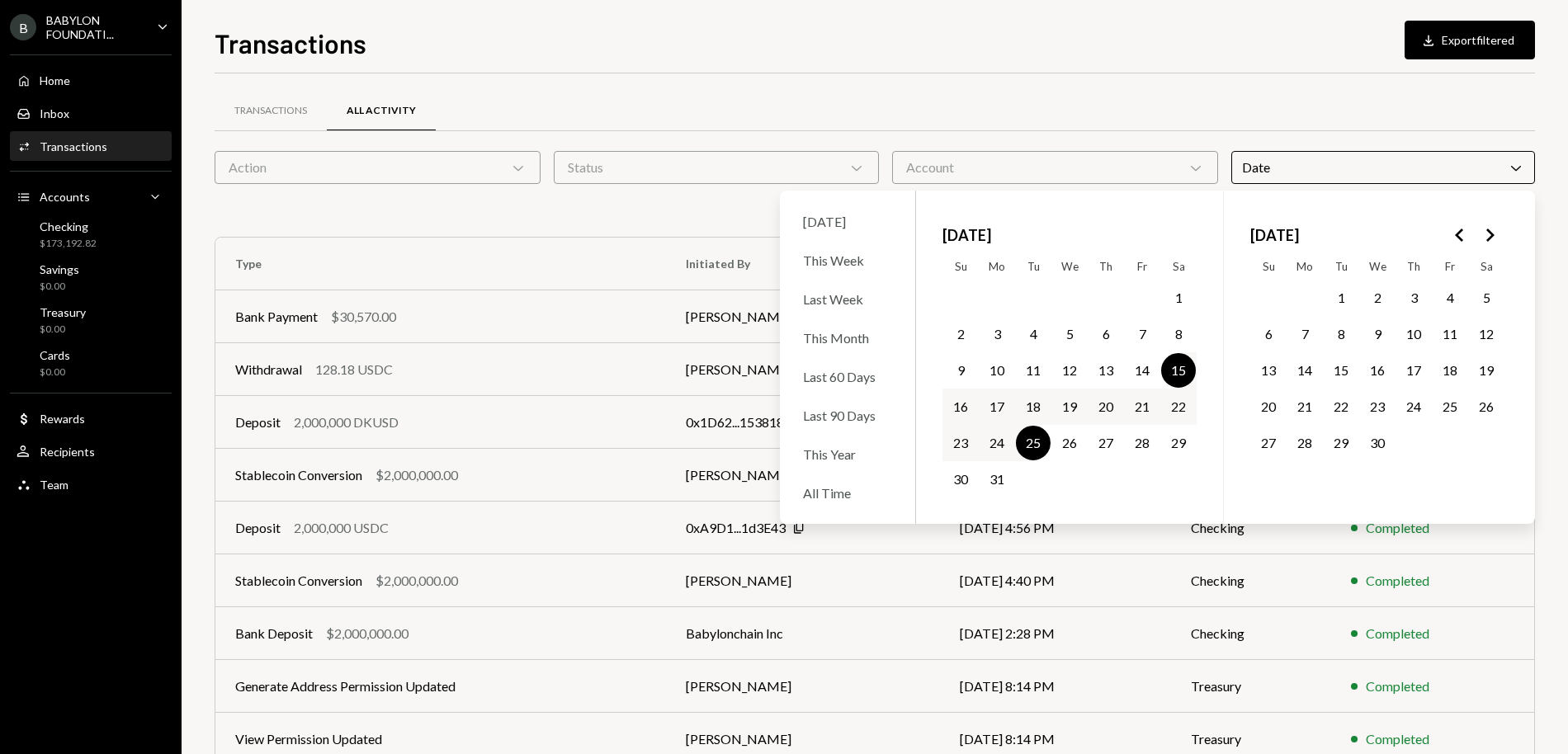
click at [1083, 86] on div "Transactions All Activity Action Chevron Down Status Chevron Down Account Chevr…" at bounding box center [875, 480] width 1321 height 814
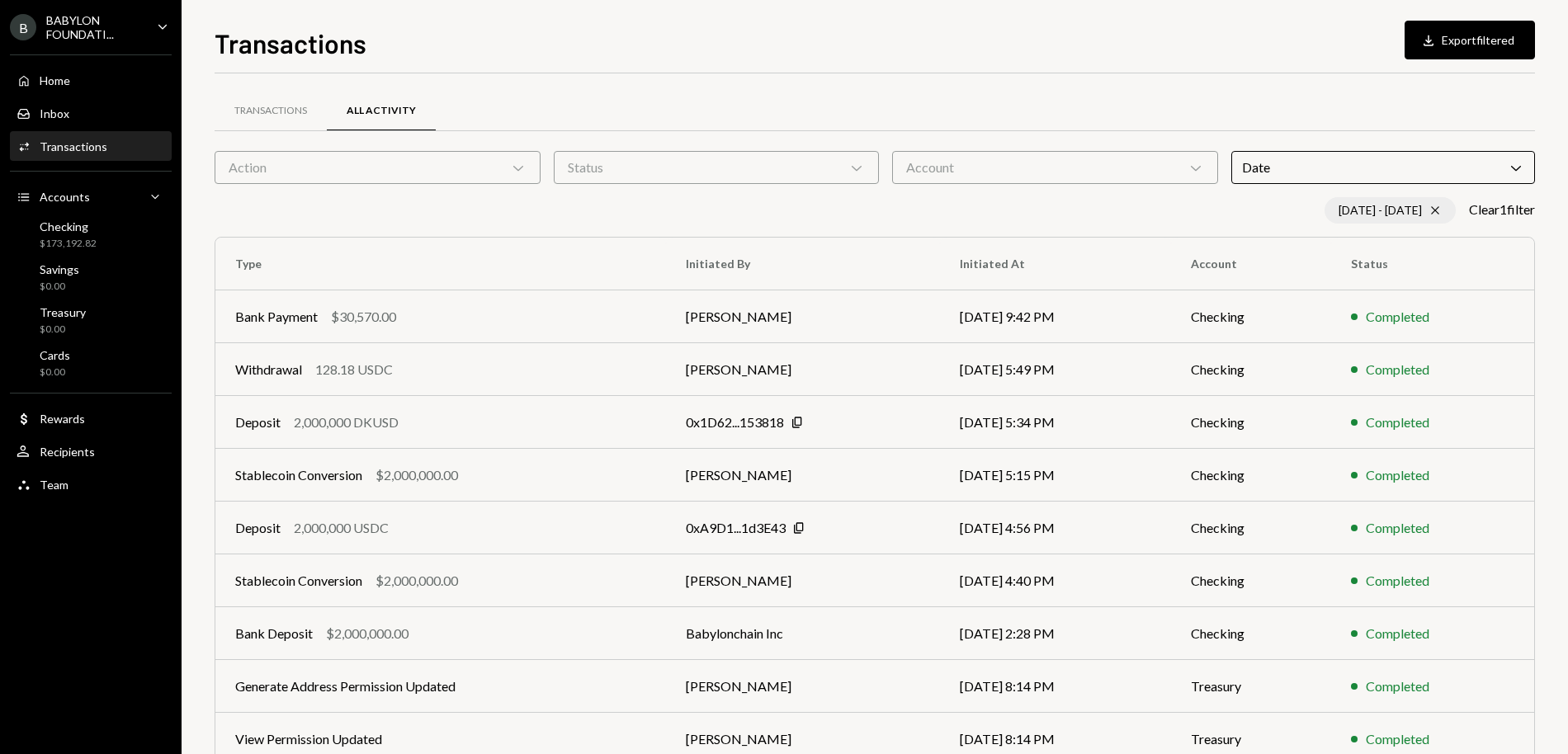
click at [1410, 208] on icon at bounding box center [1435, 211] width 8 height 8
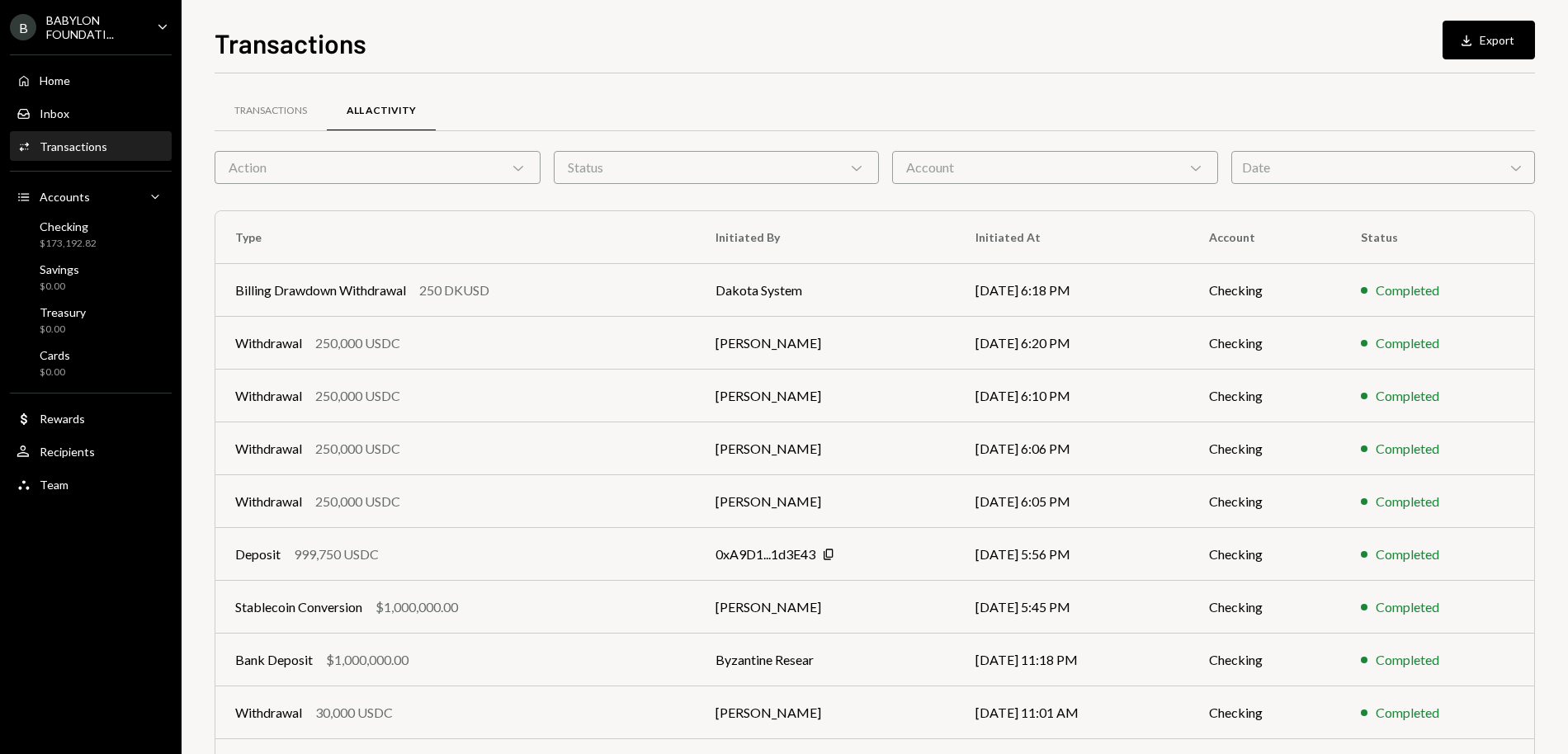
click at [1342, 159] on div "Date Chevron Down" at bounding box center [1383, 167] width 303 height 33
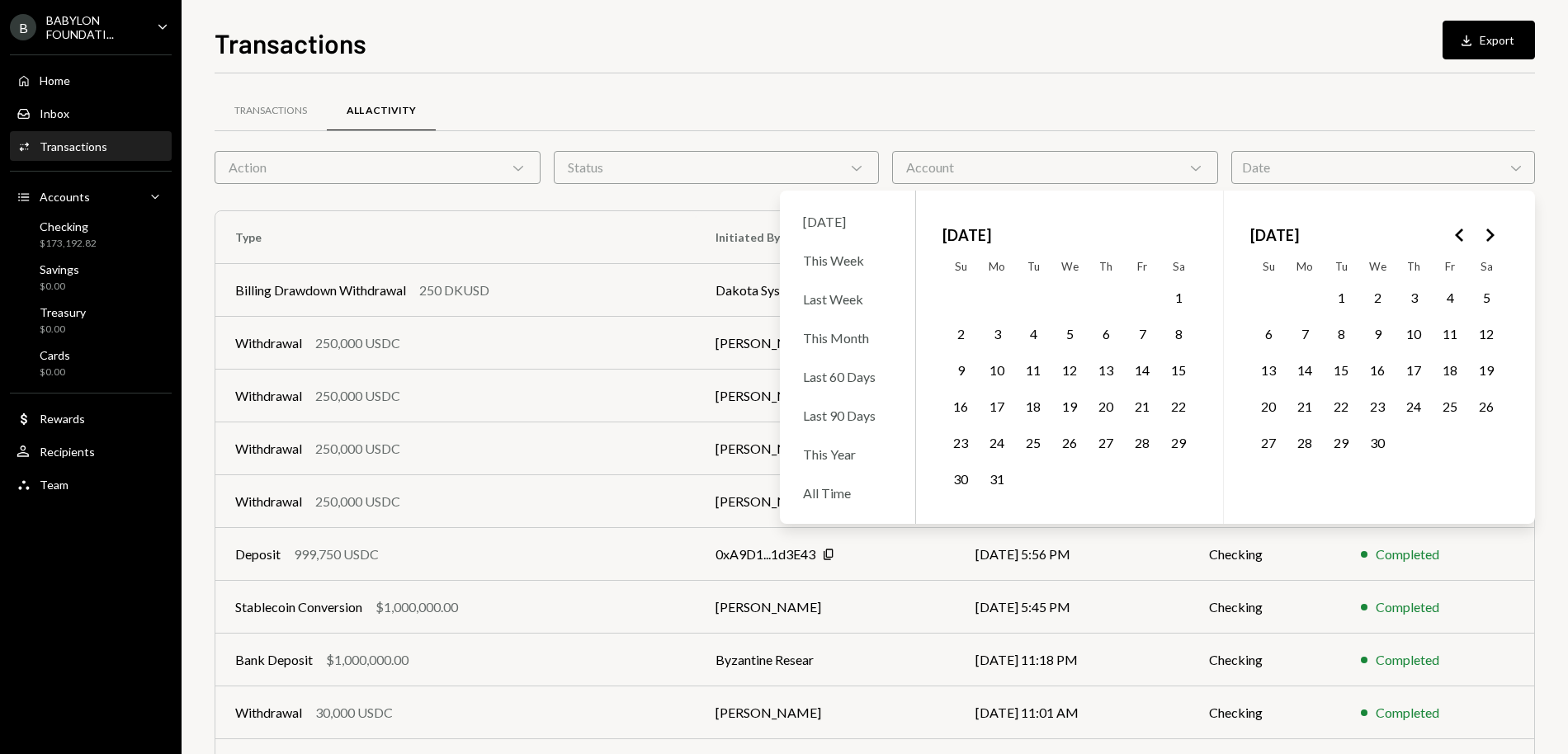
click at [1167, 374] on button "15" at bounding box center [1179, 370] width 35 height 35
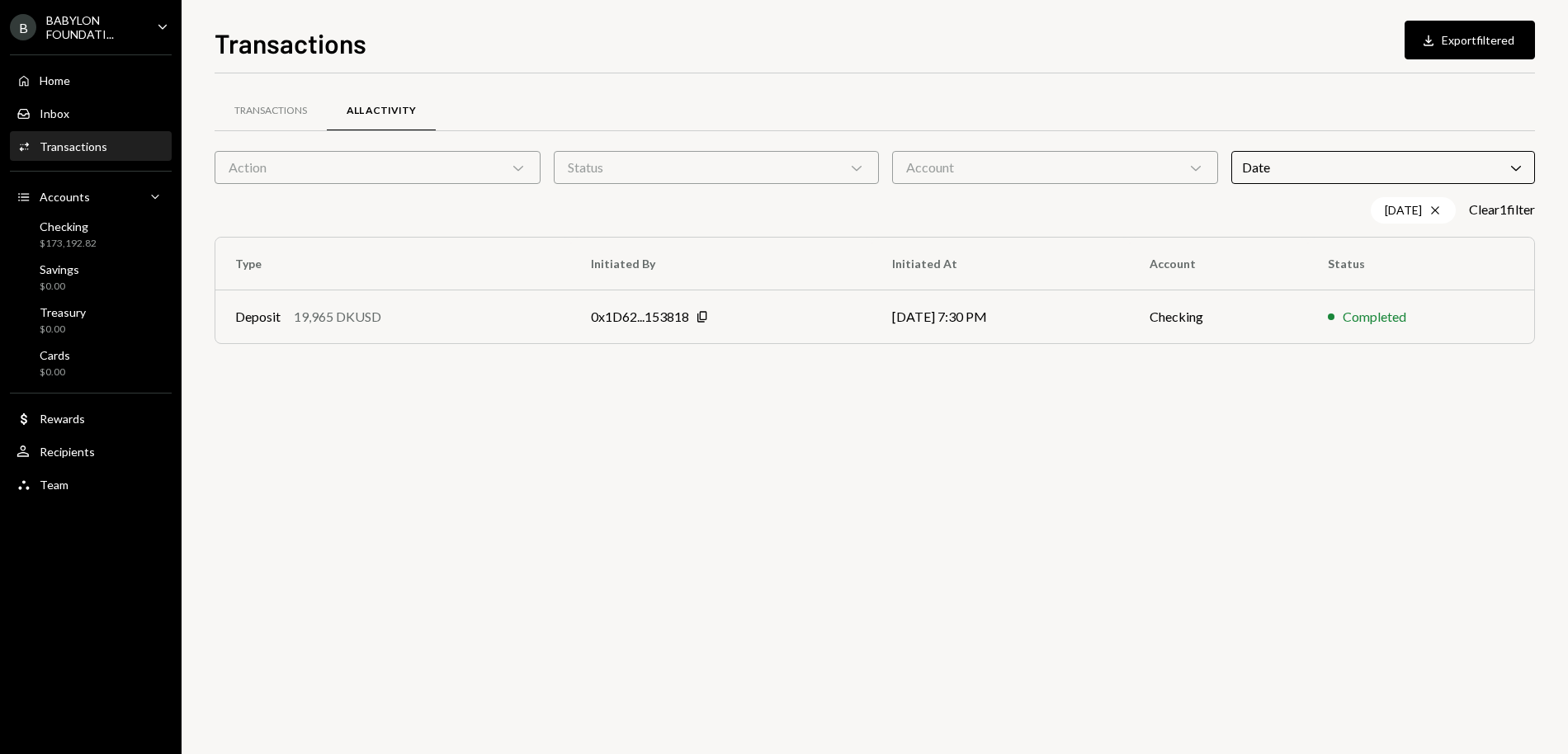
click at [1158, 97] on div "Transactions All Activity" at bounding box center [875, 111] width 1321 height 42
click at [373, 315] on div "19,965 DKUSD" at bounding box center [338, 316] width 88 height 19
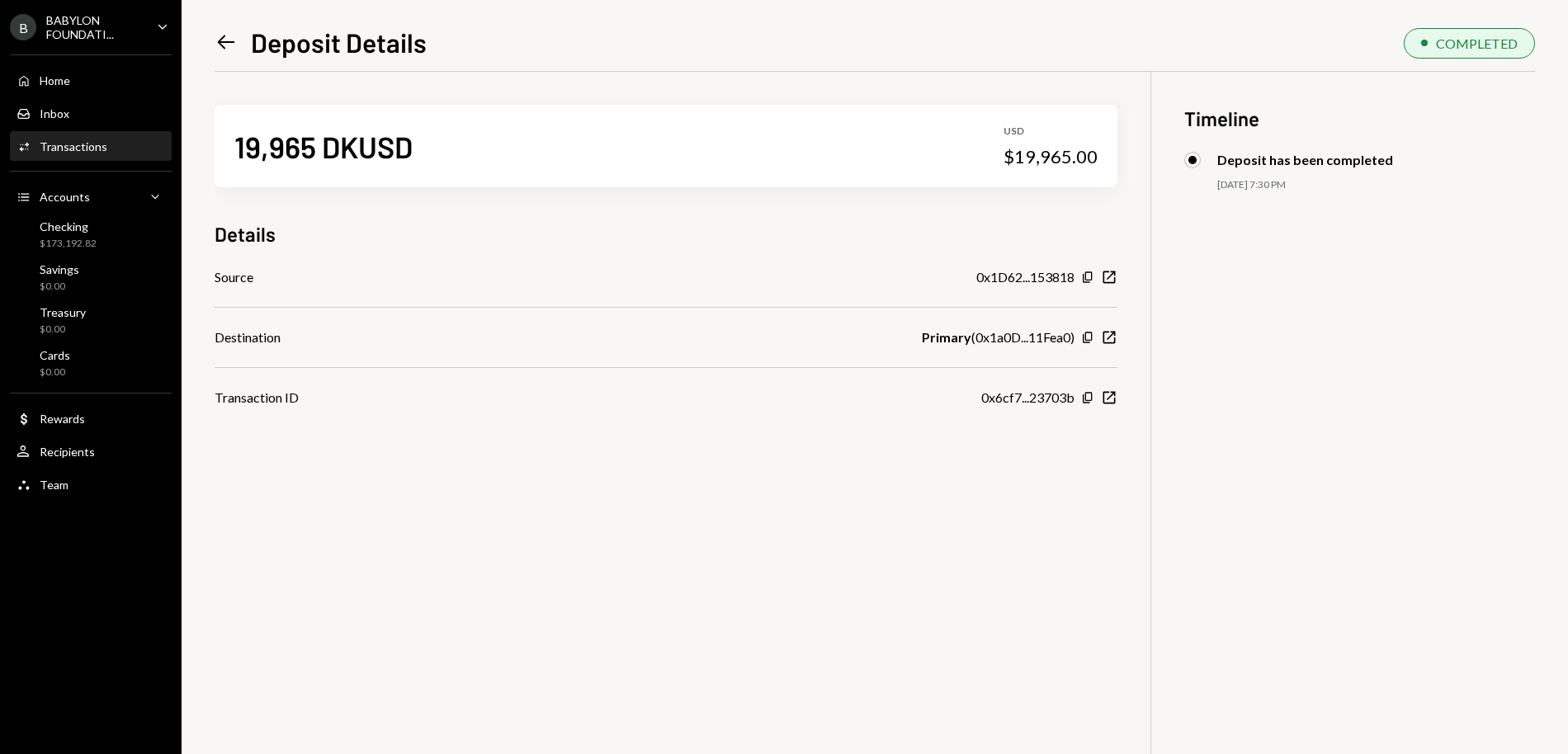
click at [220, 38] on icon "Left Arrow" at bounding box center [226, 41] width 23 height 23
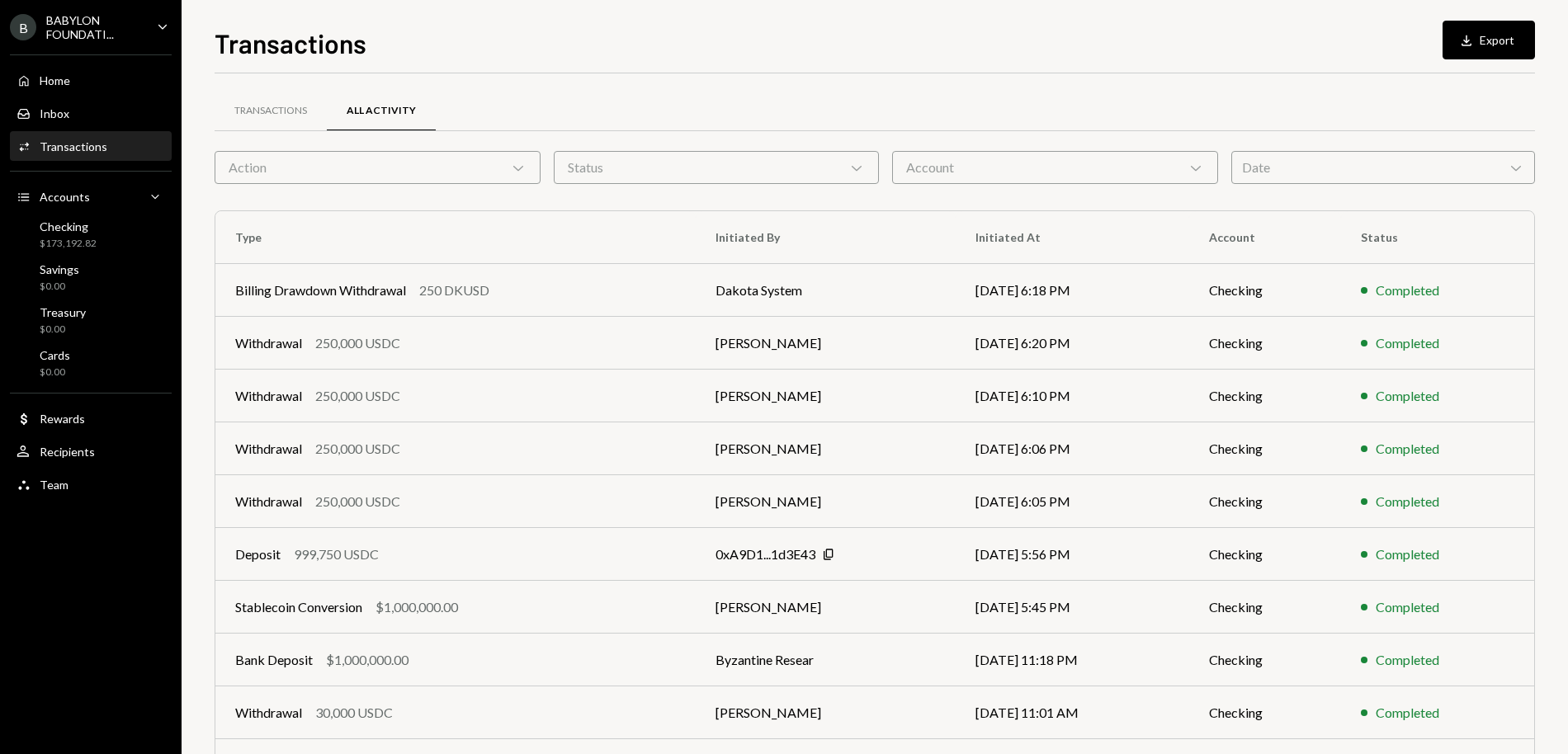
click at [1314, 161] on div "Date Chevron Down" at bounding box center [1383, 167] width 303 height 33
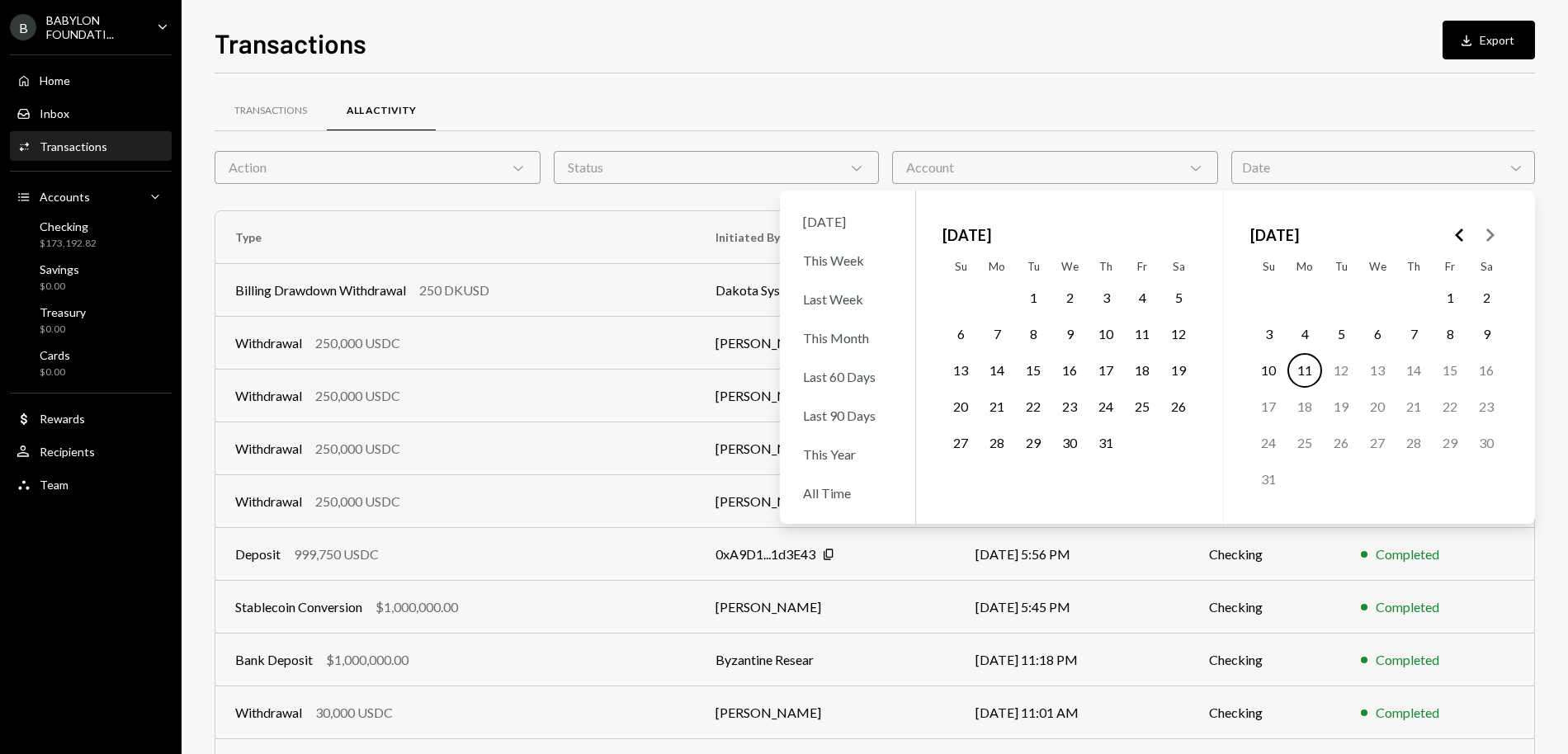
click at [1410, 235] on icon "Go to the Previous Month" at bounding box center [1459, 234] width 19 height 19
click at [1148, 333] on button "9" at bounding box center [1142, 334] width 35 height 35
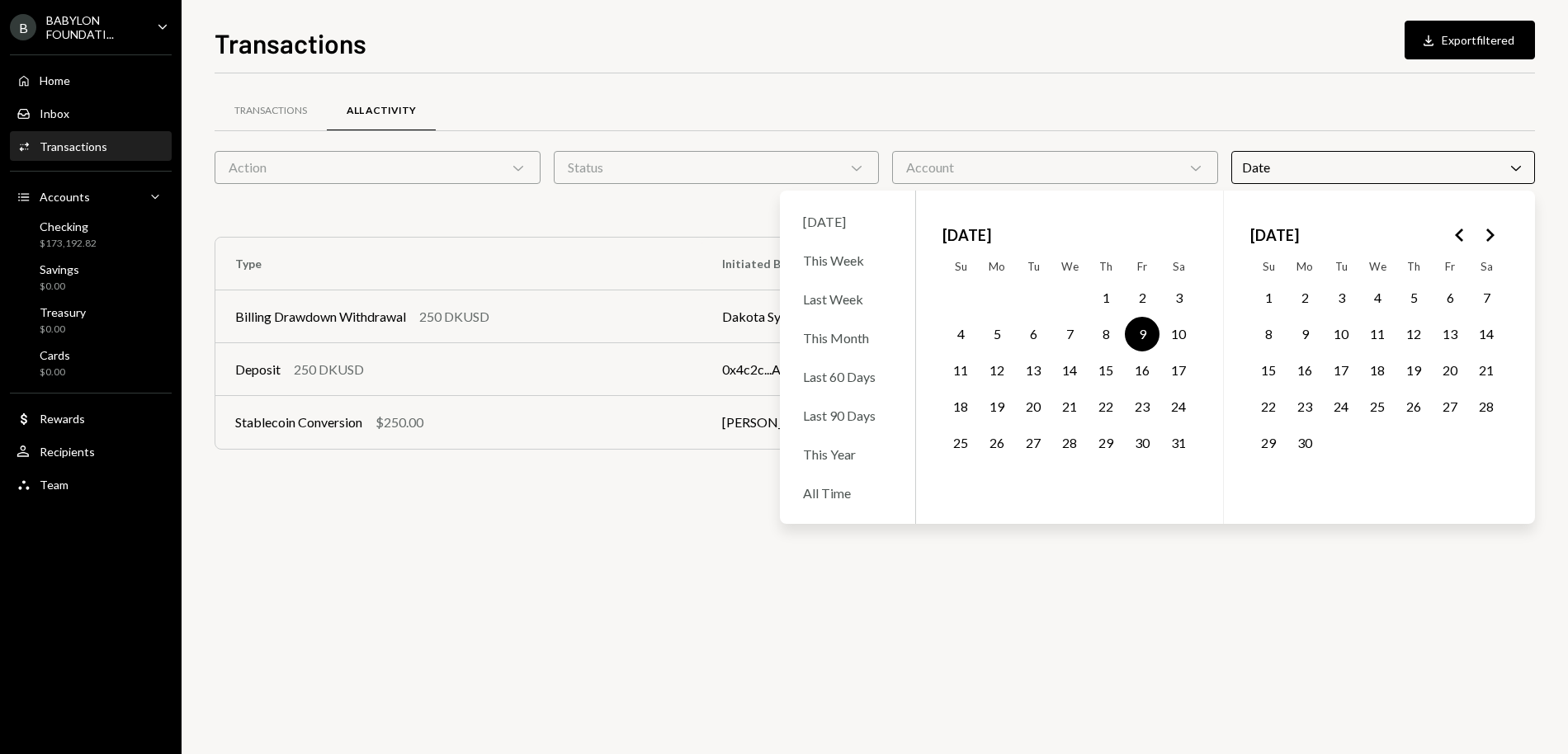
click at [1087, 129] on div "Transactions All Activity" at bounding box center [875, 111] width 1321 height 42
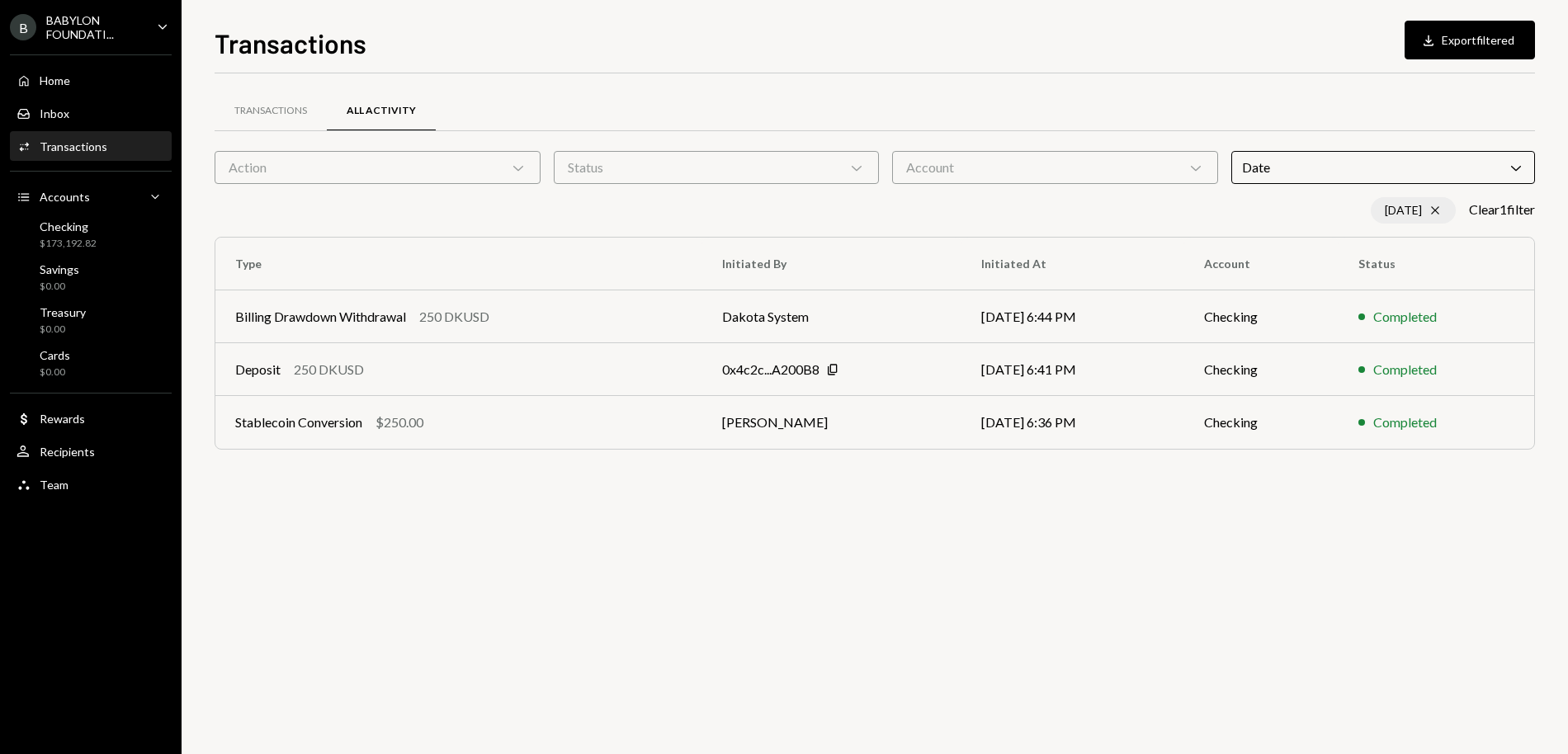
click at [1410, 213] on icon "Cross" at bounding box center [1436, 211] width 13 height 13
click at [1410, 238] on th "Status" at bounding box center [1436, 264] width 196 height 53
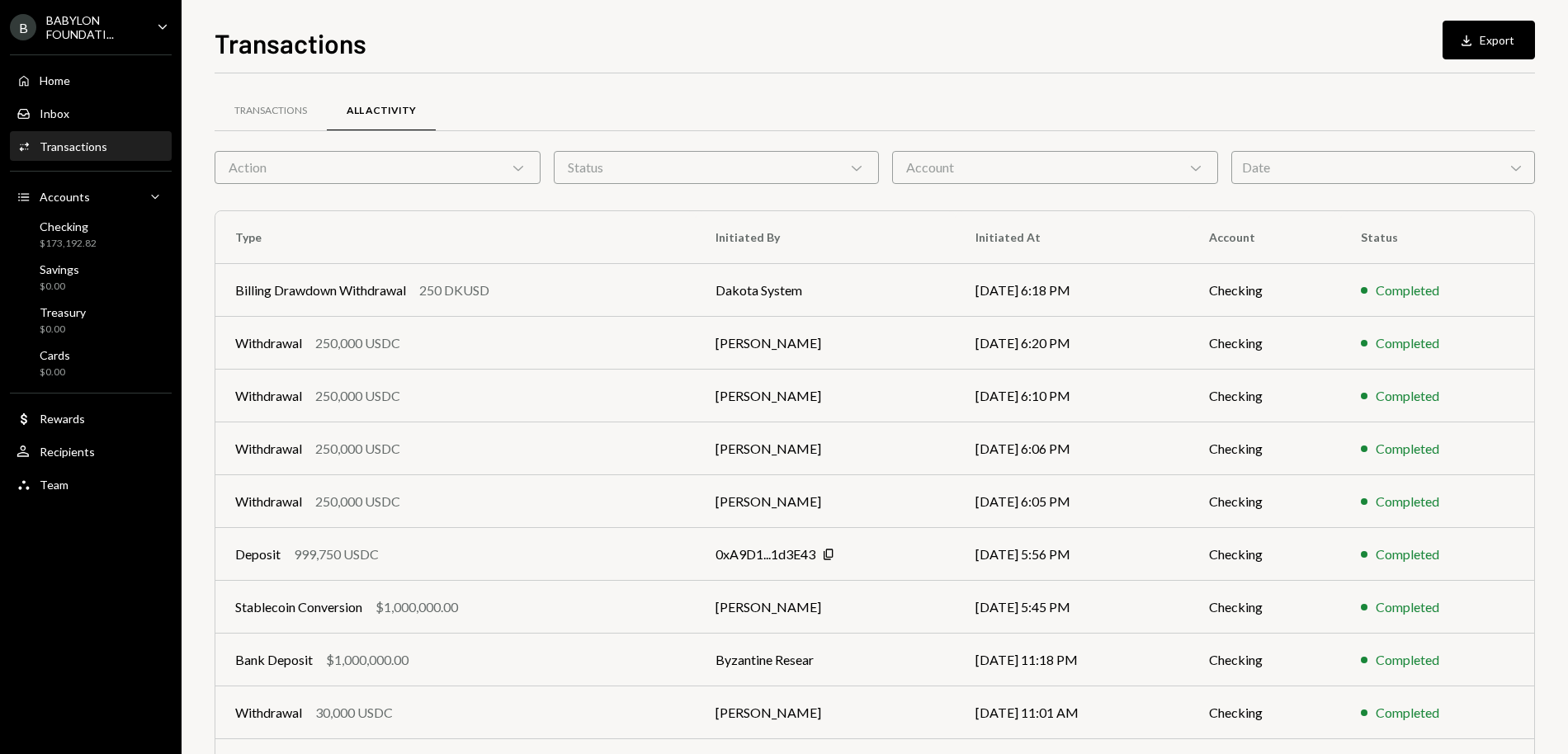
click at [1352, 174] on div "Date Chevron Down" at bounding box center [1383, 167] width 303 height 33
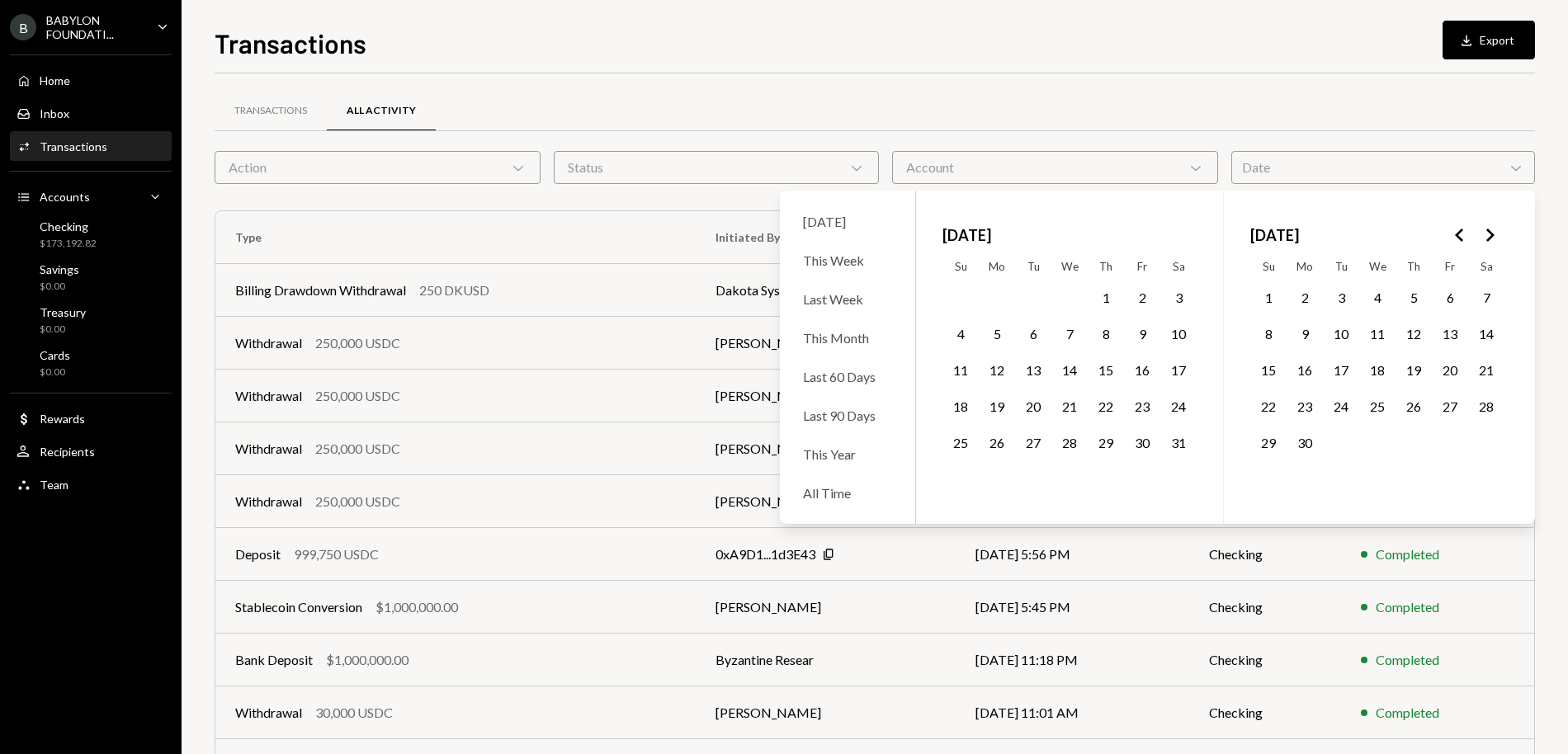
click at [1410, 233] on icon "Go to the Previous Month" at bounding box center [1459, 234] width 19 height 19
click at [1340, 329] on button "4" at bounding box center [1341, 334] width 35 height 35
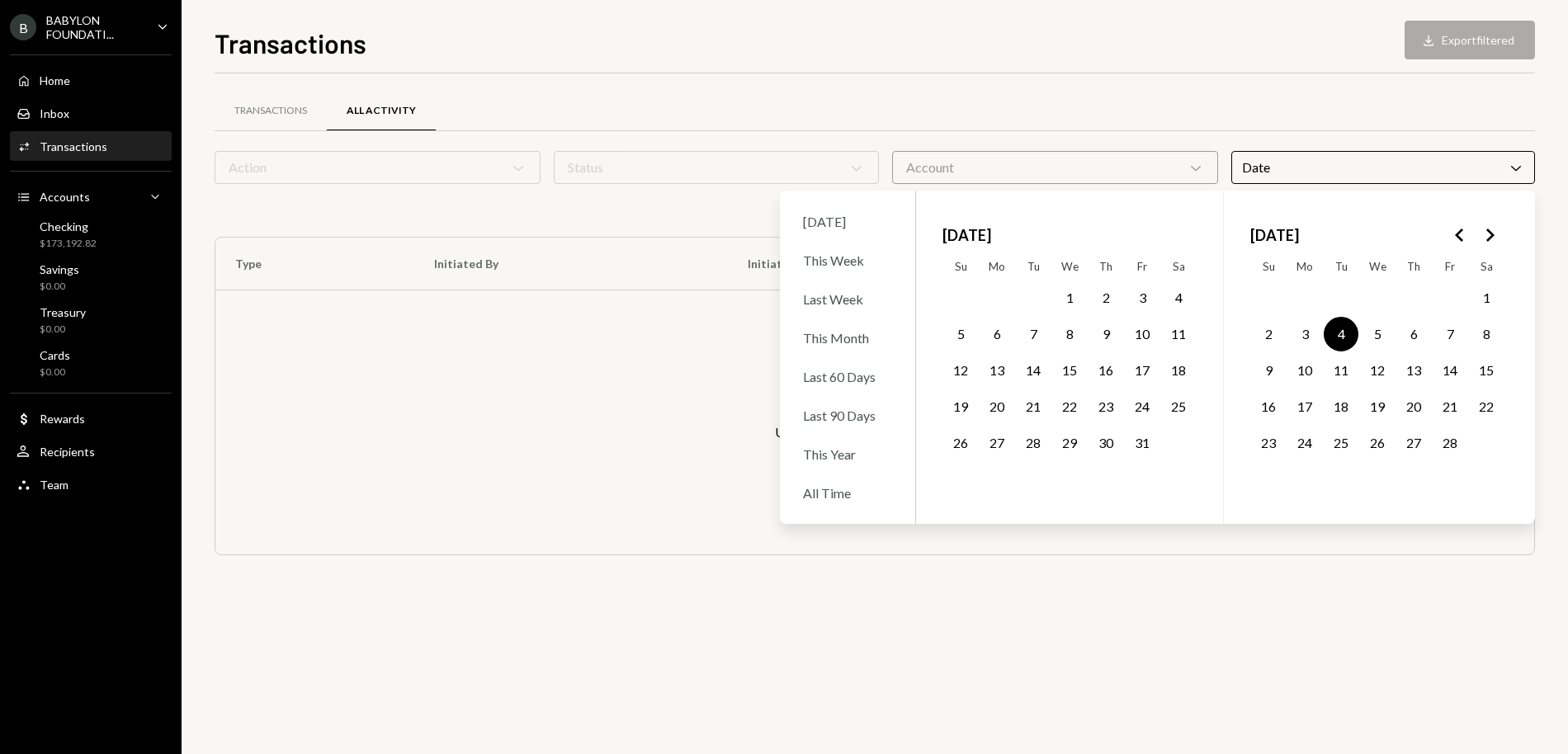
click at [1340, 329] on button "4" at bounding box center [1341, 334] width 35 height 35
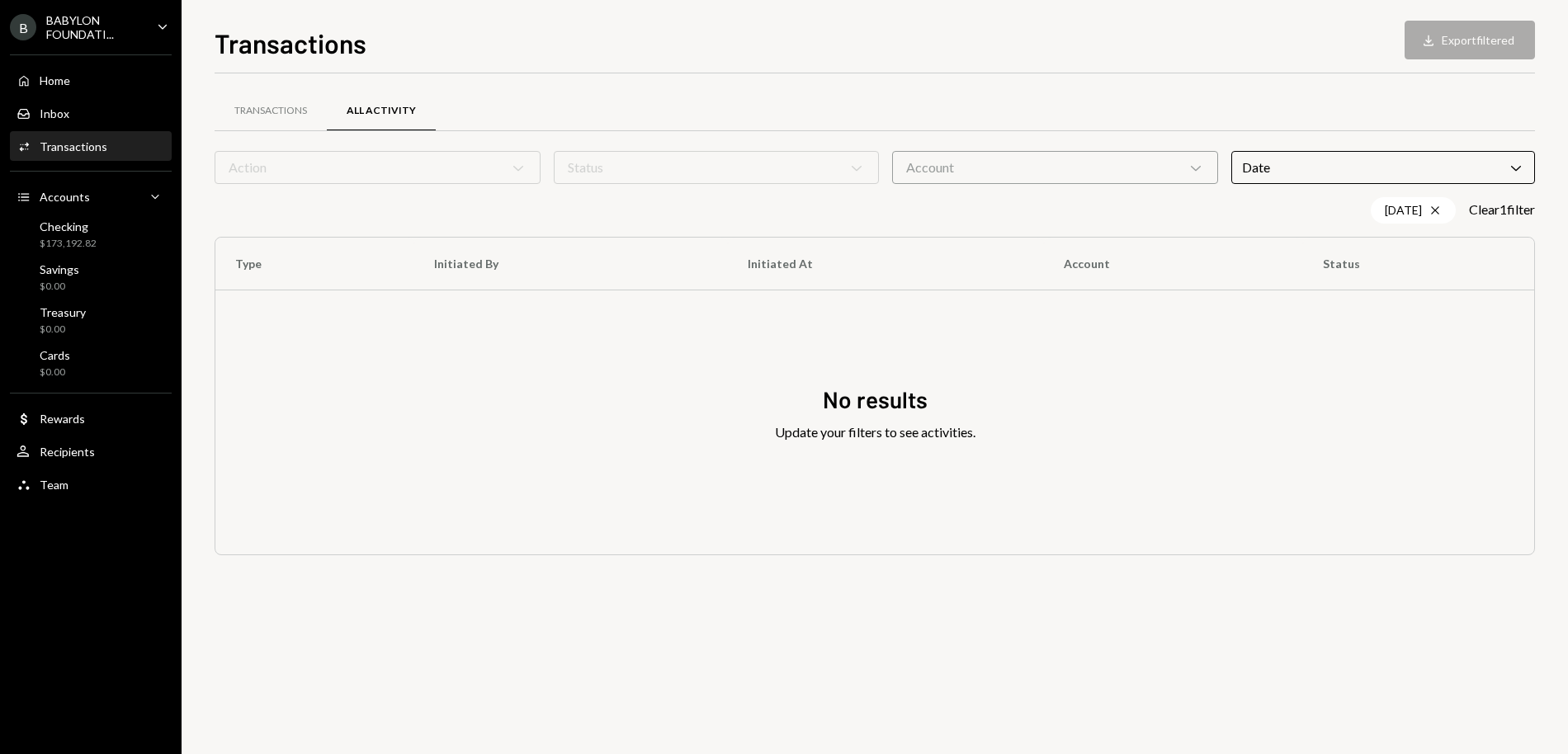
click at [1254, 104] on div "Transactions All Activity" at bounding box center [875, 111] width 1321 height 42
click at [1340, 169] on div "Date Chevron Down" at bounding box center [1383, 167] width 303 height 33
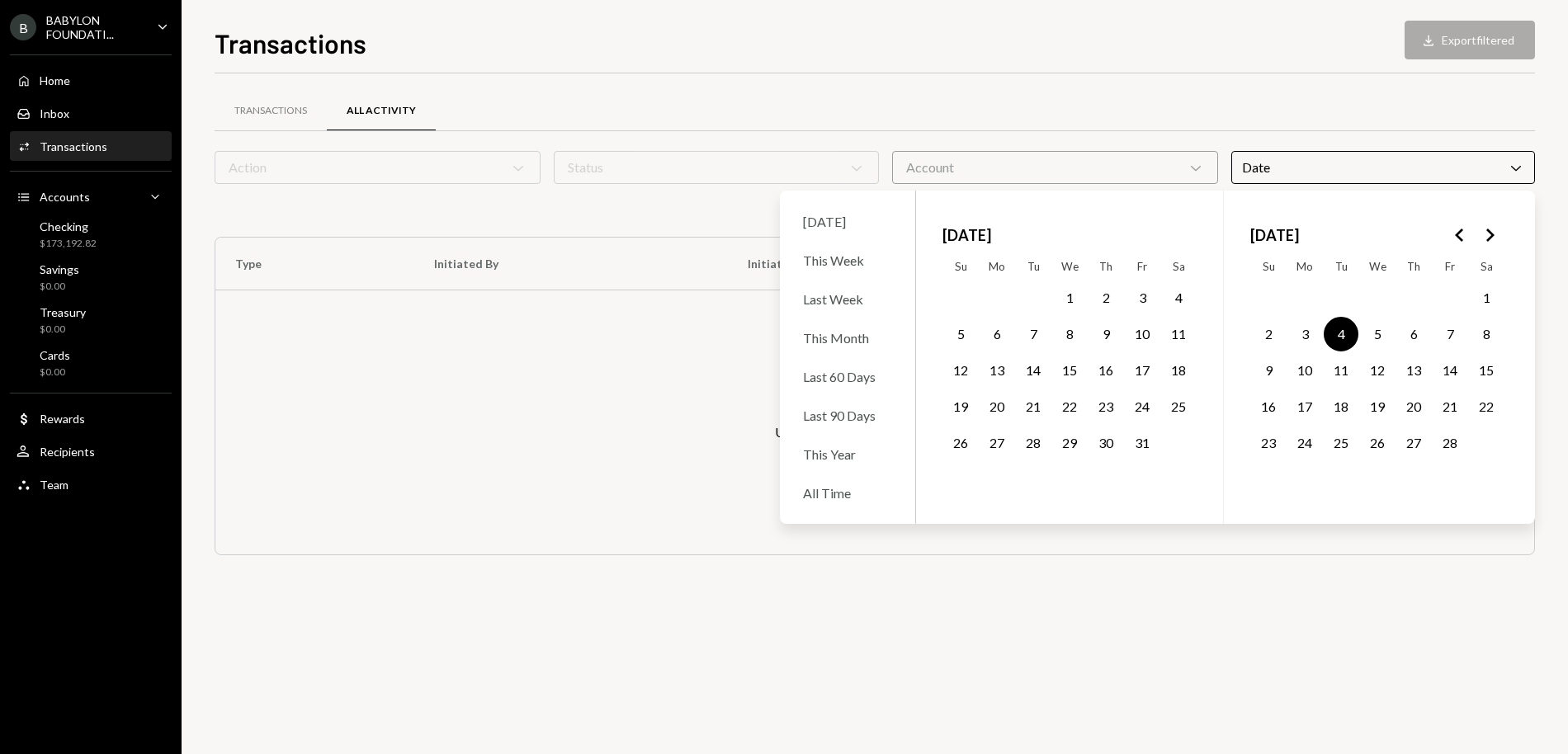
click at [1106, 371] on button "16" at bounding box center [1105, 370] width 35 height 35
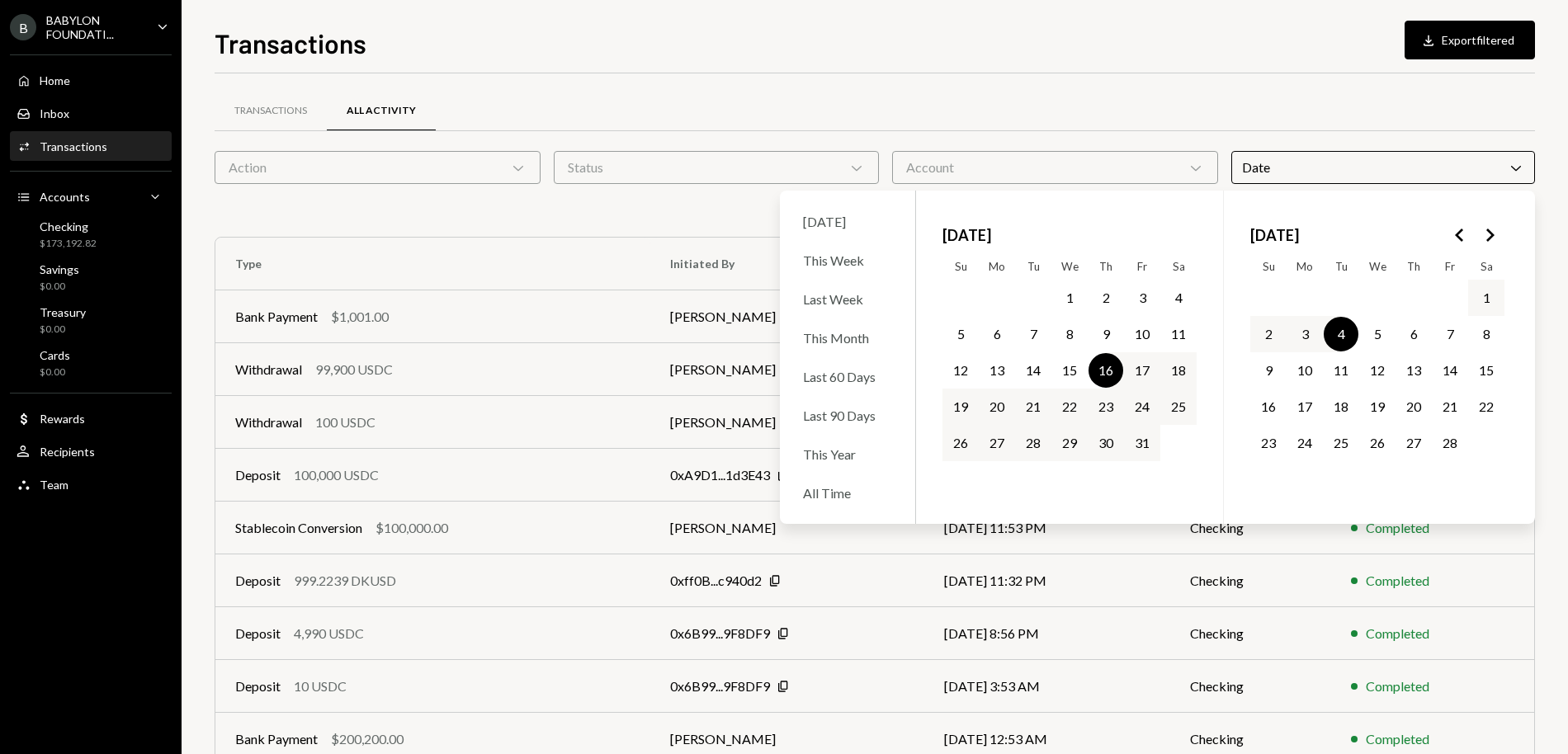
click at [1343, 344] on button "4" at bounding box center [1341, 334] width 35 height 35
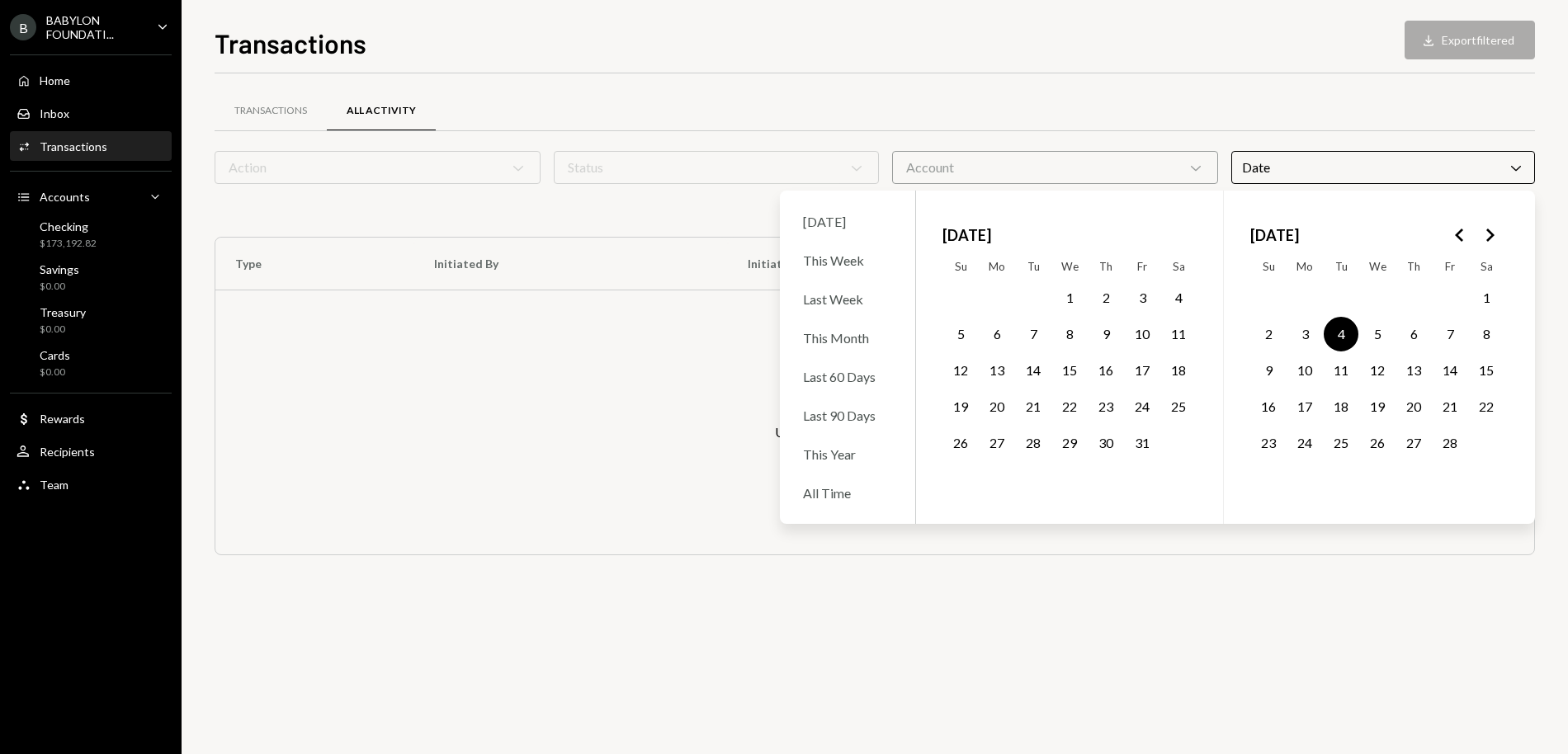
click at [1109, 372] on button "16" at bounding box center [1105, 370] width 35 height 35
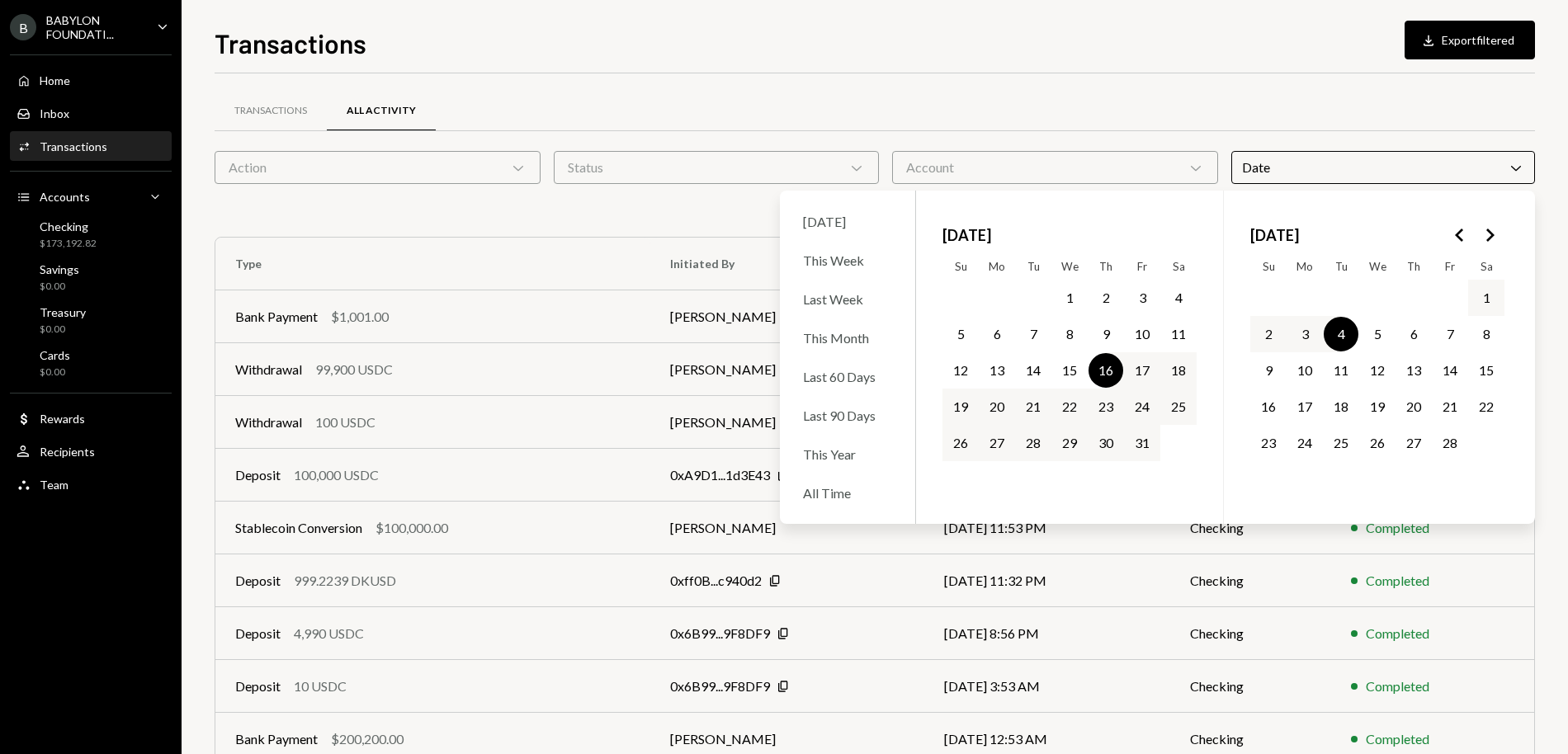
click at [1109, 372] on button "16" at bounding box center [1105, 370] width 35 height 35
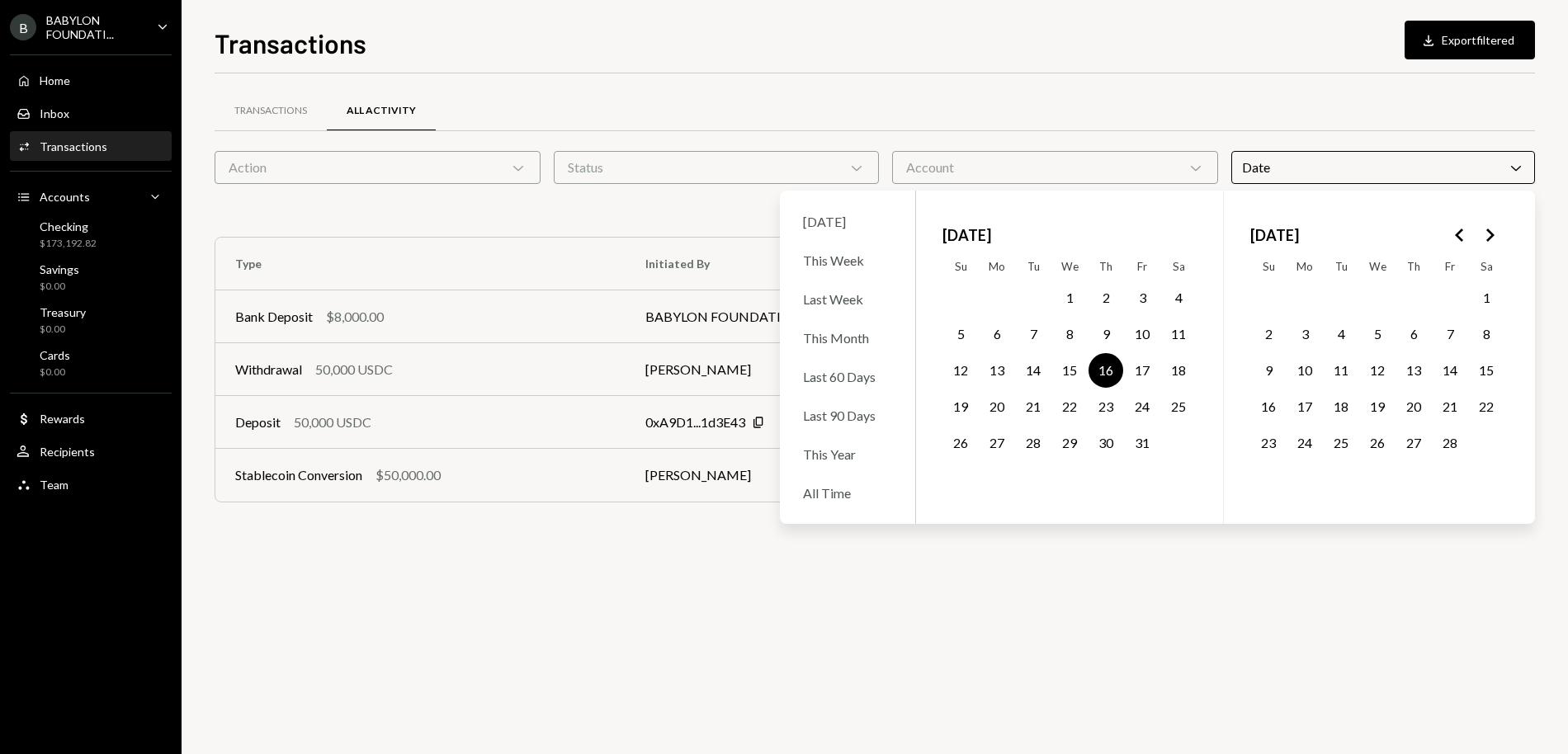
click at [1090, 94] on div "Transactions All Activity" at bounding box center [875, 111] width 1321 height 42
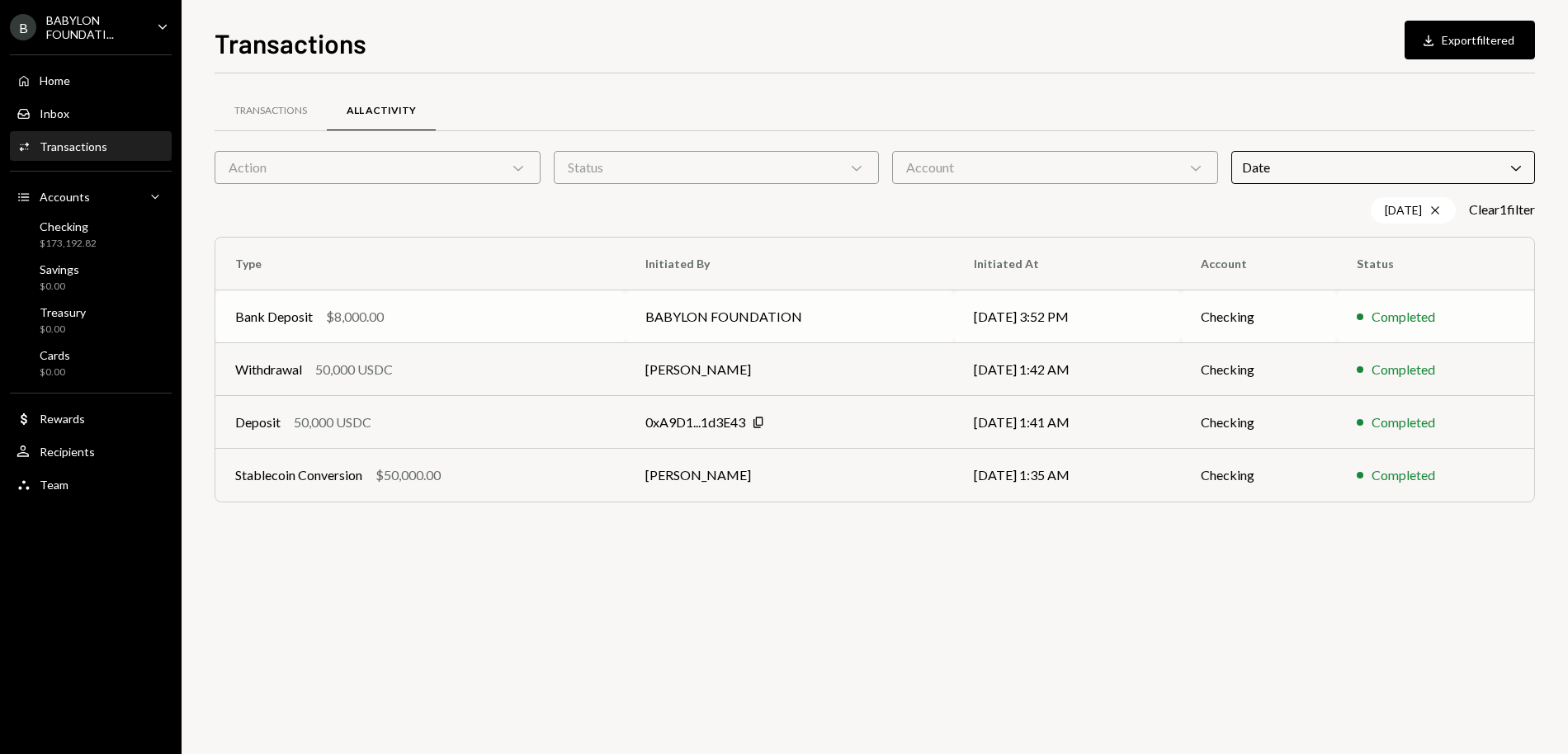
click at [689, 318] on td "BABYLON FOUNDATION" at bounding box center [790, 317] width 329 height 53
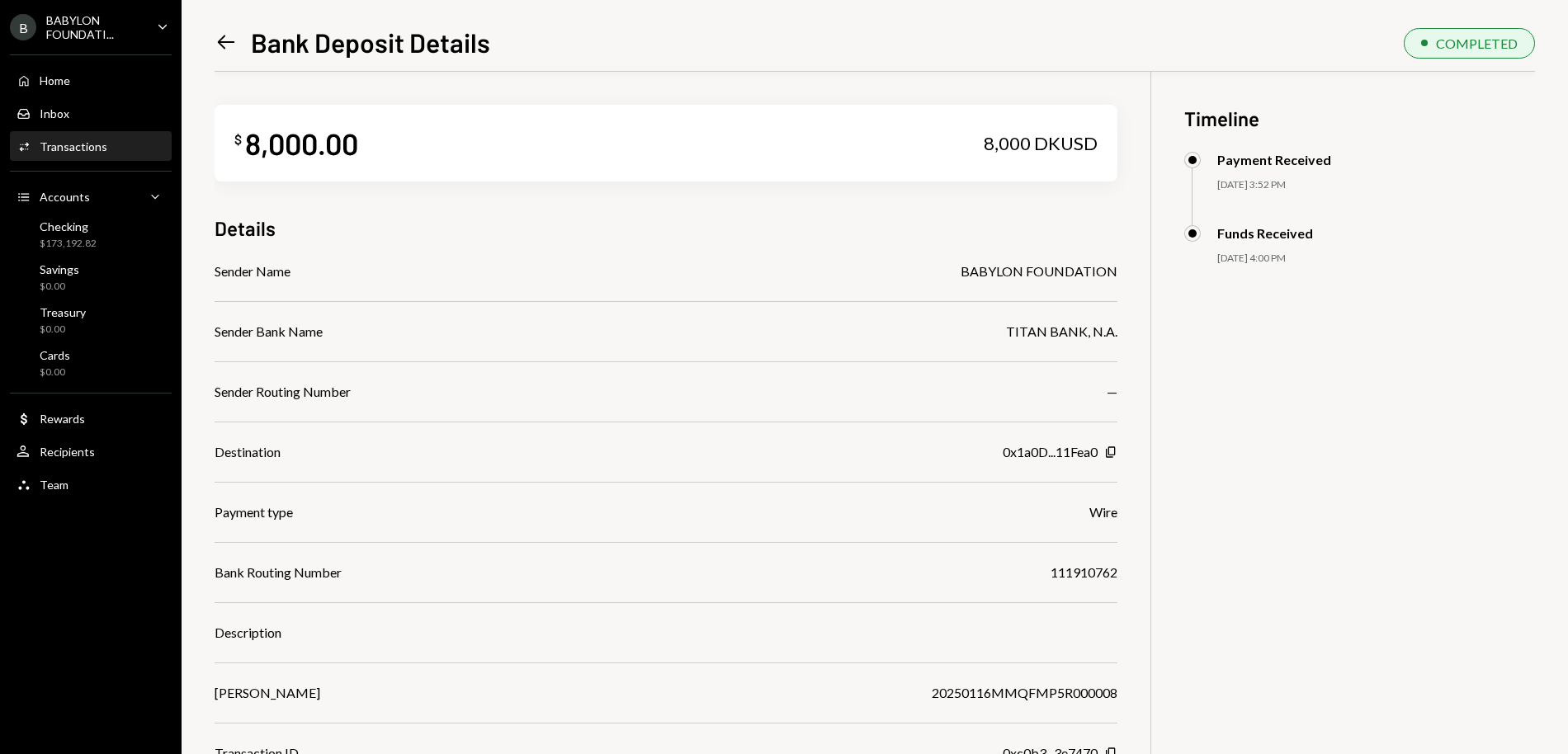
scroll to position [72, 0]
